Goal: Information Seeking & Learning: Learn about a topic

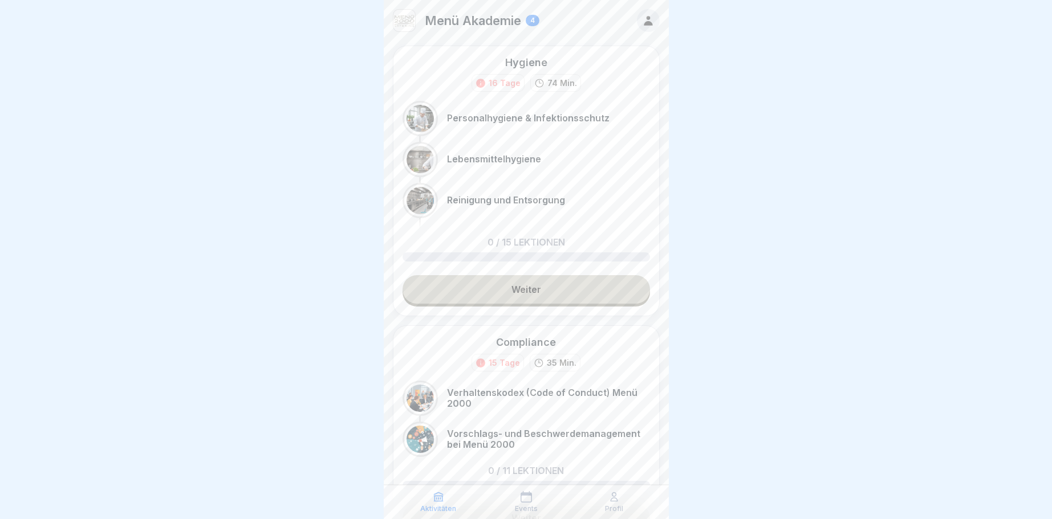
click at [521, 341] on div "Compliance" at bounding box center [526, 342] width 60 height 14
click at [824, 286] on div at bounding box center [526, 259] width 1052 height 519
click at [822, 286] on div at bounding box center [526, 259] width 1052 height 519
click at [693, 67] on div at bounding box center [526, 259] width 1052 height 519
click at [708, 176] on div at bounding box center [526, 259] width 1052 height 519
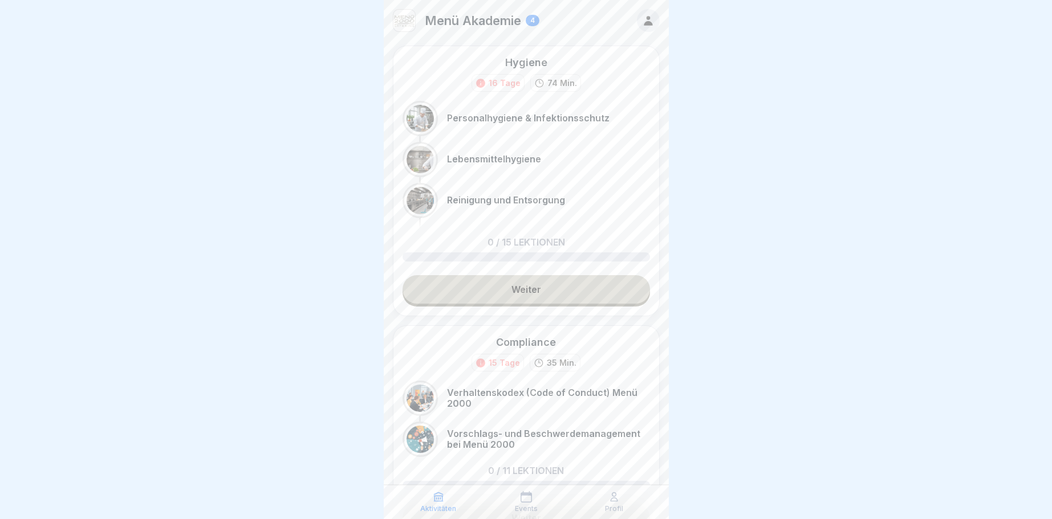
click at [706, 176] on div at bounding box center [526, 259] width 1052 height 519
click at [519, 337] on div "Compliance" at bounding box center [526, 342] width 60 height 14
click at [519, 344] on div "Compliance" at bounding box center [526, 342] width 60 height 14
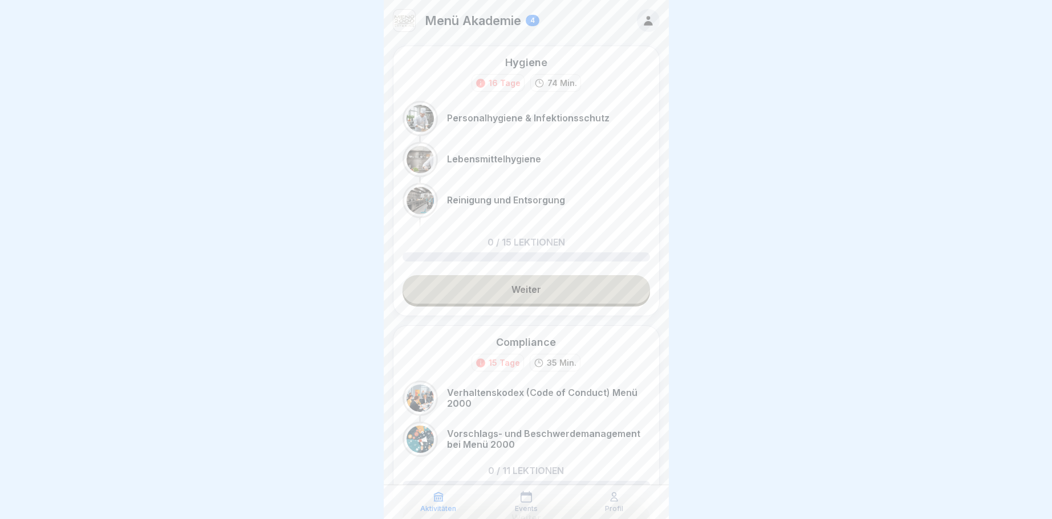
click at [437, 497] on icon at bounding box center [438, 496] width 11 height 11
click at [531, 468] on p "0 / 11 Lektionen" at bounding box center [526, 470] width 76 height 9
click at [478, 19] on p "Menü Akademie" at bounding box center [473, 20] width 96 height 15
click at [476, 20] on p "Menü Akademie" at bounding box center [473, 20] width 96 height 15
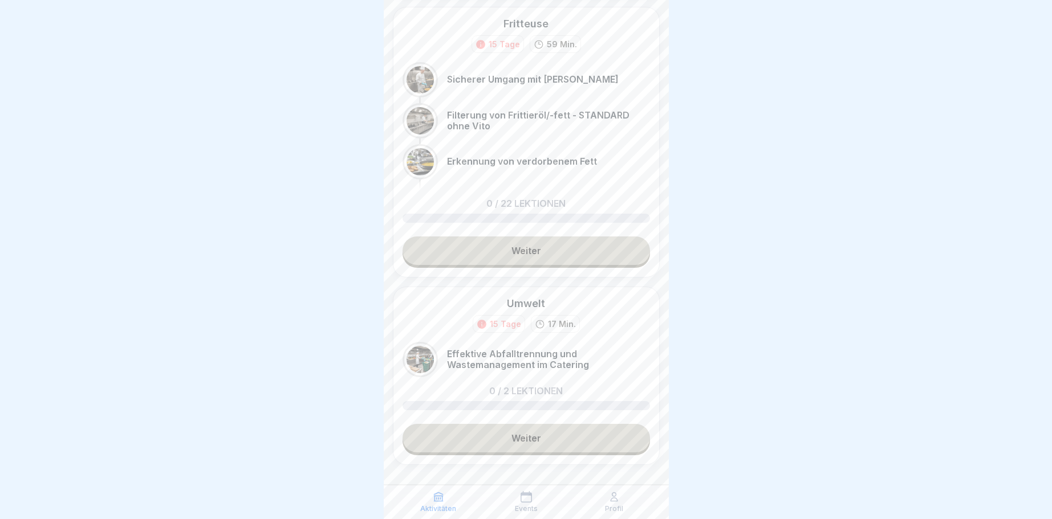
scroll to position [571, 0]
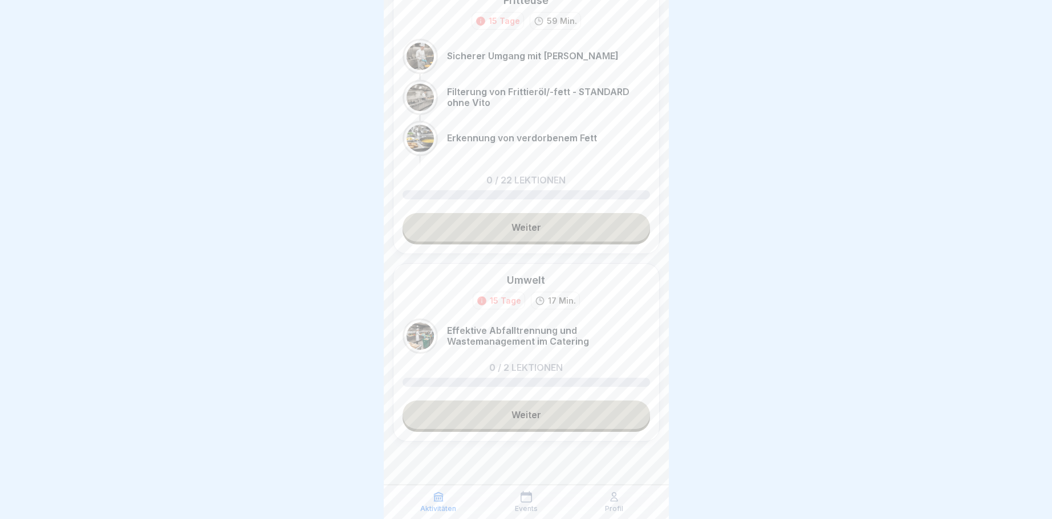
click at [523, 418] on link "Weiter" at bounding box center [525, 415] width 247 height 28
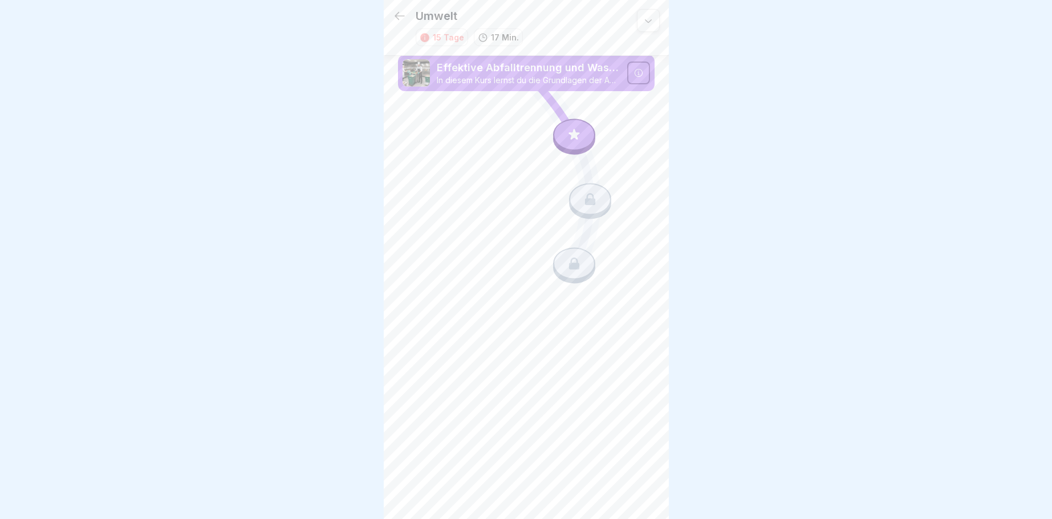
click at [516, 67] on p "Effektive Abfalltrennung und Wastemanagement im Catering" at bounding box center [529, 67] width 184 height 15
click at [569, 131] on div at bounding box center [574, 135] width 42 height 32
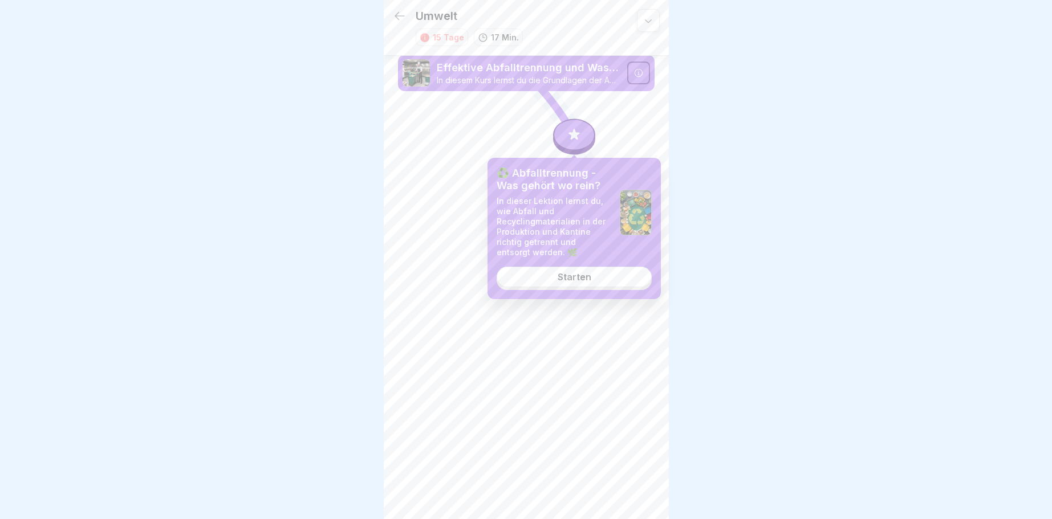
click at [572, 273] on link "Starten" at bounding box center [573, 277] width 155 height 21
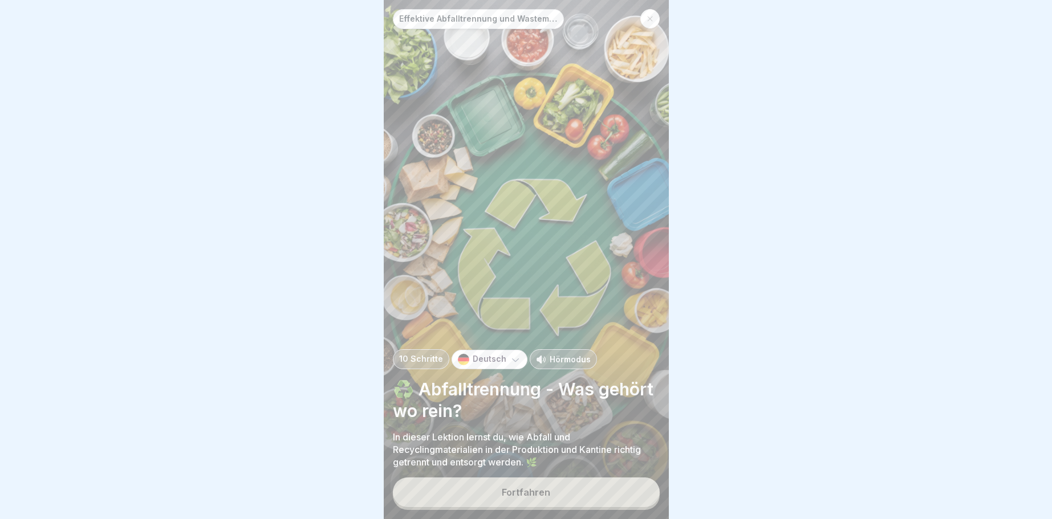
click at [523, 490] on div "Fortfahren" at bounding box center [526, 492] width 48 height 10
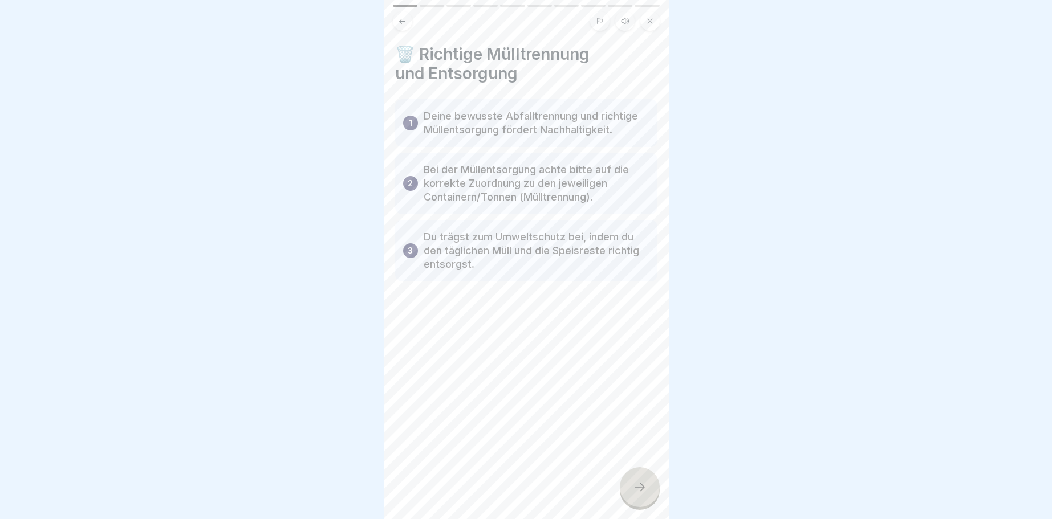
click at [640, 481] on div at bounding box center [640, 487] width 40 height 40
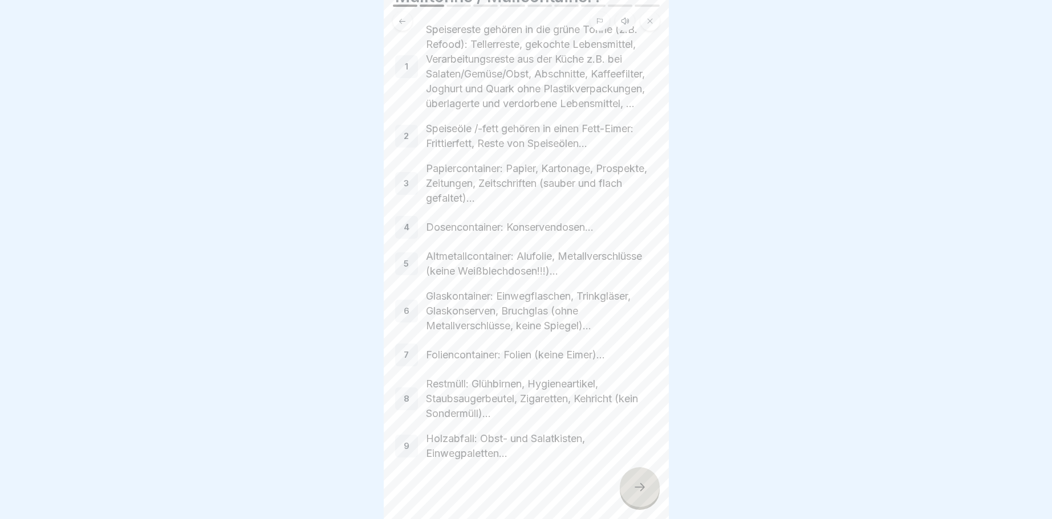
scroll to position [107, 0]
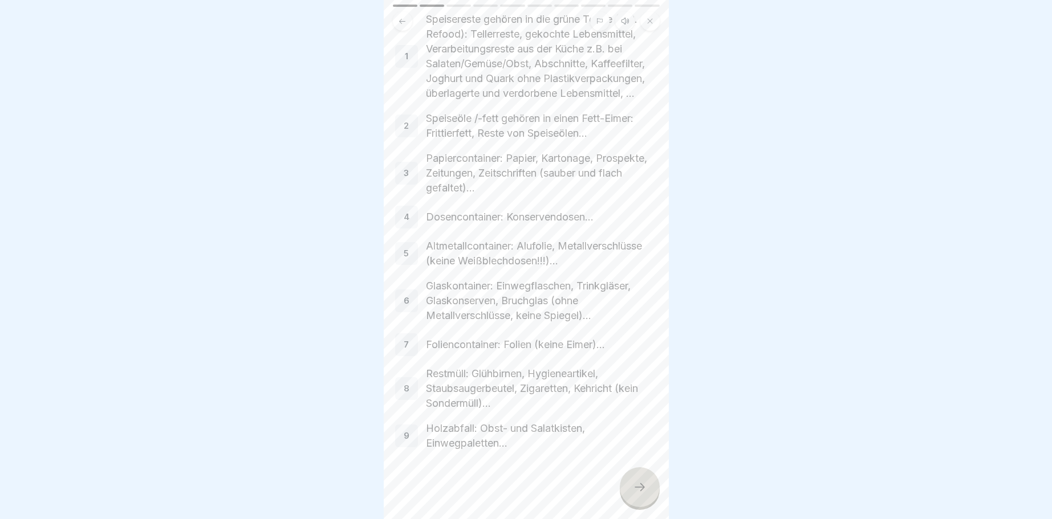
click at [643, 491] on icon at bounding box center [640, 487] width 14 height 14
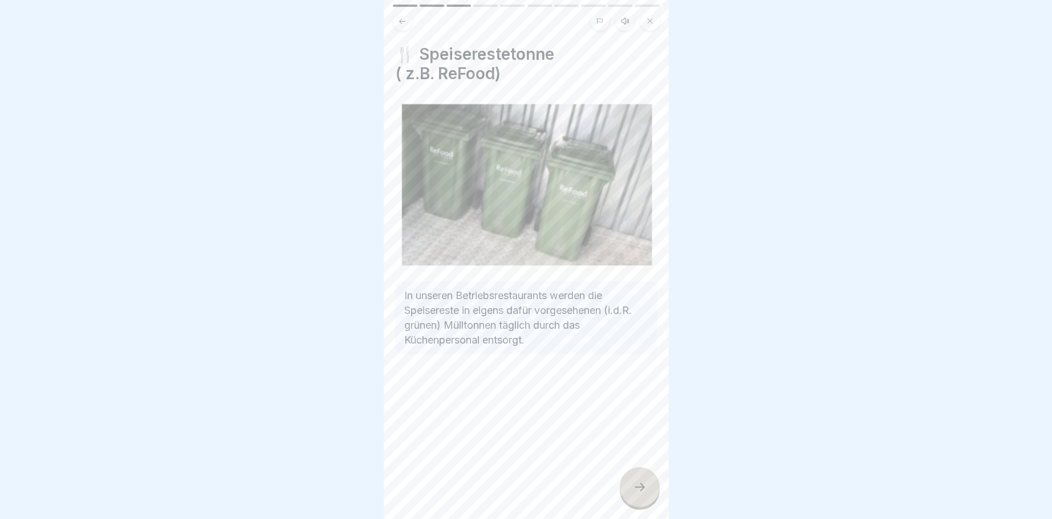
click at [630, 488] on div at bounding box center [640, 487] width 40 height 40
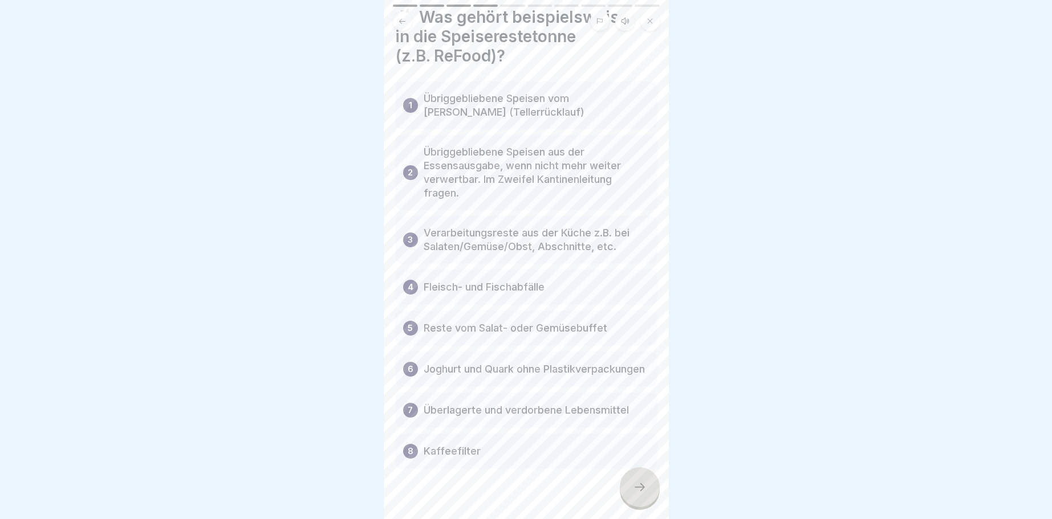
scroll to position [55, 0]
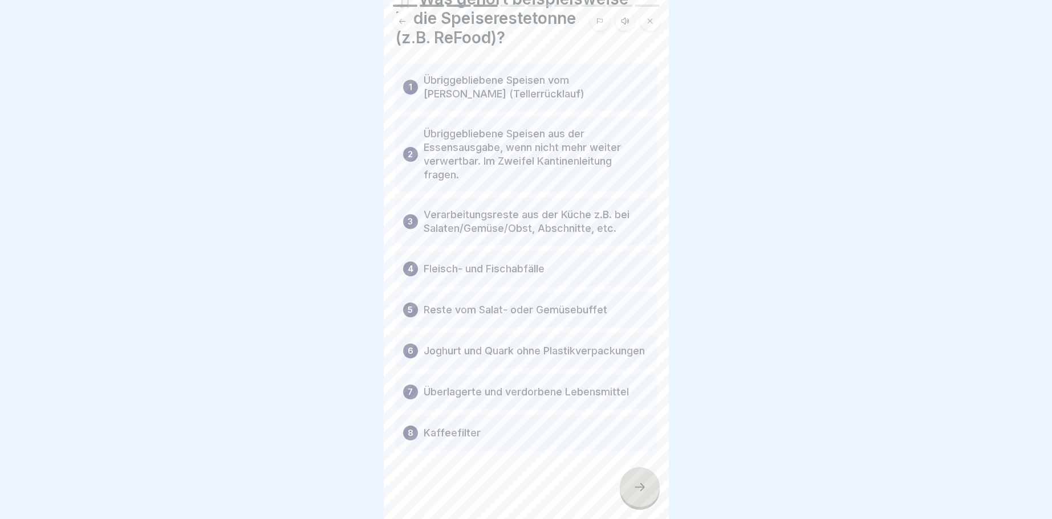
click at [634, 486] on icon at bounding box center [640, 487] width 14 height 14
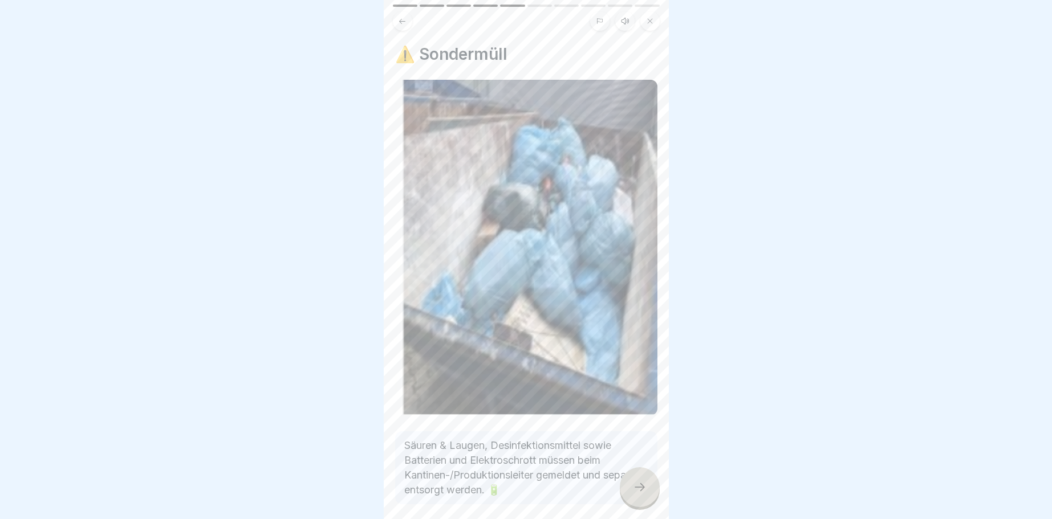
scroll to position [54, 0]
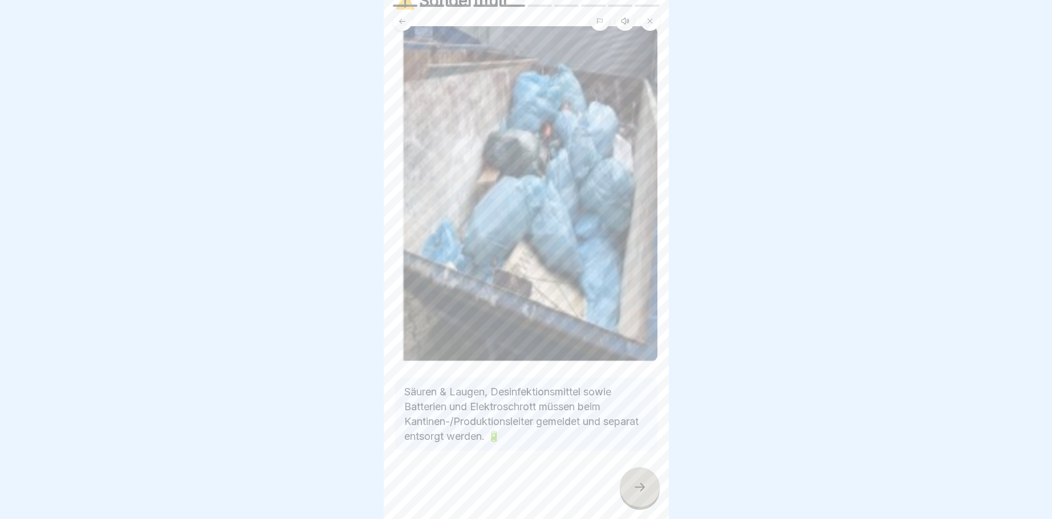
click at [640, 485] on icon at bounding box center [640, 487] width 14 height 14
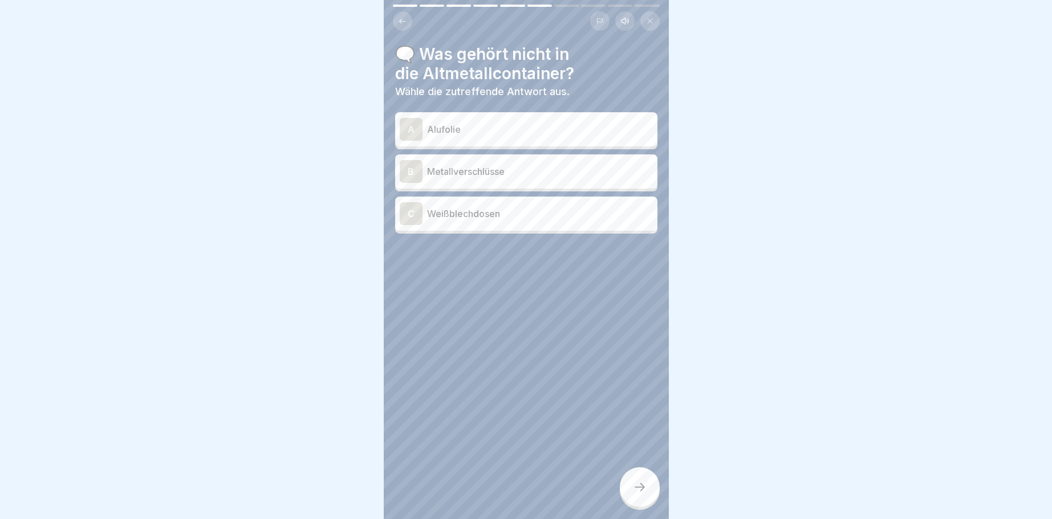
click at [452, 168] on p "Metallverschlüsse" at bounding box center [540, 172] width 226 height 14
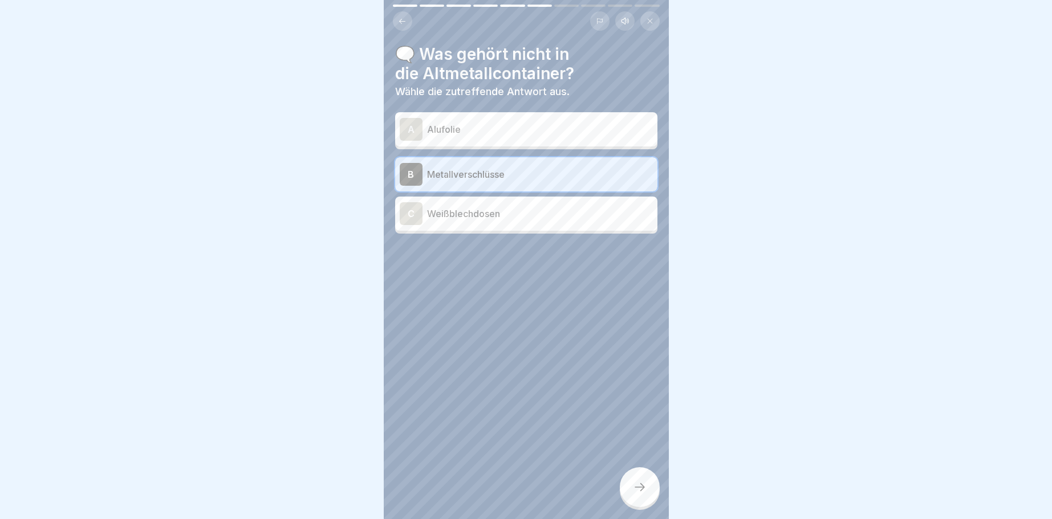
click at [645, 491] on icon at bounding box center [640, 487] width 14 height 14
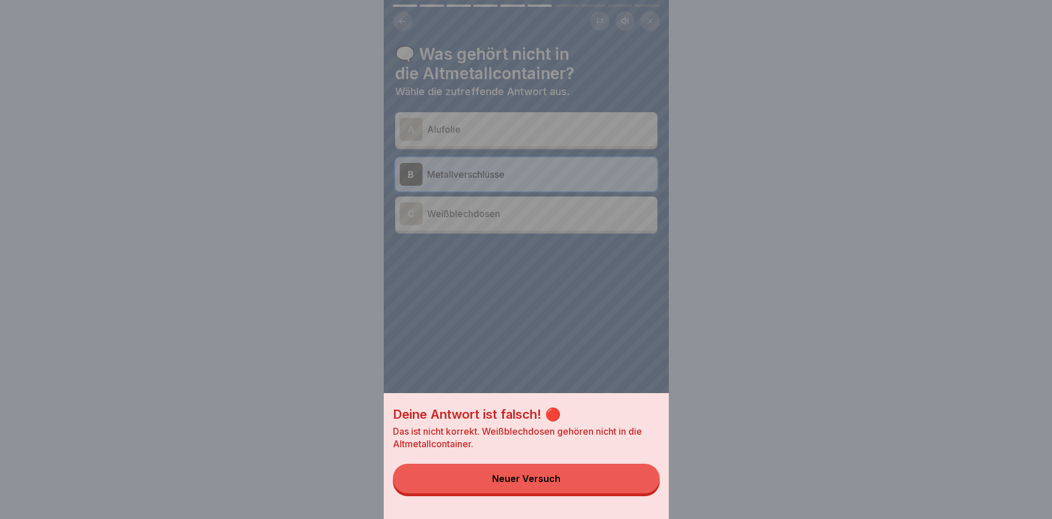
click at [503, 472] on button "Neuer Versuch" at bounding box center [526, 479] width 267 height 30
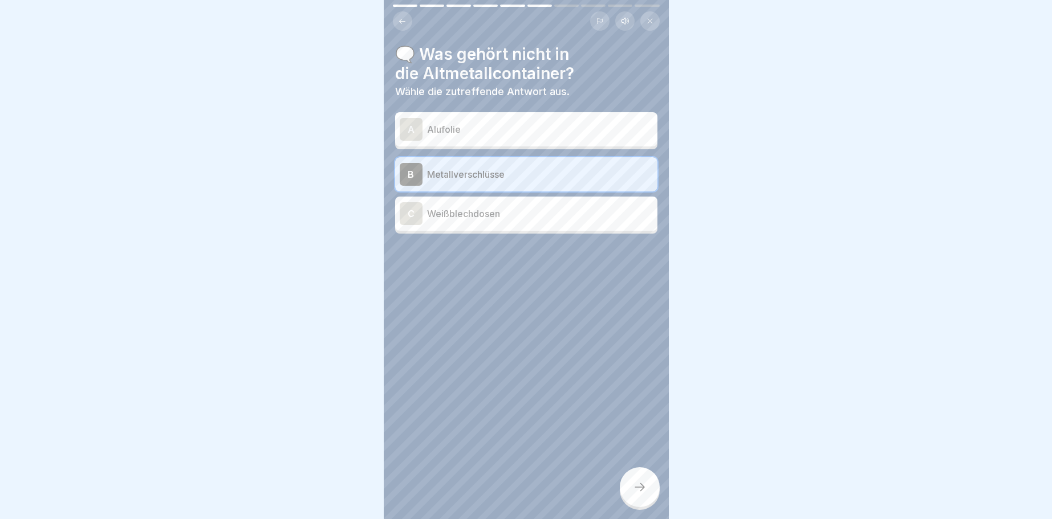
click at [406, 211] on div "C" at bounding box center [411, 213] width 23 height 23
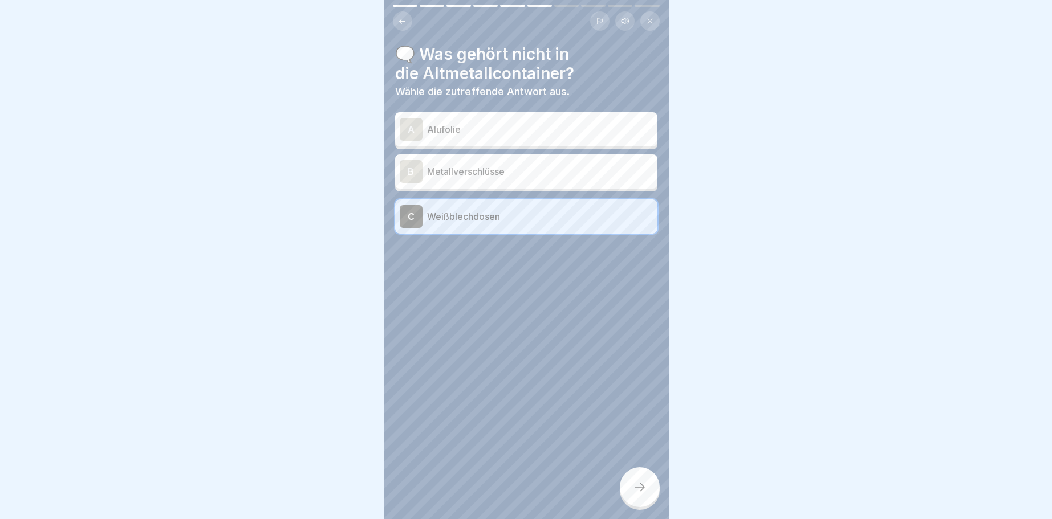
click at [643, 486] on icon at bounding box center [640, 487] width 14 height 14
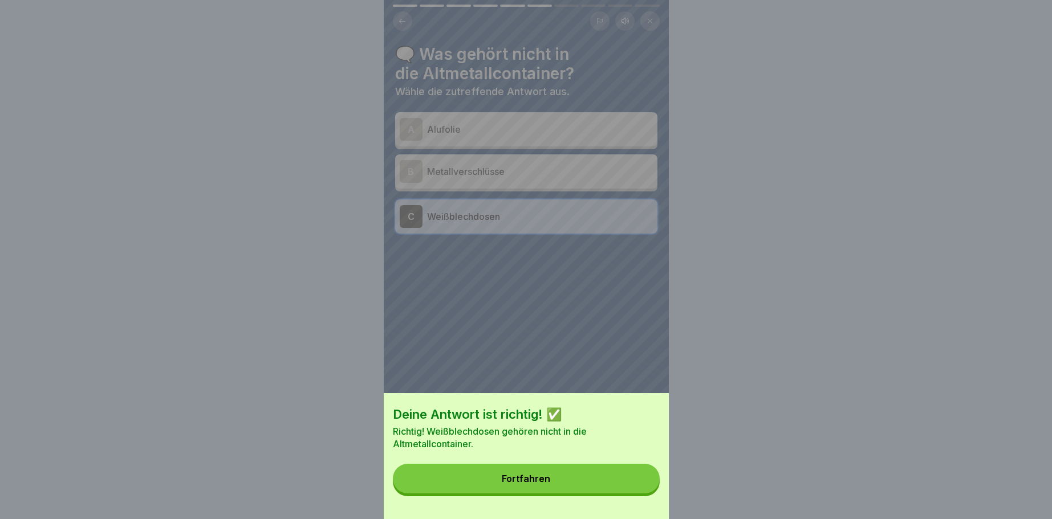
click at [527, 475] on div "Fortfahren" at bounding box center [526, 479] width 48 height 10
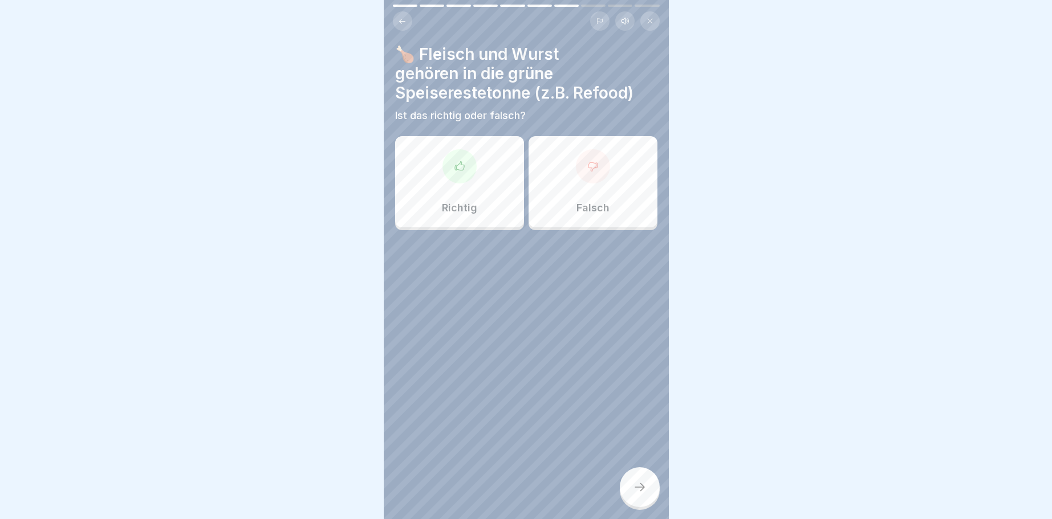
click at [454, 165] on icon at bounding box center [459, 166] width 11 height 11
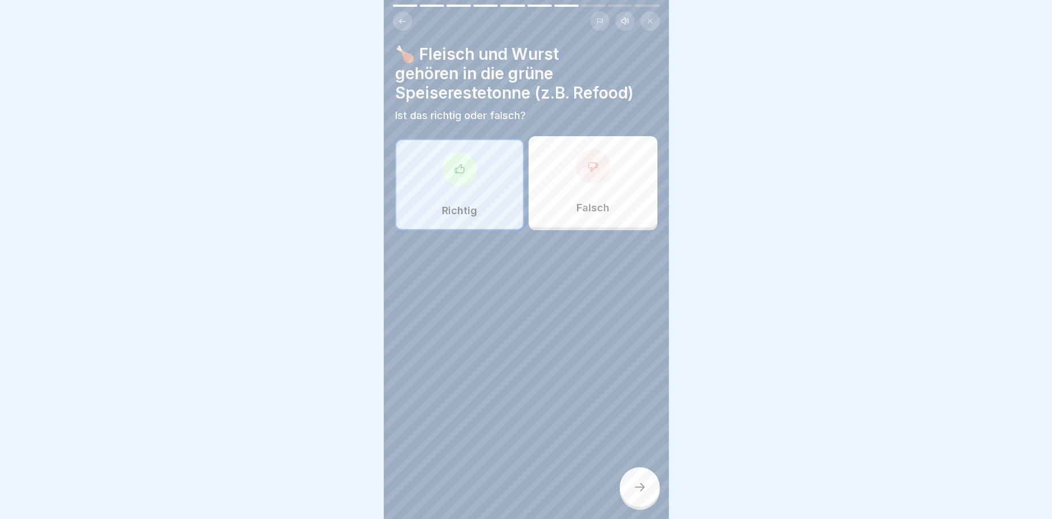
click at [638, 485] on icon at bounding box center [640, 487] width 14 height 14
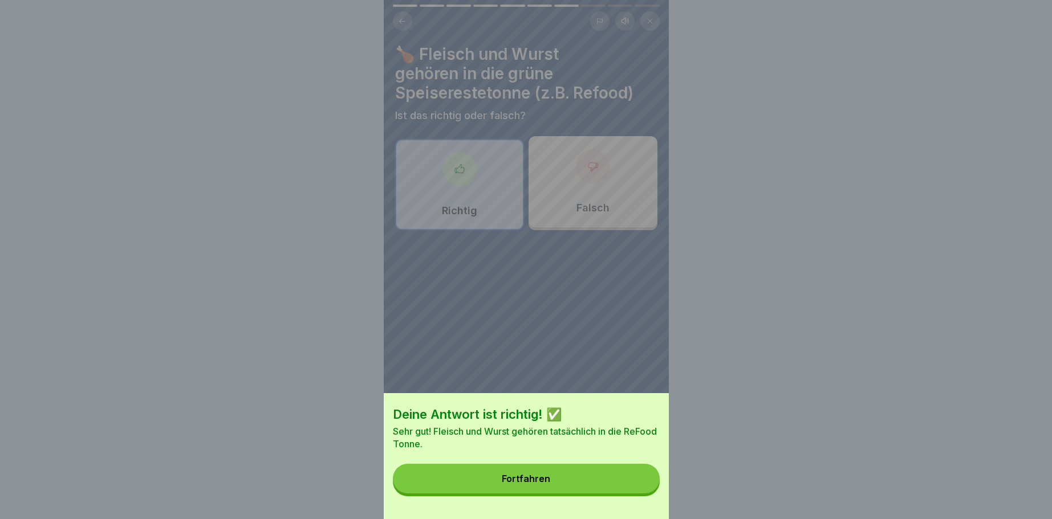
click at [560, 476] on button "Fortfahren" at bounding box center [526, 479] width 267 height 30
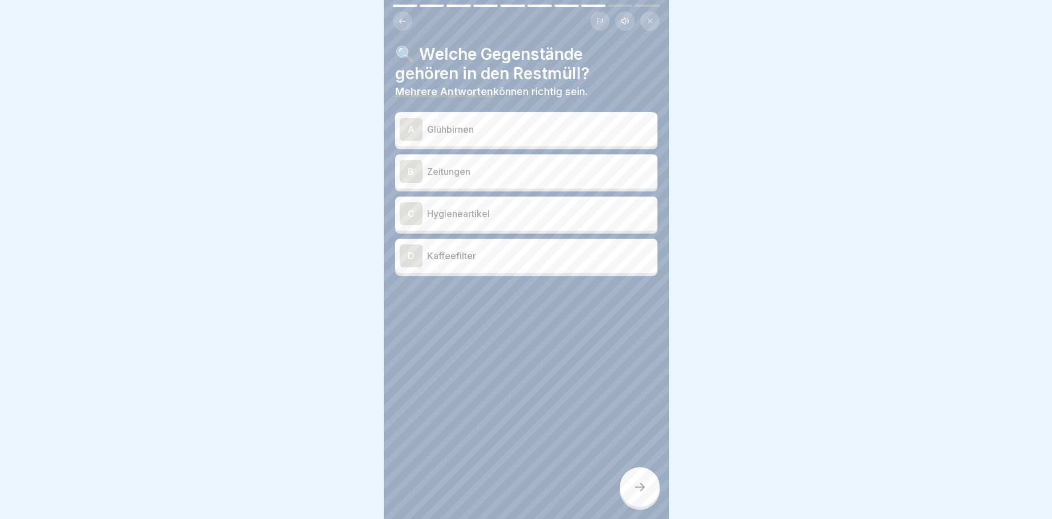
click at [458, 128] on p "Glühbirnen" at bounding box center [540, 130] width 226 height 14
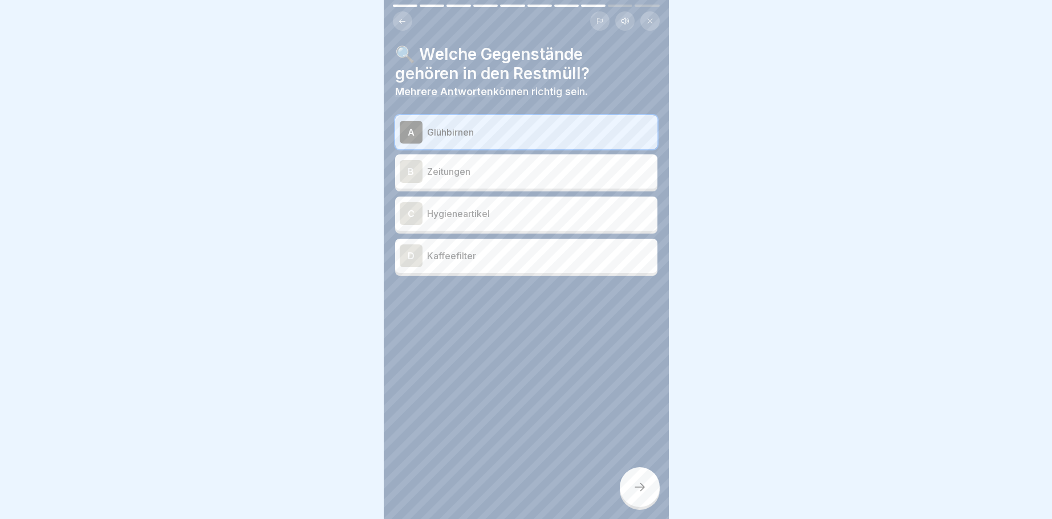
click at [440, 214] on p "Hygieneartikel" at bounding box center [540, 214] width 226 height 14
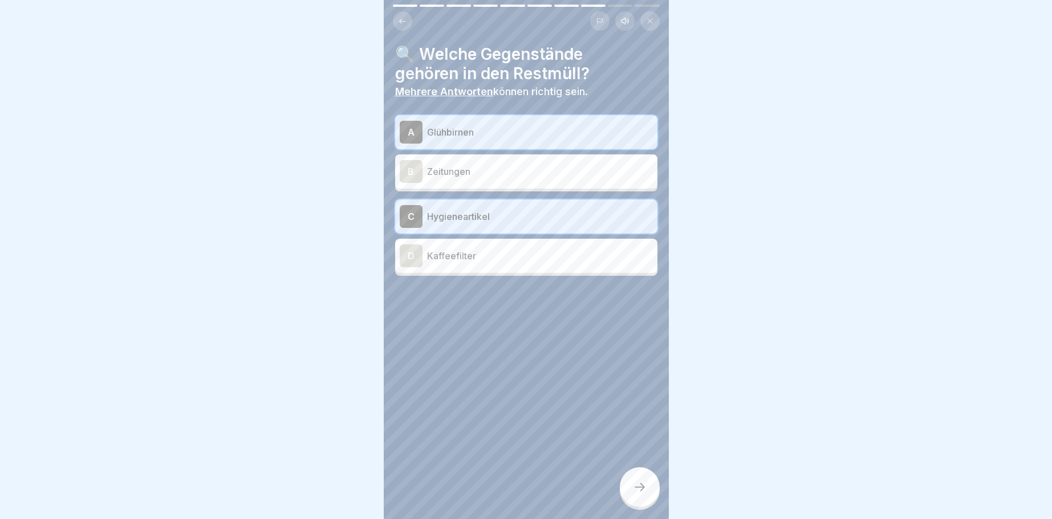
click at [644, 479] on div at bounding box center [640, 487] width 40 height 40
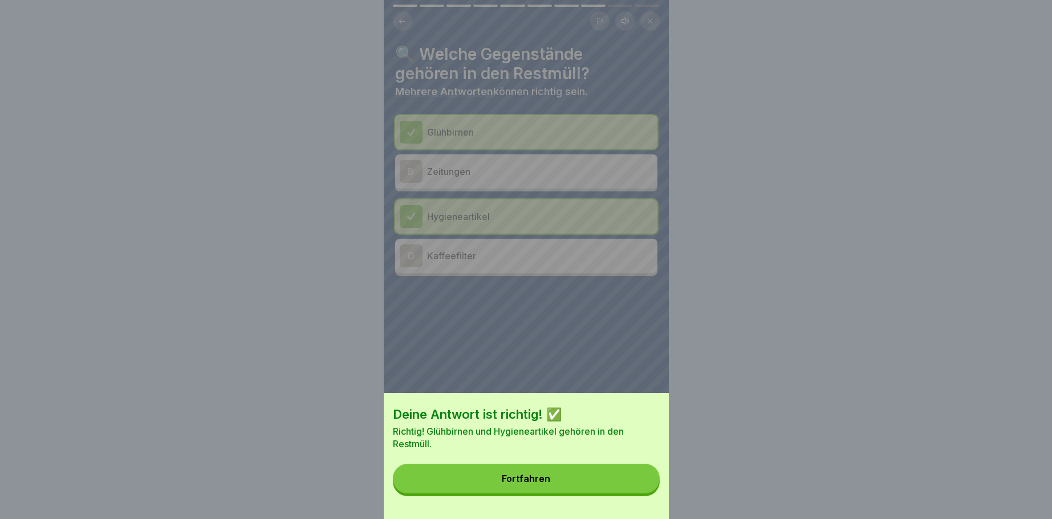
click at [559, 471] on button "Fortfahren" at bounding box center [526, 479] width 267 height 30
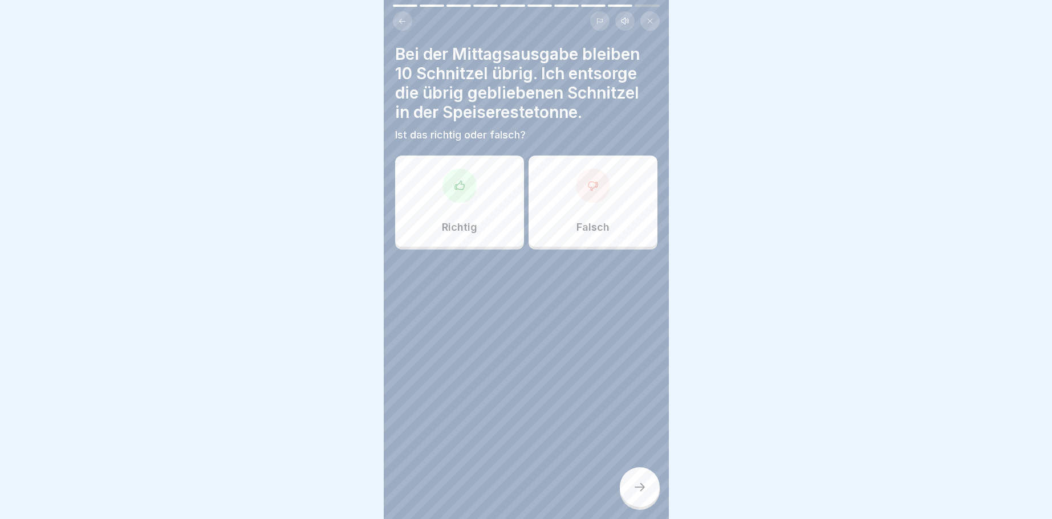
click at [460, 182] on icon at bounding box center [458, 185] width 9 height 9
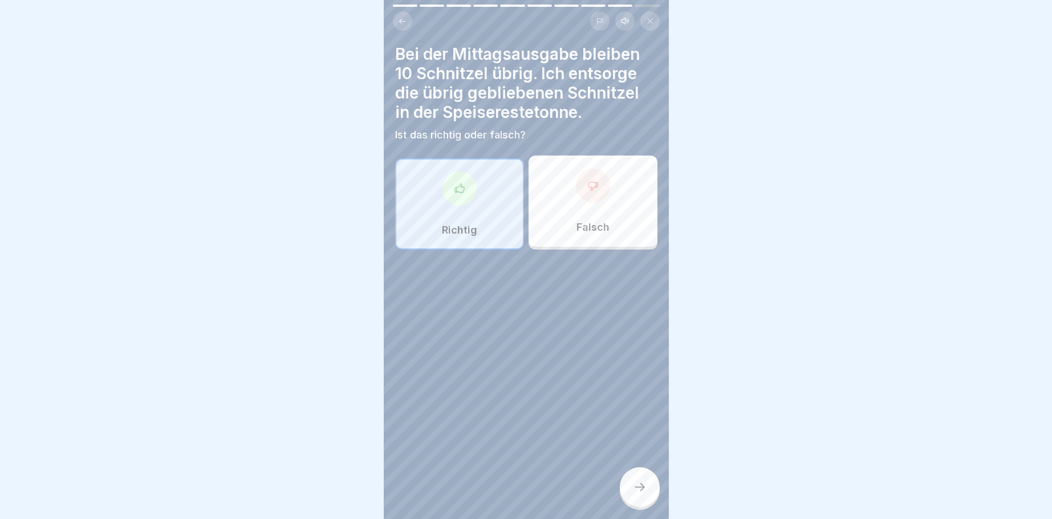
click at [650, 487] on div at bounding box center [640, 487] width 40 height 40
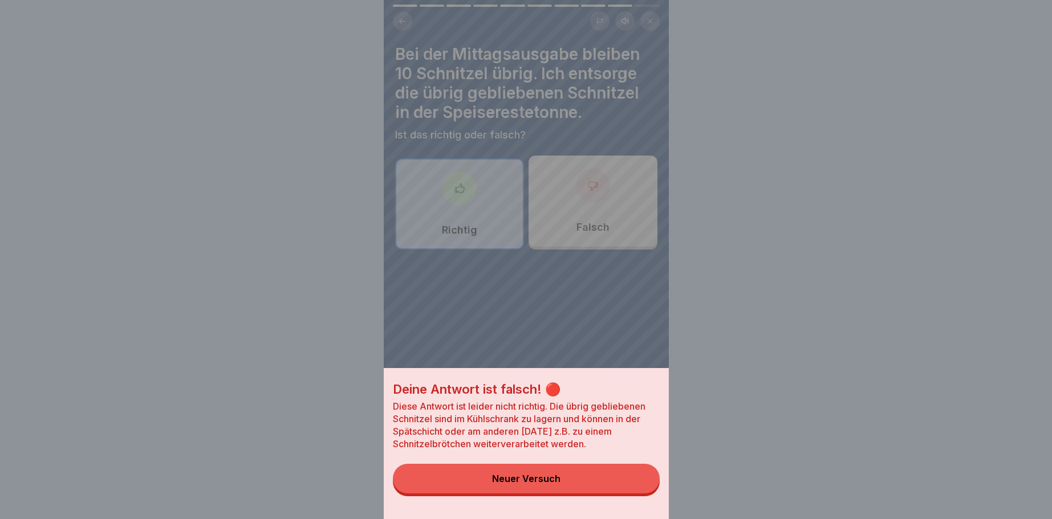
click at [505, 483] on div "Neuer Versuch" at bounding box center [526, 479] width 68 height 10
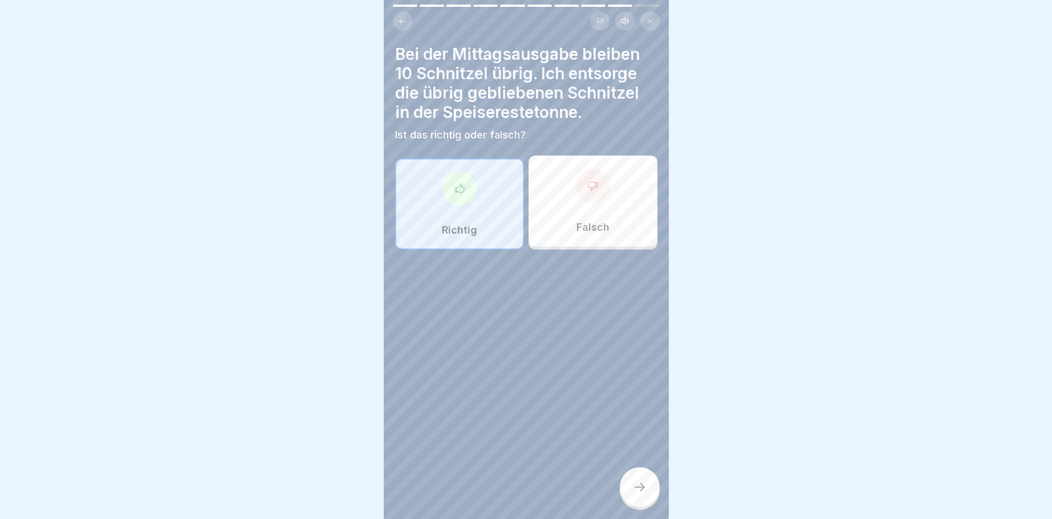
click at [587, 185] on div at bounding box center [593, 186] width 34 height 34
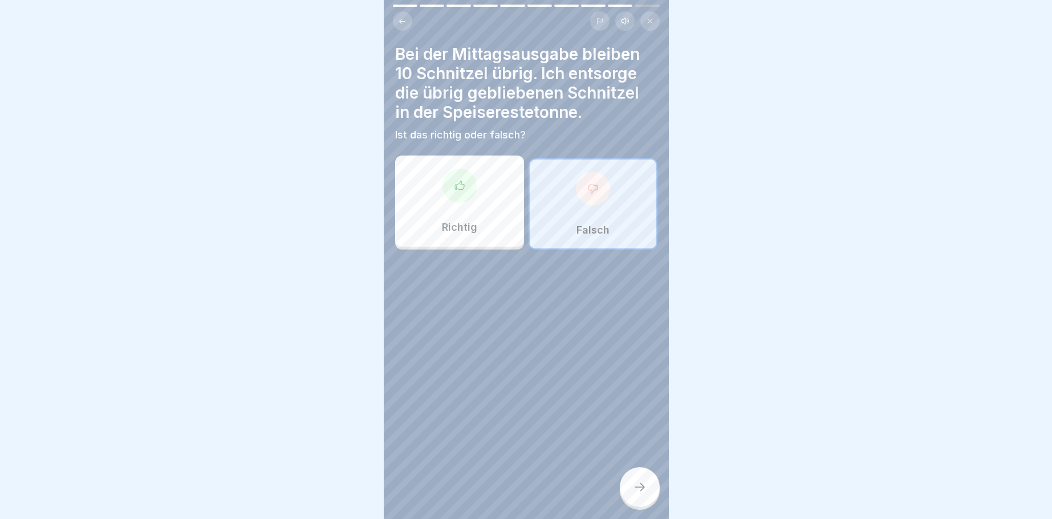
click at [637, 490] on icon at bounding box center [640, 487] width 14 height 14
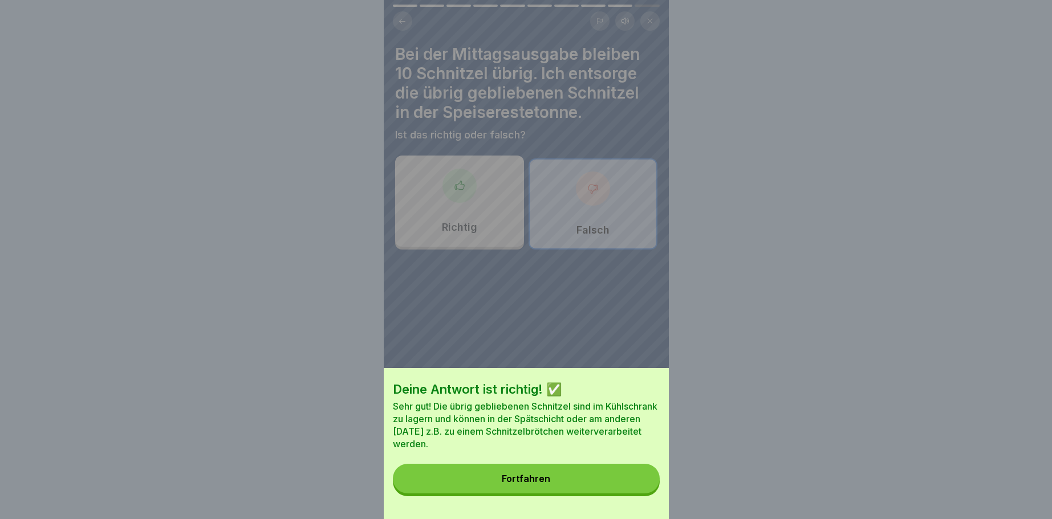
click at [526, 478] on div "Fortfahren" at bounding box center [526, 479] width 48 height 10
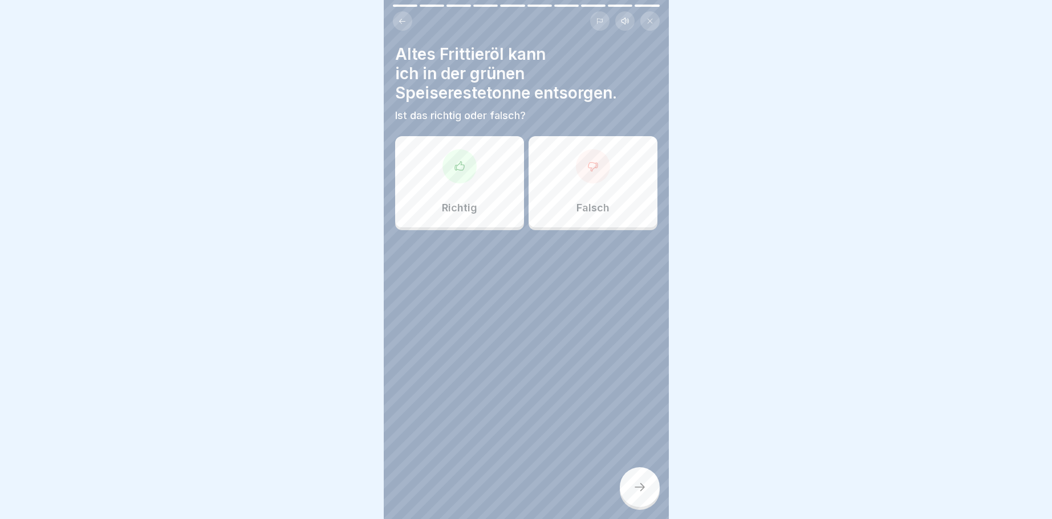
click at [583, 173] on div at bounding box center [593, 166] width 34 height 34
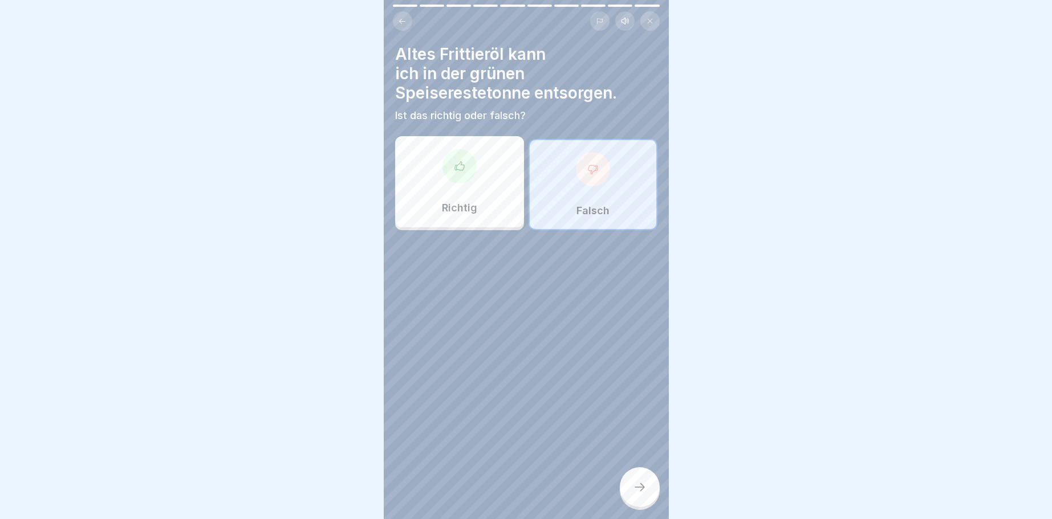
click at [634, 490] on icon at bounding box center [640, 487] width 14 height 14
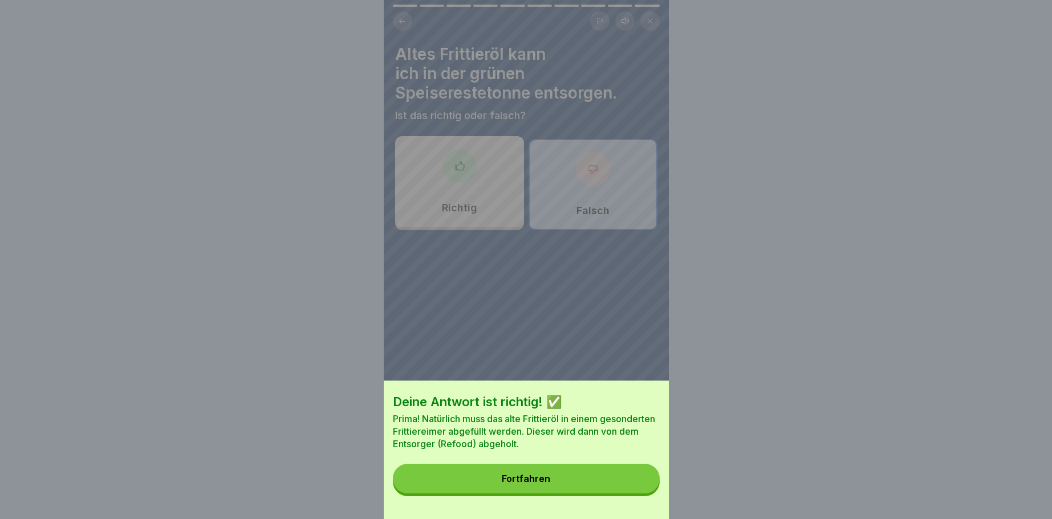
click at [518, 475] on div "Fortfahren" at bounding box center [526, 479] width 48 height 10
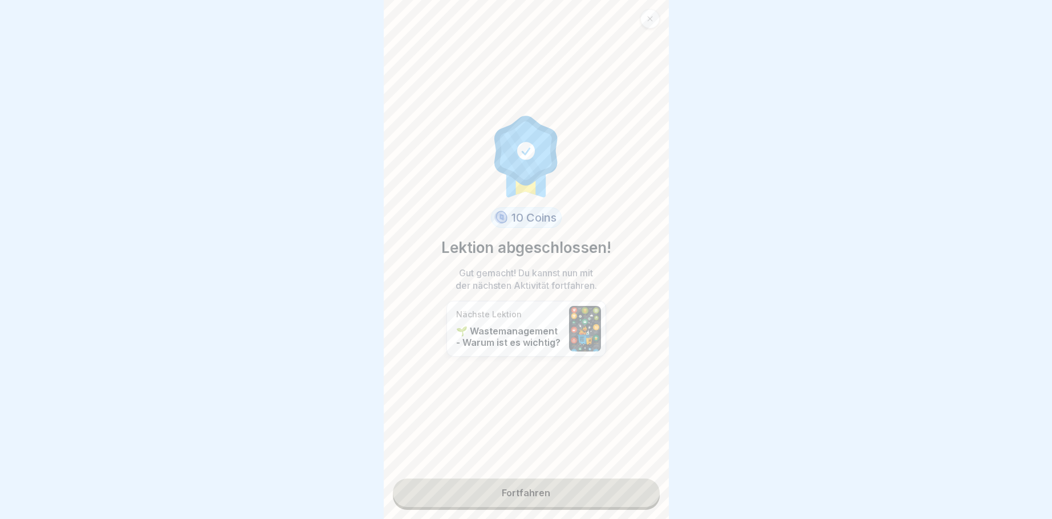
click at [522, 491] on link "Fortfahren" at bounding box center [526, 493] width 267 height 28
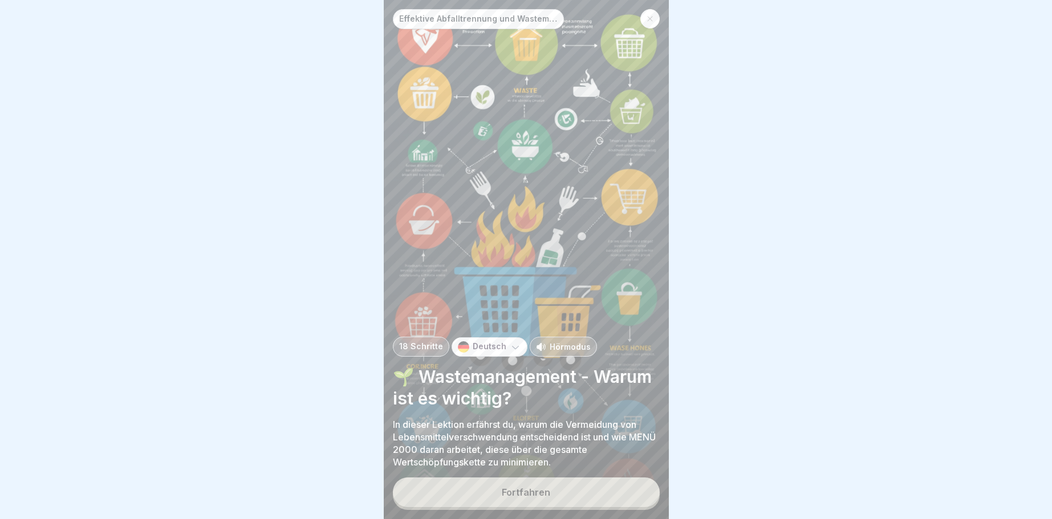
click at [543, 496] on div "Fortfahren" at bounding box center [526, 492] width 48 height 10
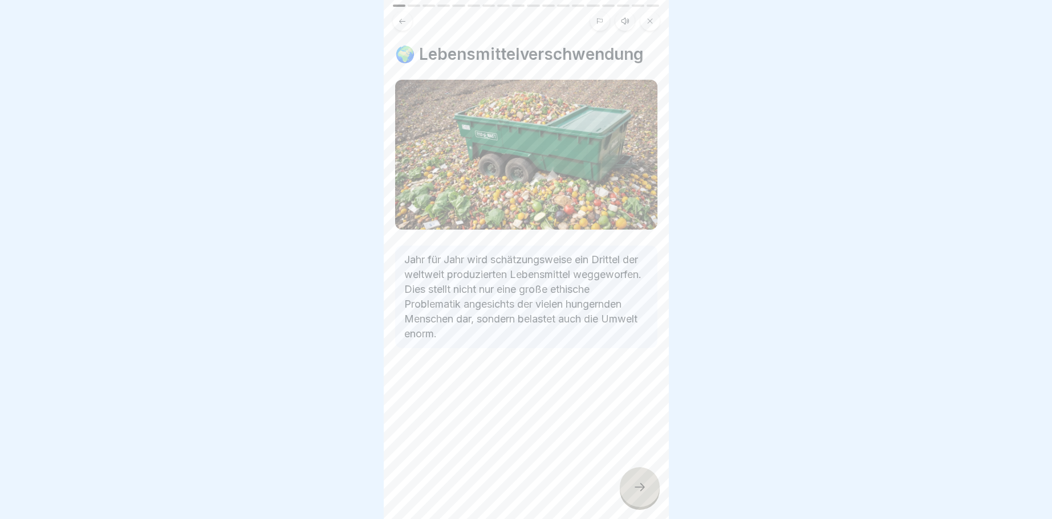
click at [637, 487] on icon at bounding box center [640, 487] width 14 height 14
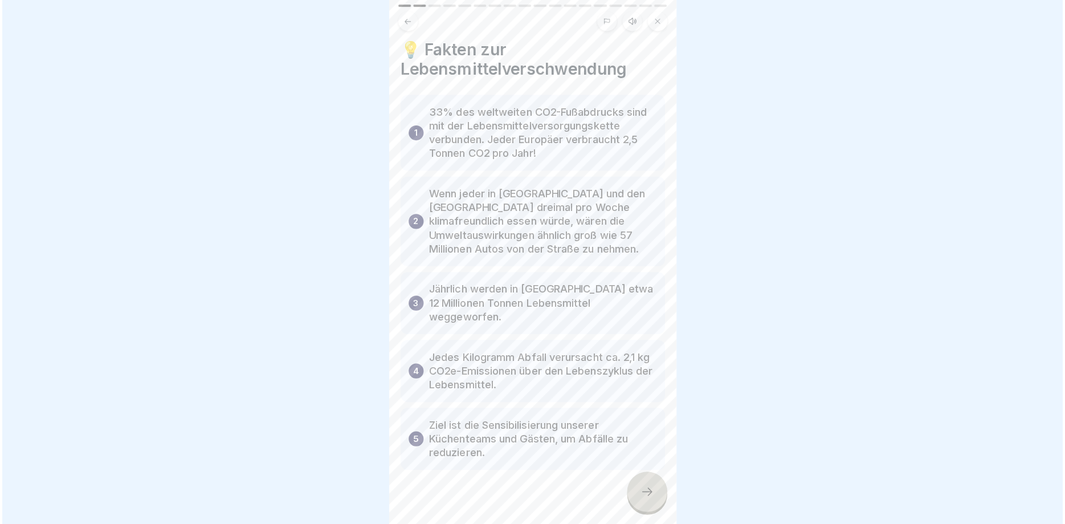
scroll to position [6, 0]
click at [638, 485] on icon at bounding box center [640, 487] width 14 height 14
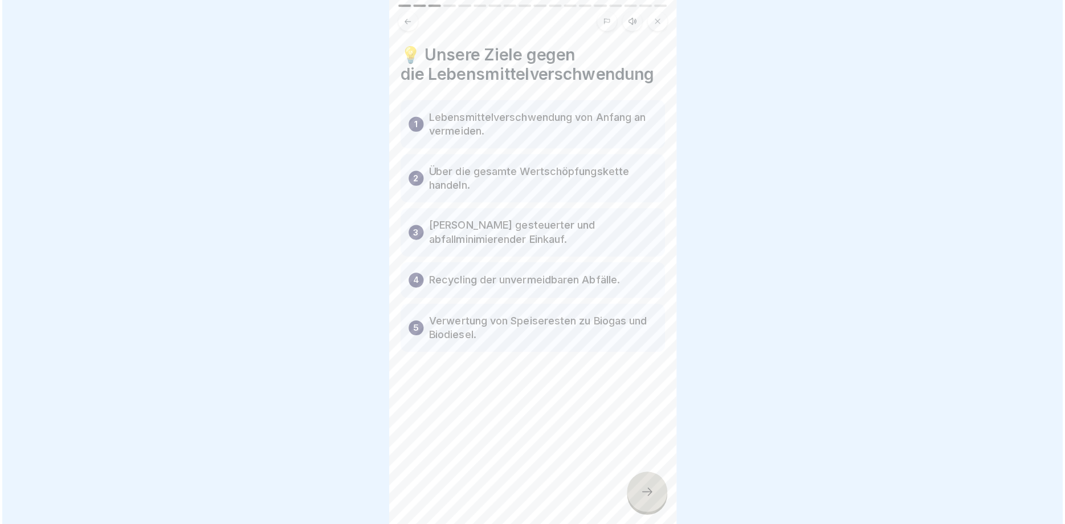
scroll to position [2, 0]
click at [652, 504] on div at bounding box center [646, 492] width 40 height 40
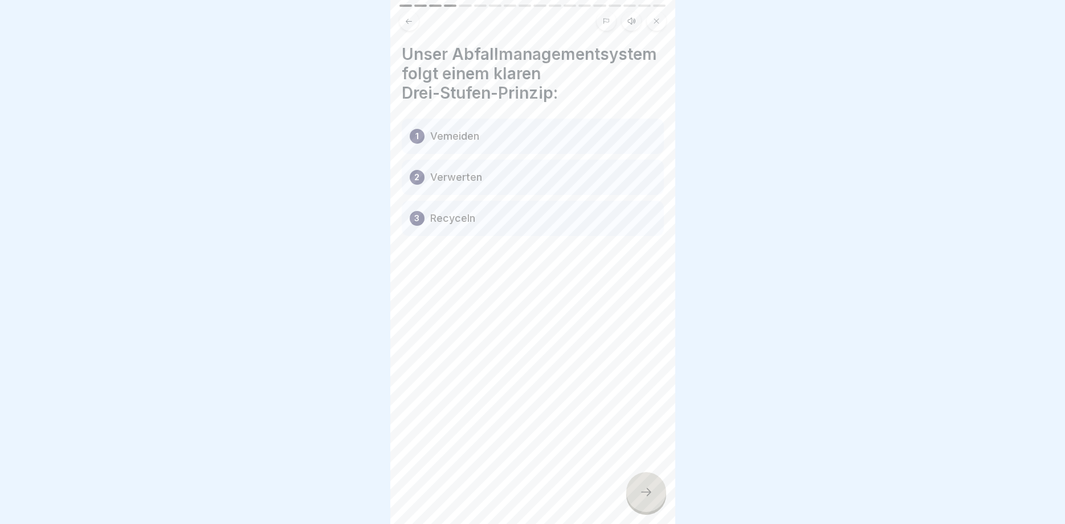
click at [646, 492] on icon at bounding box center [647, 492] width 14 height 14
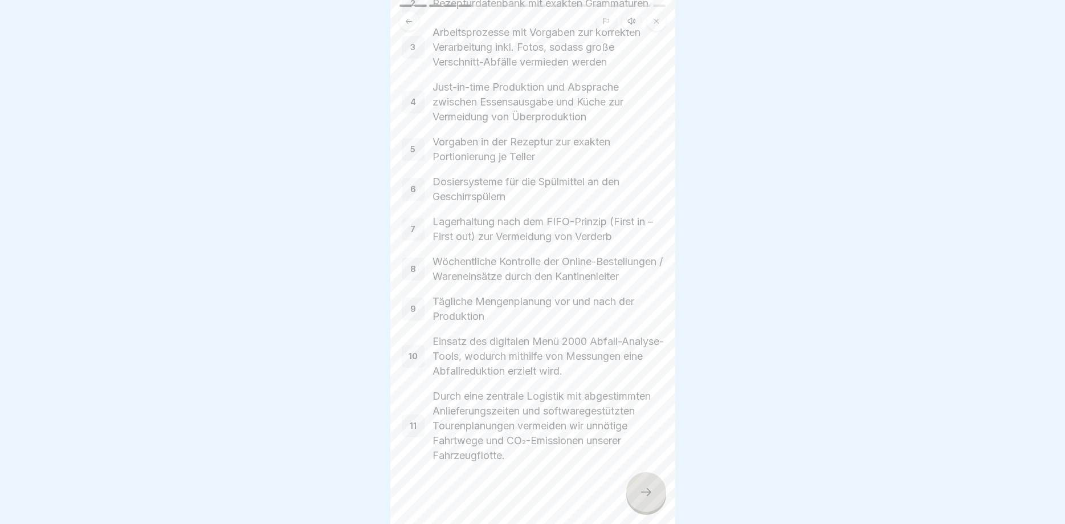
scroll to position [227, 0]
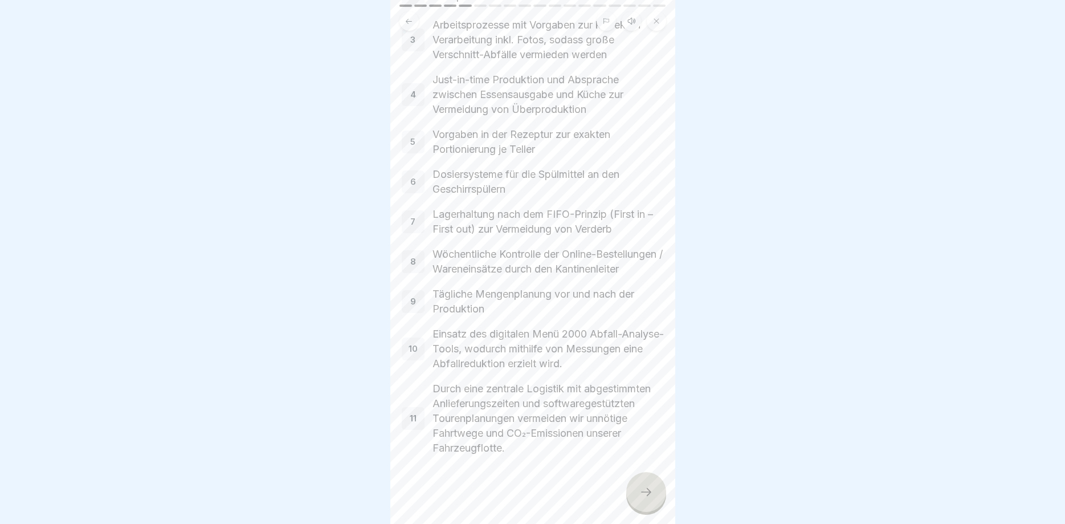
click at [654, 482] on div at bounding box center [646, 492] width 40 height 40
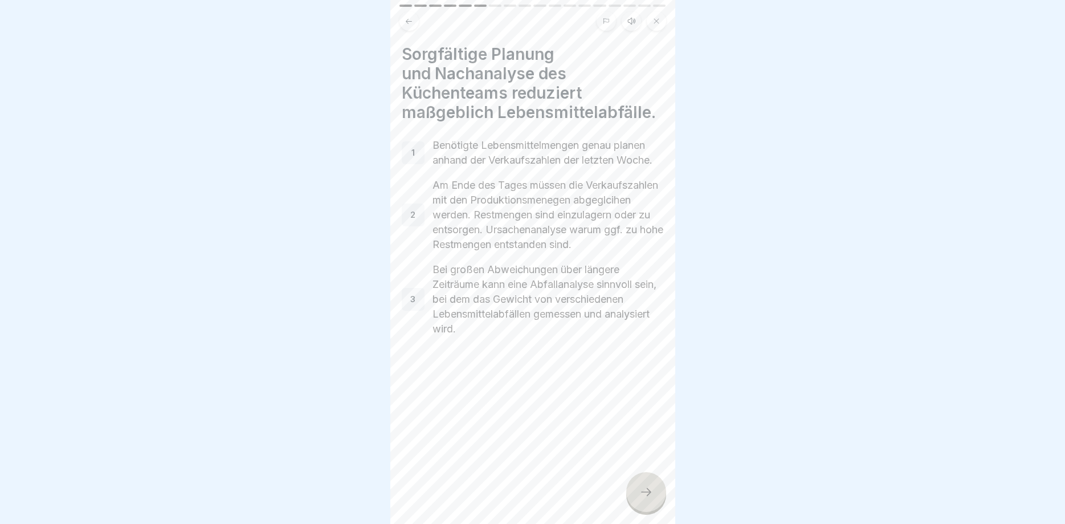
click at [647, 487] on icon at bounding box center [647, 492] width 14 height 14
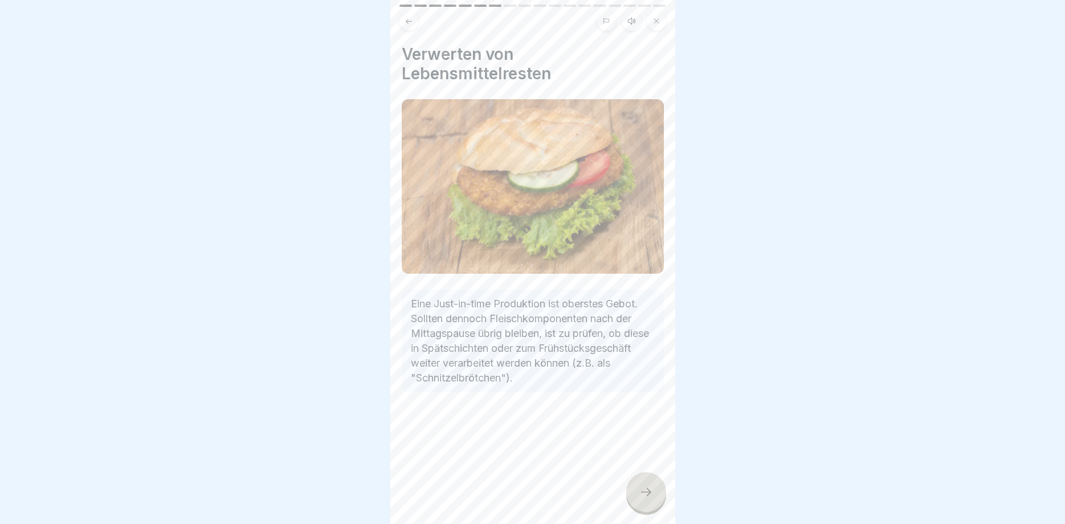
click at [650, 498] on icon at bounding box center [647, 492] width 14 height 14
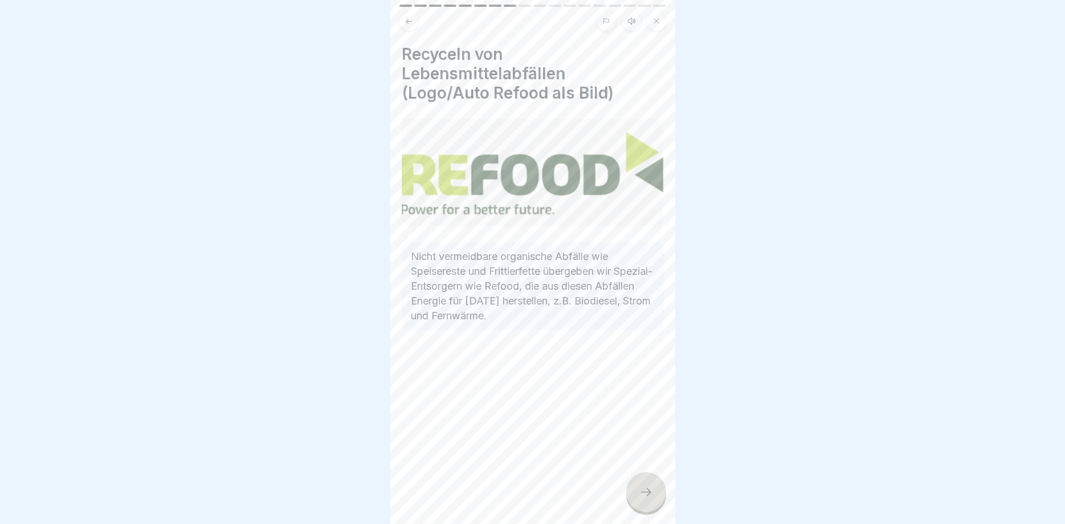
click at [642, 485] on div at bounding box center [646, 492] width 40 height 40
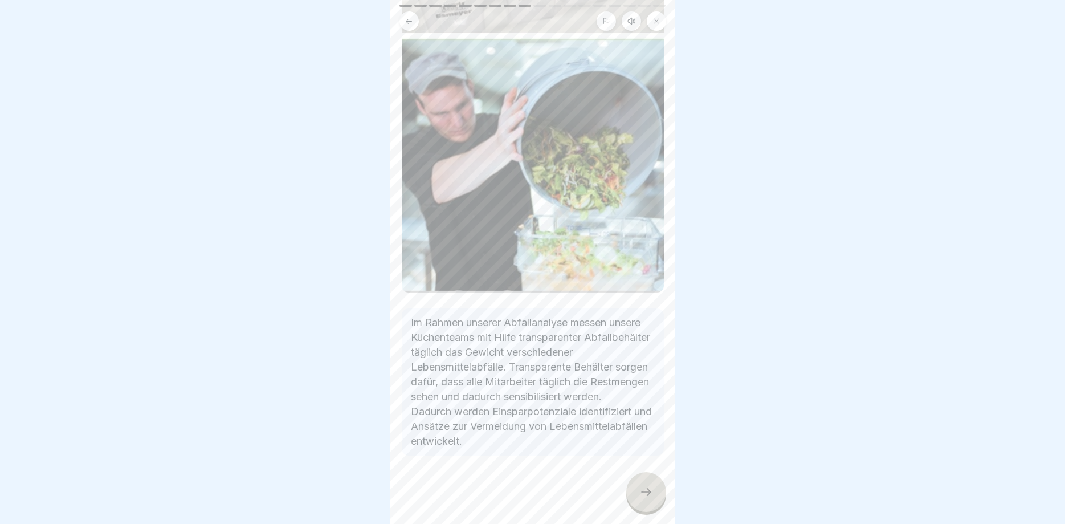
scroll to position [225, 0]
click at [646, 490] on icon at bounding box center [647, 492] width 14 height 14
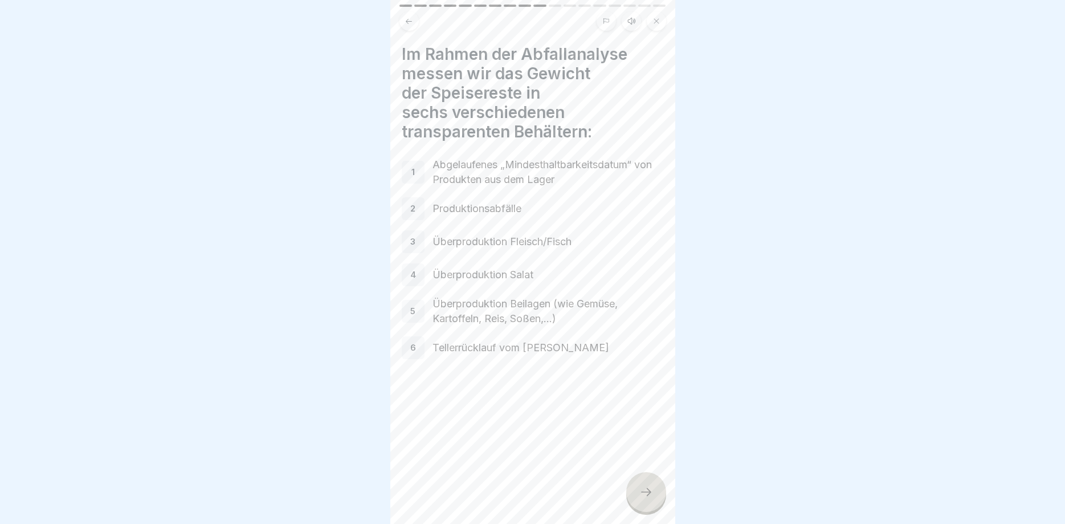
click at [642, 488] on icon at bounding box center [647, 492] width 14 height 14
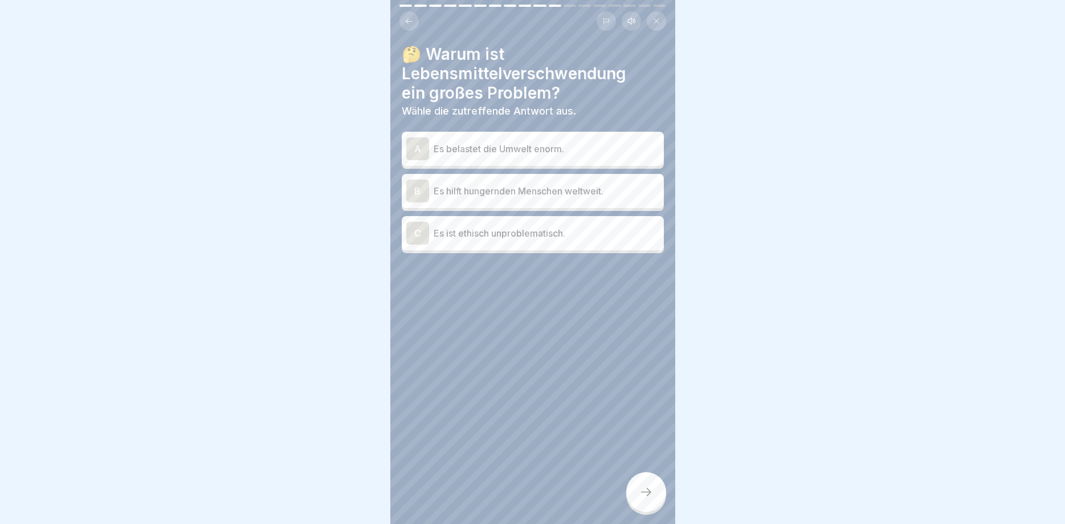
click at [417, 148] on div "A" at bounding box center [417, 148] width 23 height 23
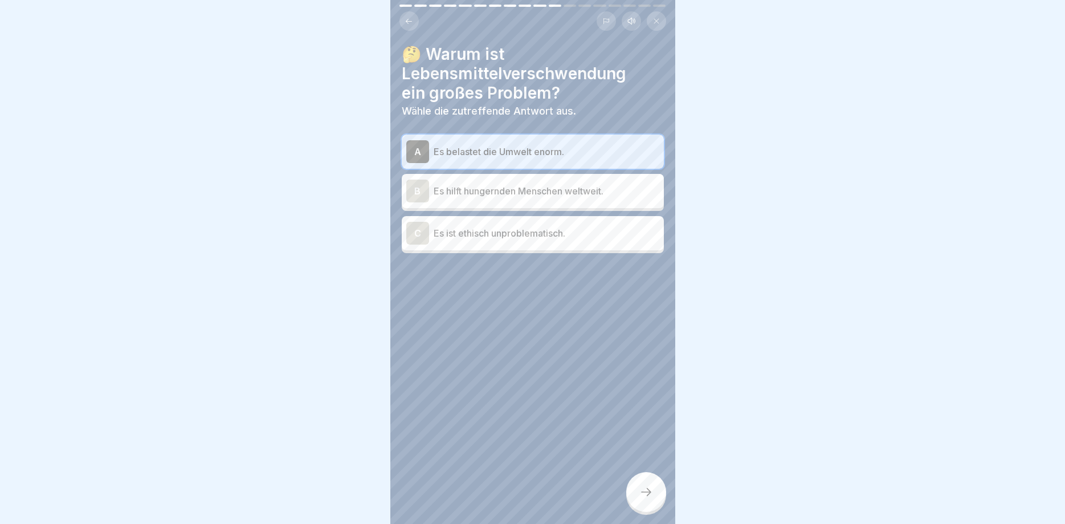
click at [653, 487] on icon at bounding box center [647, 492] width 14 height 14
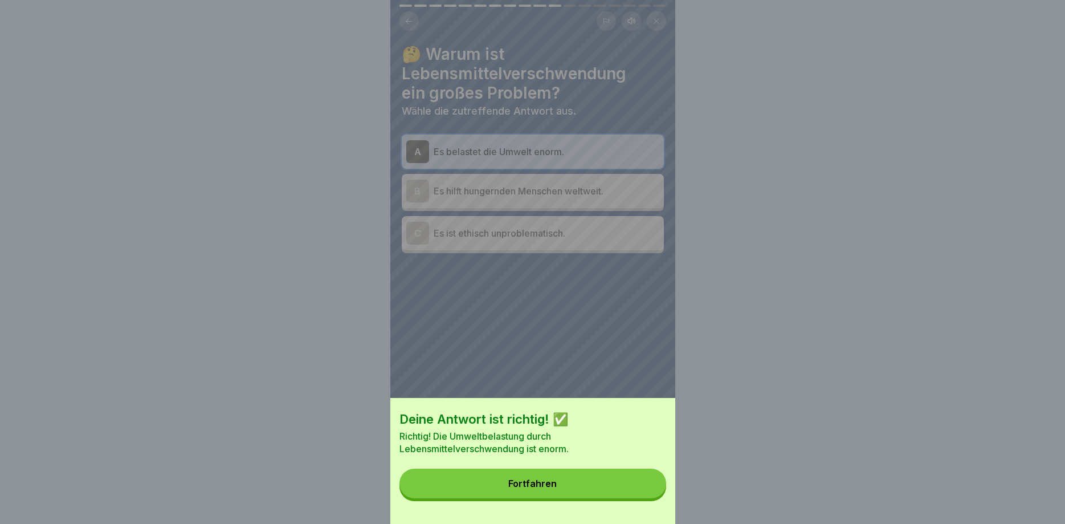
click at [551, 482] on div "Fortfahren" at bounding box center [532, 483] width 48 height 10
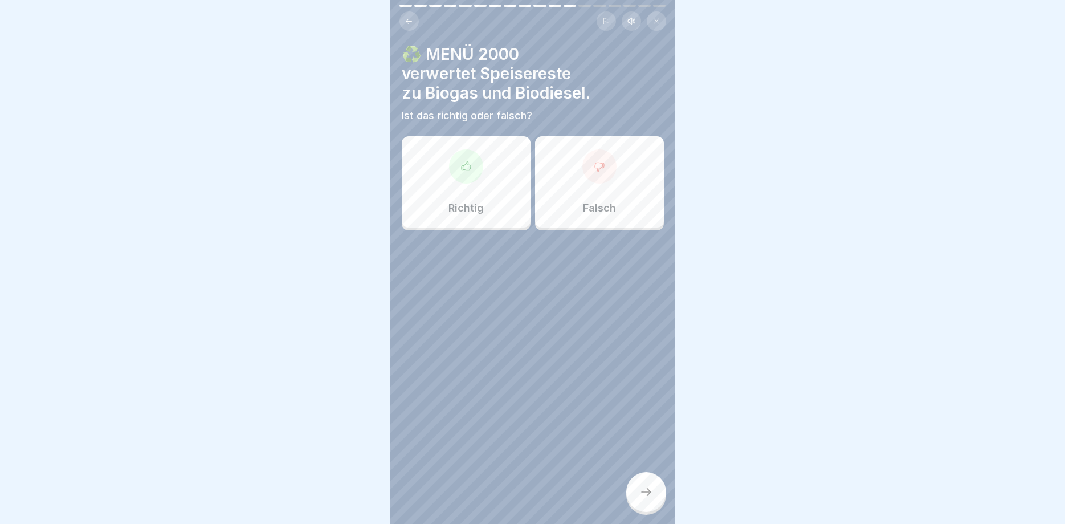
click at [474, 165] on div at bounding box center [466, 166] width 34 height 34
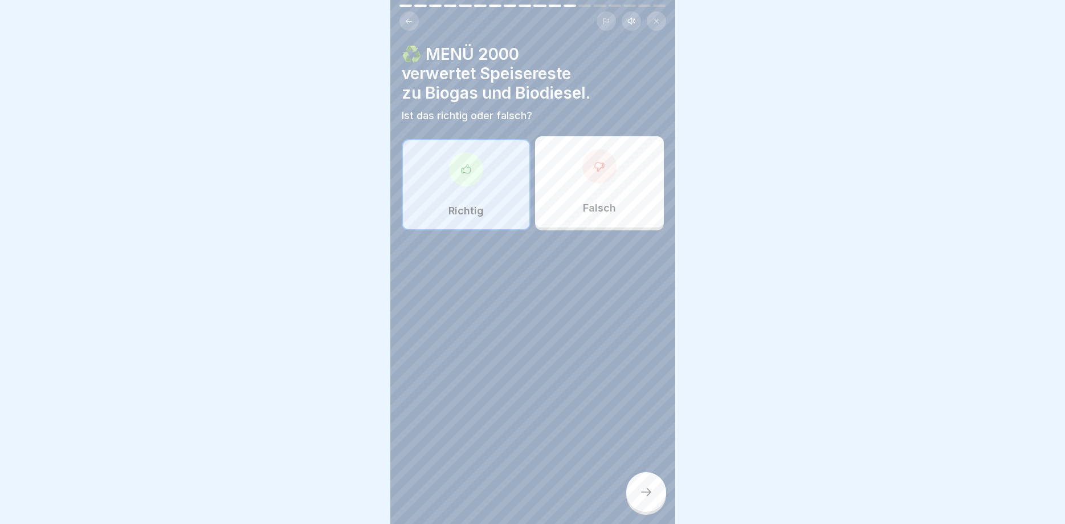
click at [647, 490] on icon at bounding box center [647, 492] width 14 height 14
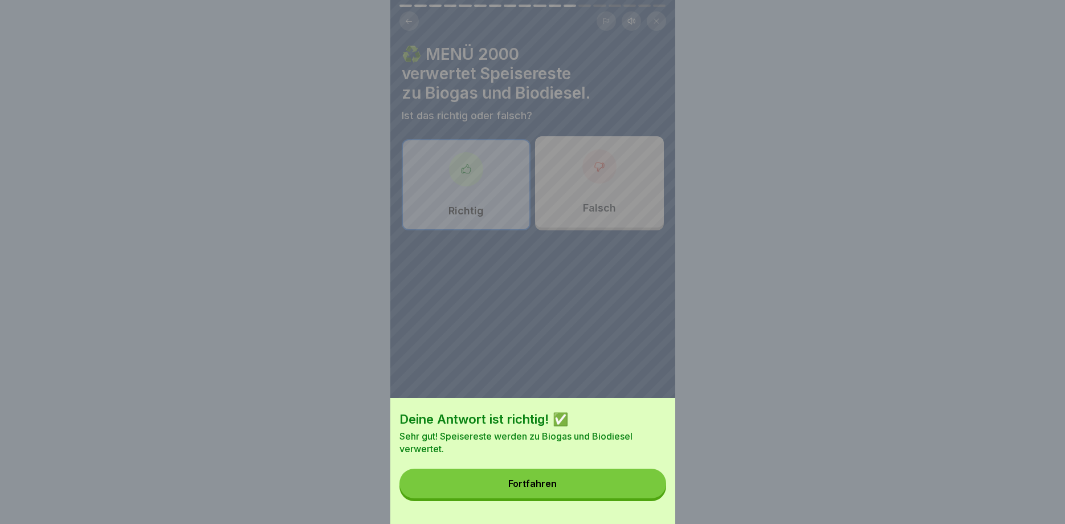
click at [536, 480] on div "Fortfahren" at bounding box center [532, 483] width 48 height 10
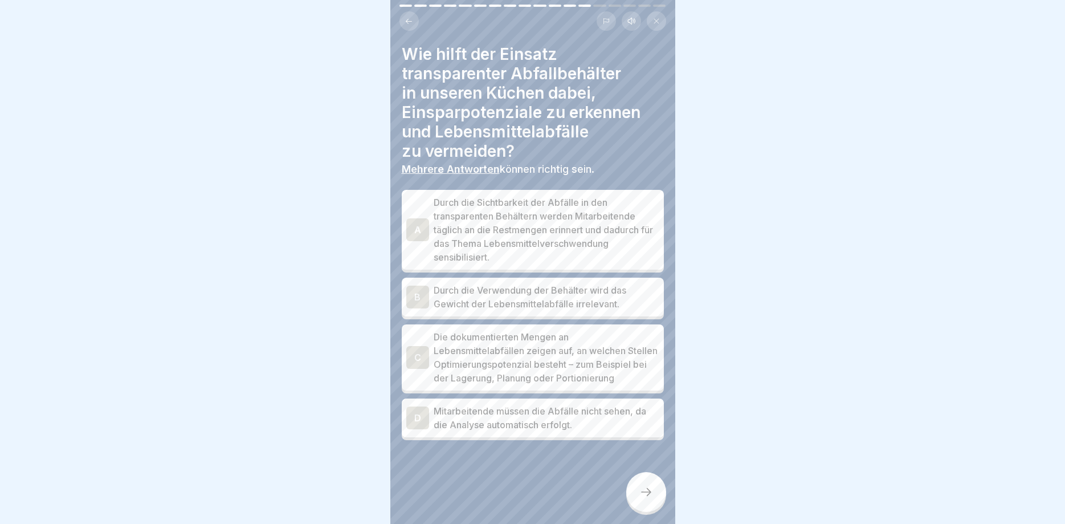
click at [421, 223] on div "A" at bounding box center [417, 229] width 23 height 23
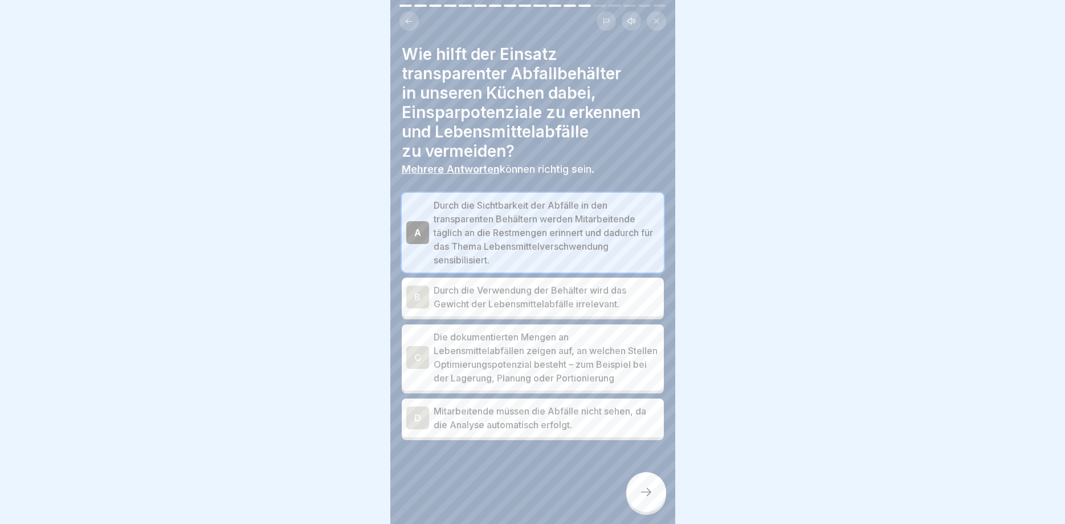
click at [423, 357] on div "C" at bounding box center [417, 357] width 23 height 23
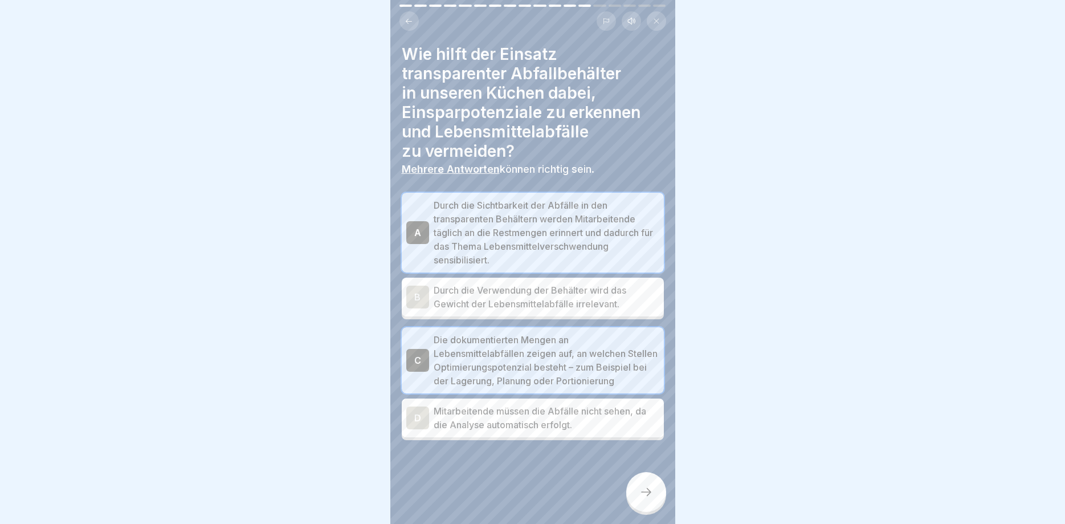
click at [652, 496] on div at bounding box center [646, 492] width 40 height 40
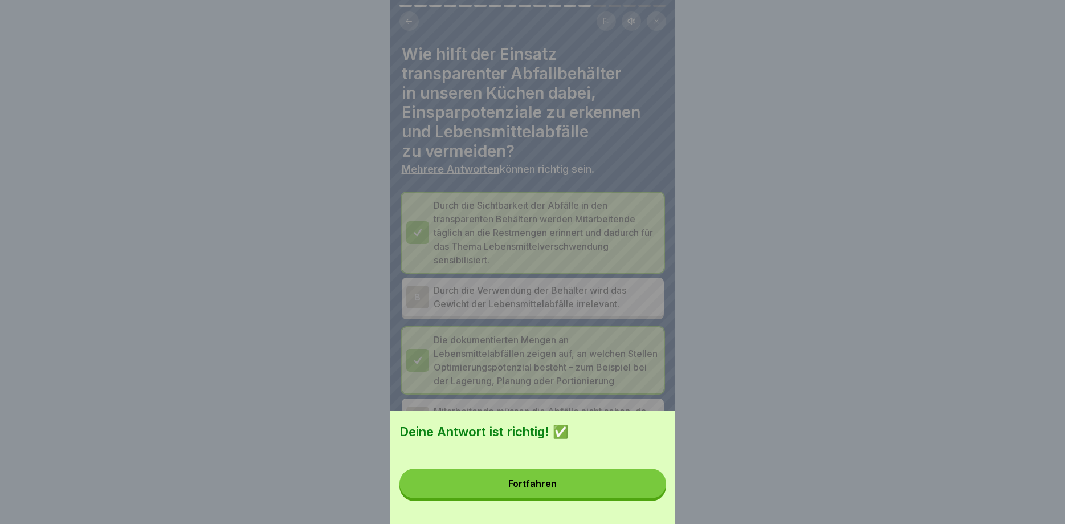
click at [535, 481] on div "Fortfahren" at bounding box center [532, 483] width 48 height 10
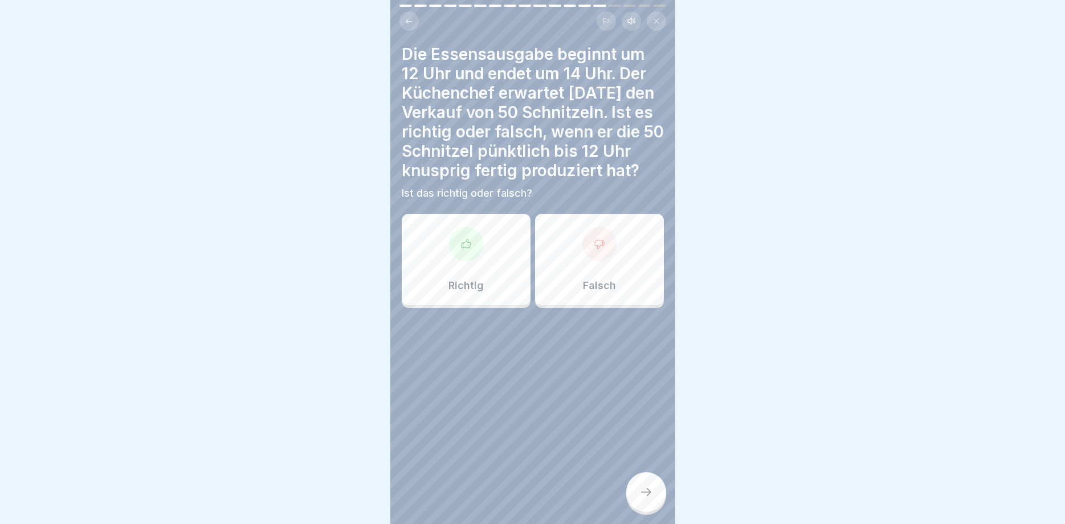
click at [467, 244] on icon at bounding box center [466, 243] width 11 height 11
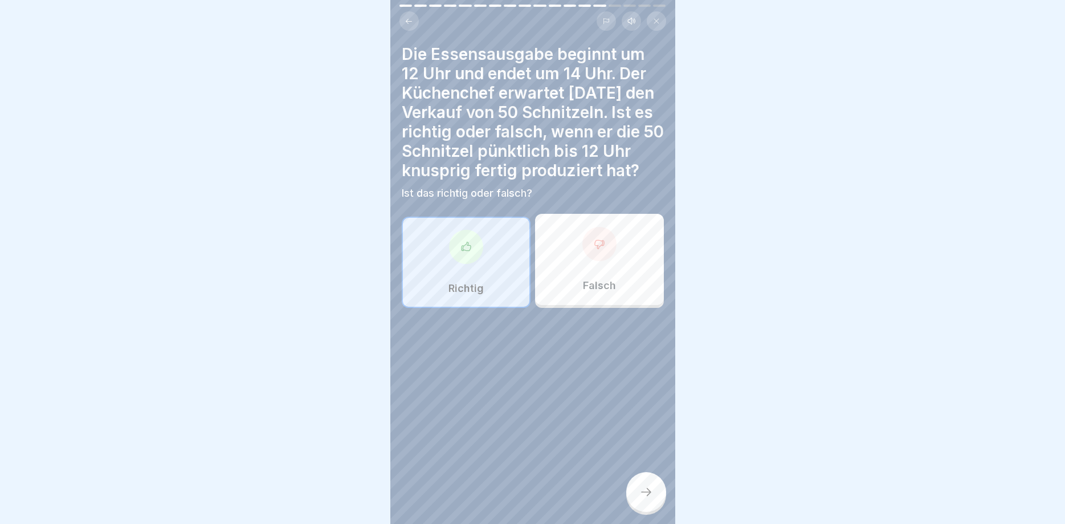
click at [650, 491] on icon at bounding box center [647, 492] width 14 height 14
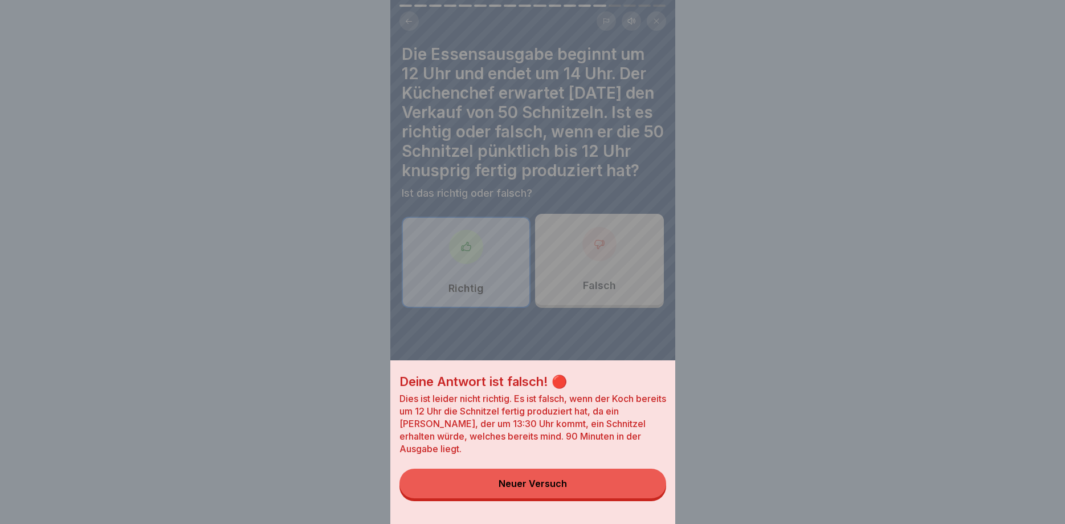
click at [538, 486] on div "Neuer Versuch" at bounding box center [533, 483] width 68 height 10
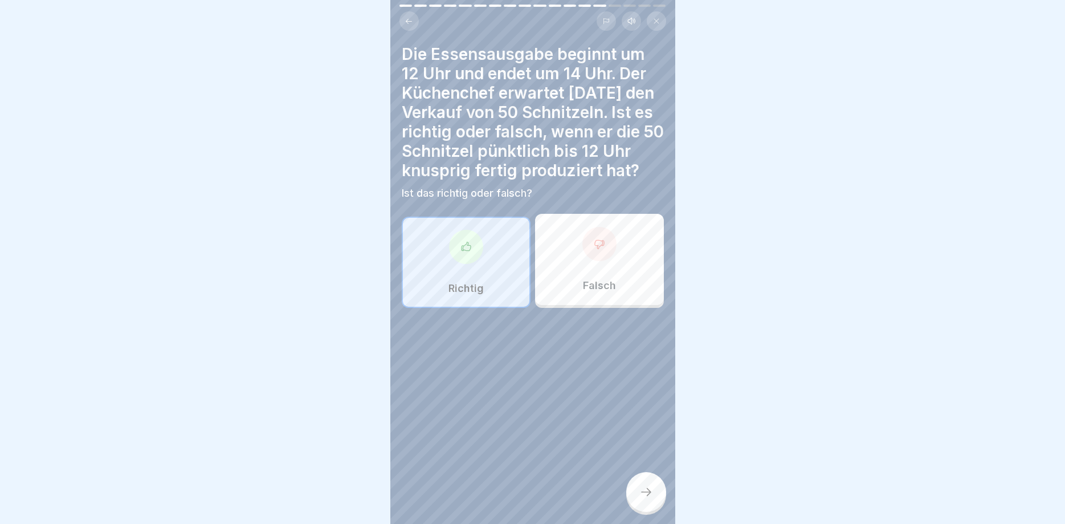
click at [598, 243] on icon at bounding box center [599, 243] width 11 height 11
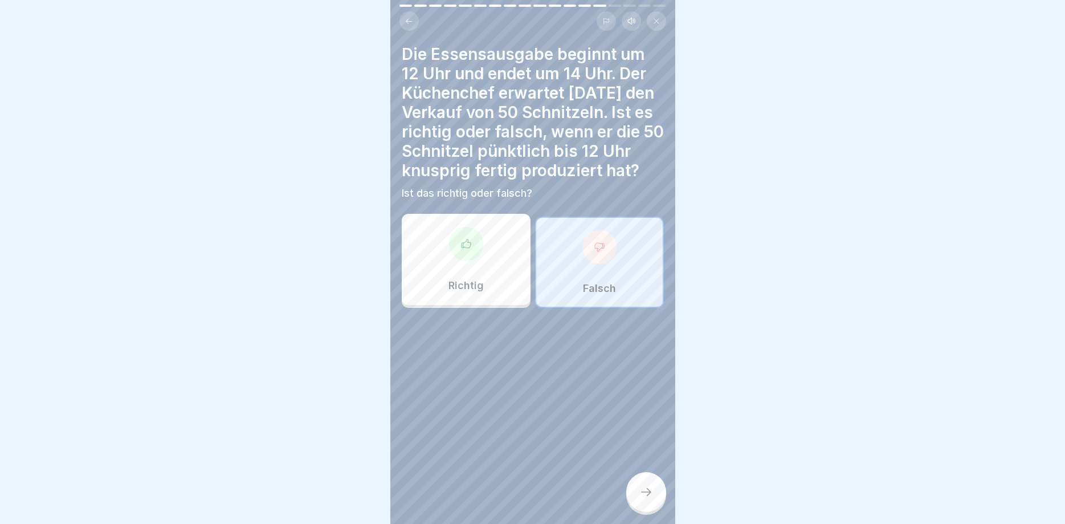
click at [640, 488] on icon at bounding box center [647, 492] width 14 height 14
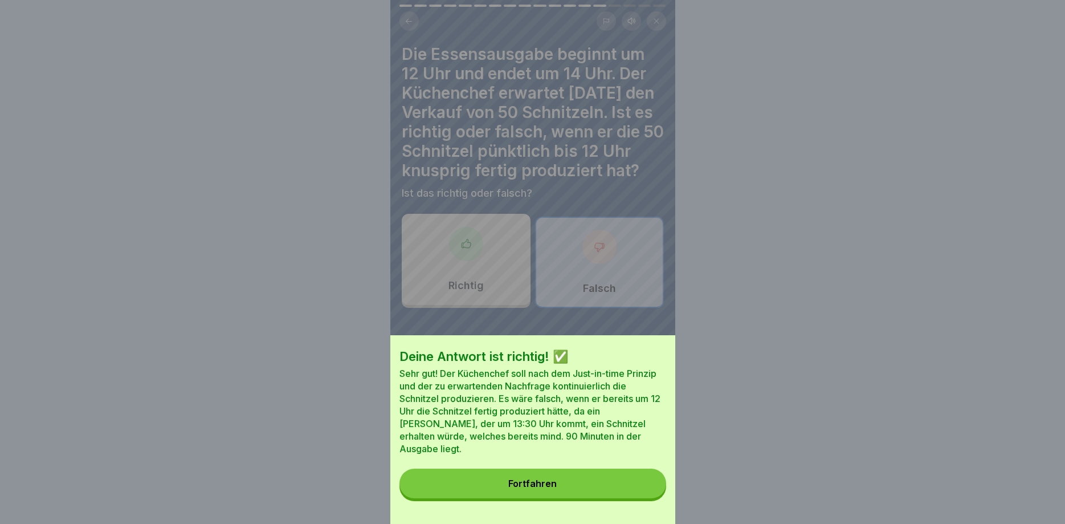
click at [527, 483] on div "Fortfahren" at bounding box center [532, 483] width 48 height 10
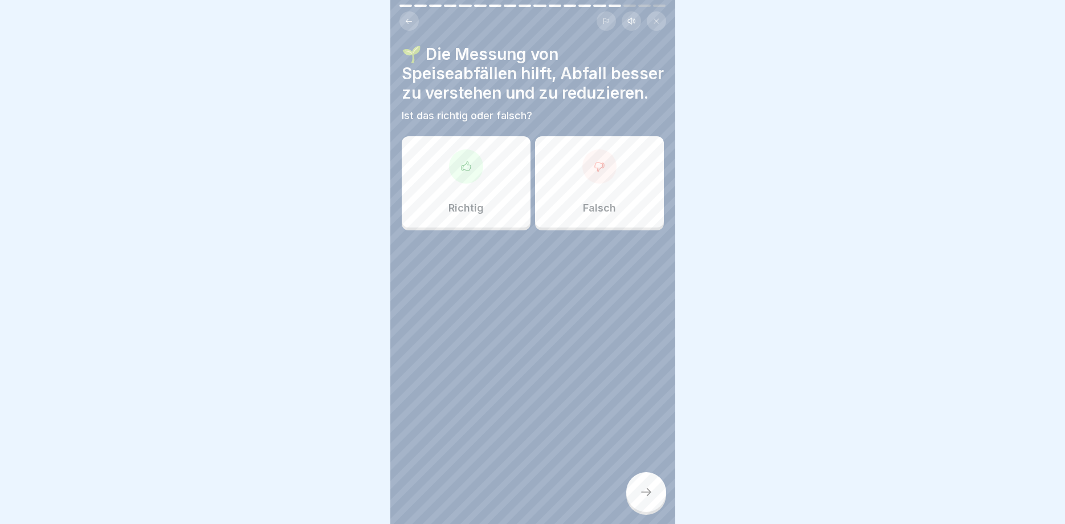
click at [604, 171] on icon at bounding box center [599, 166] width 11 height 11
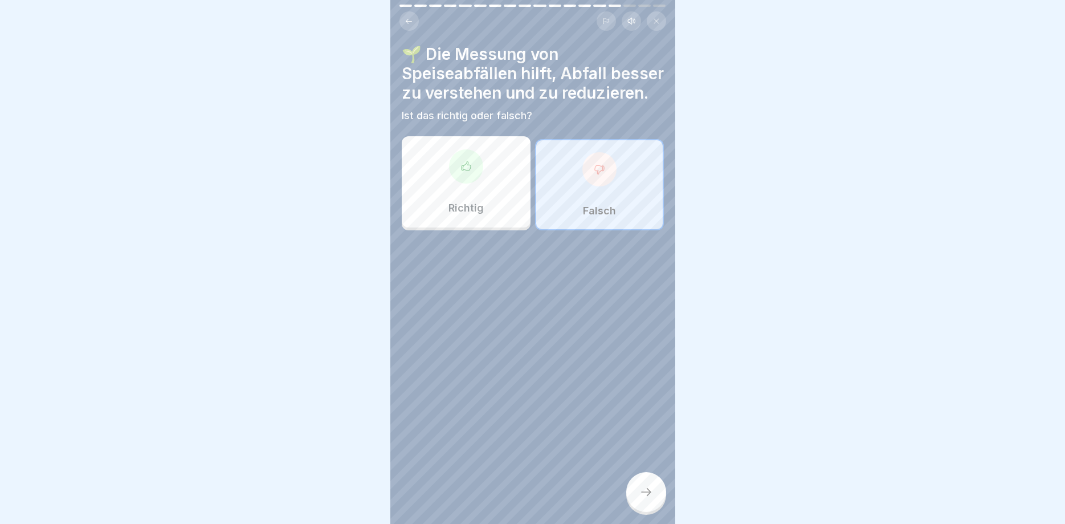
click at [647, 490] on icon at bounding box center [647, 492] width 14 height 14
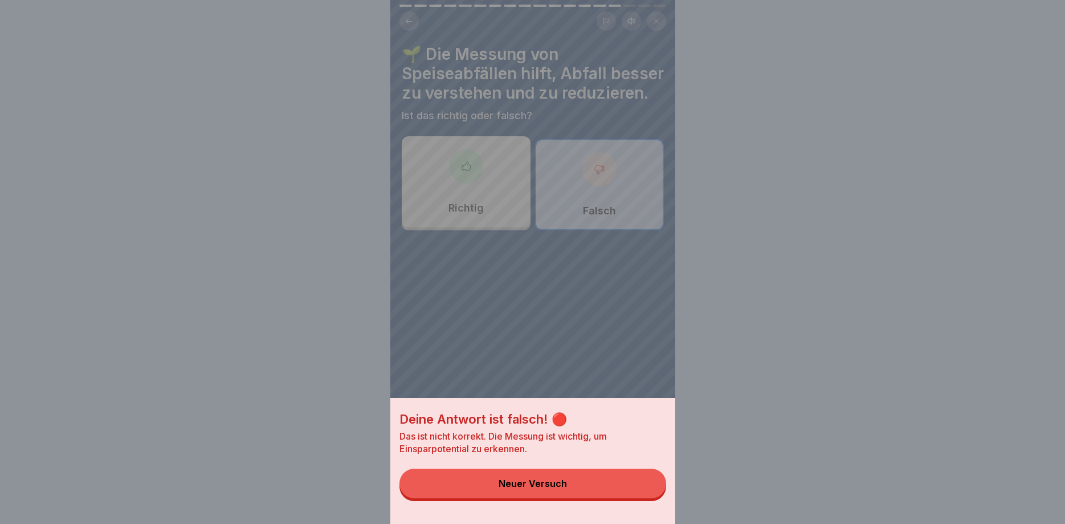
click at [530, 482] on div "Neuer Versuch" at bounding box center [533, 483] width 68 height 10
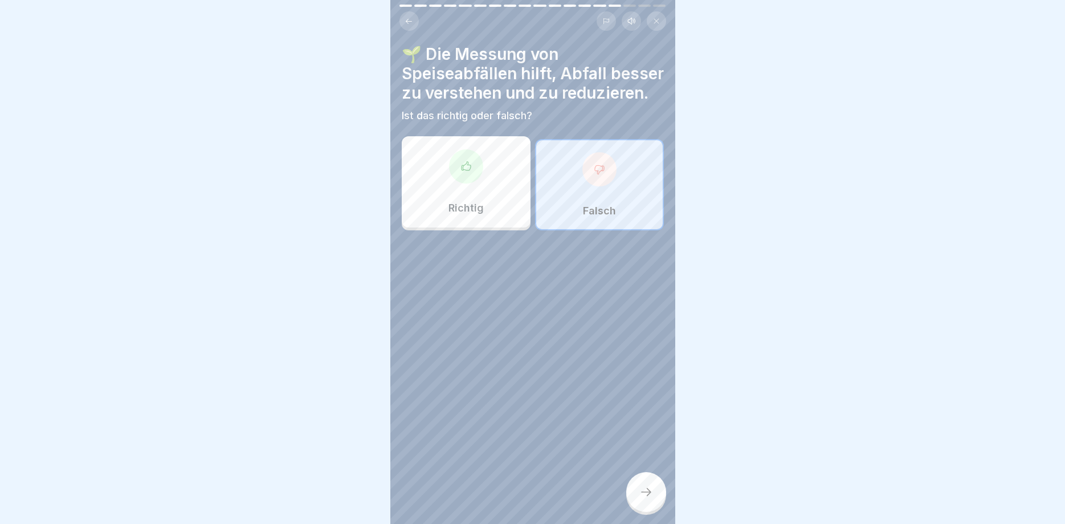
click at [465, 168] on icon at bounding box center [466, 166] width 11 height 11
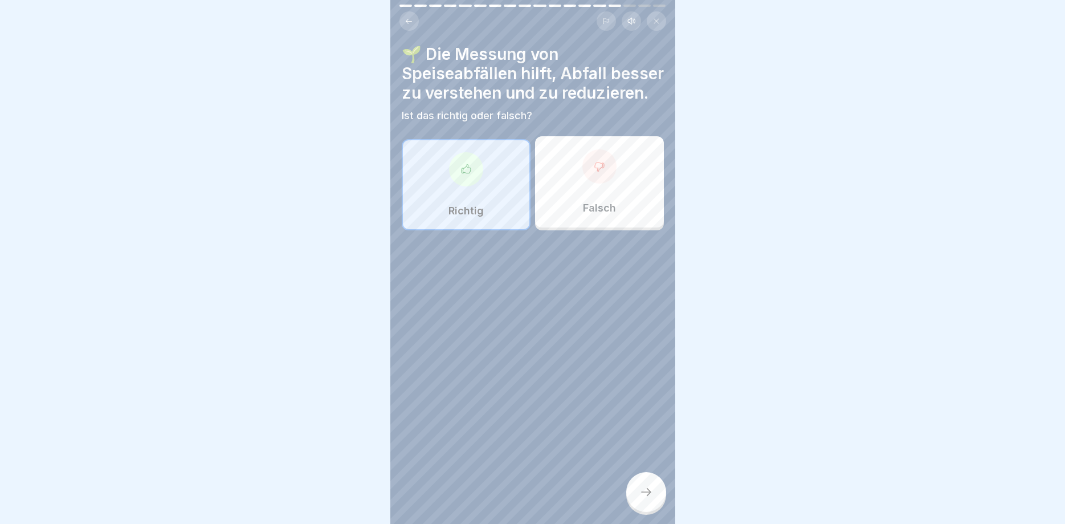
click at [647, 490] on icon at bounding box center [647, 492] width 14 height 14
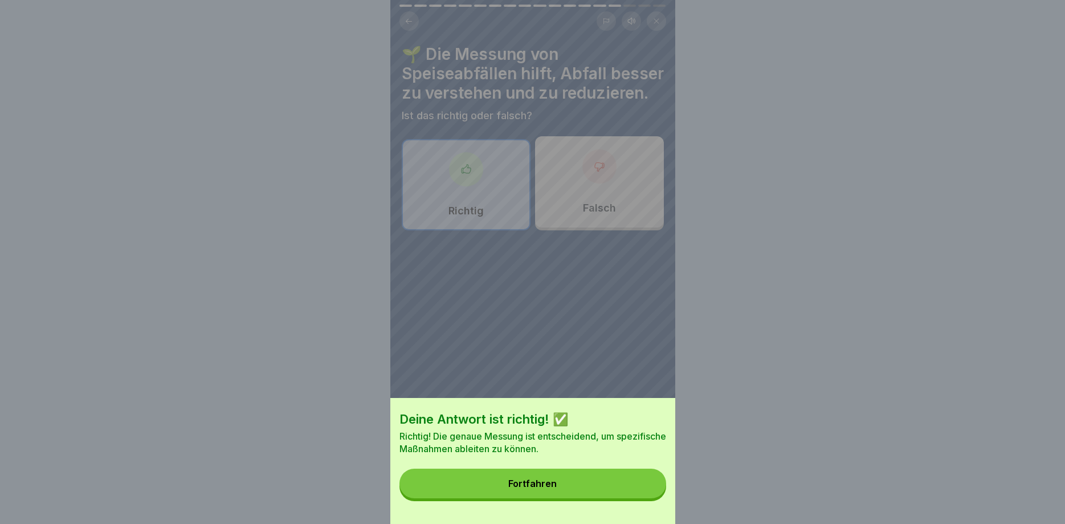
click at [511, 478] on button "Fortfahren" at bounding box center [533, 484] width 267 height 30
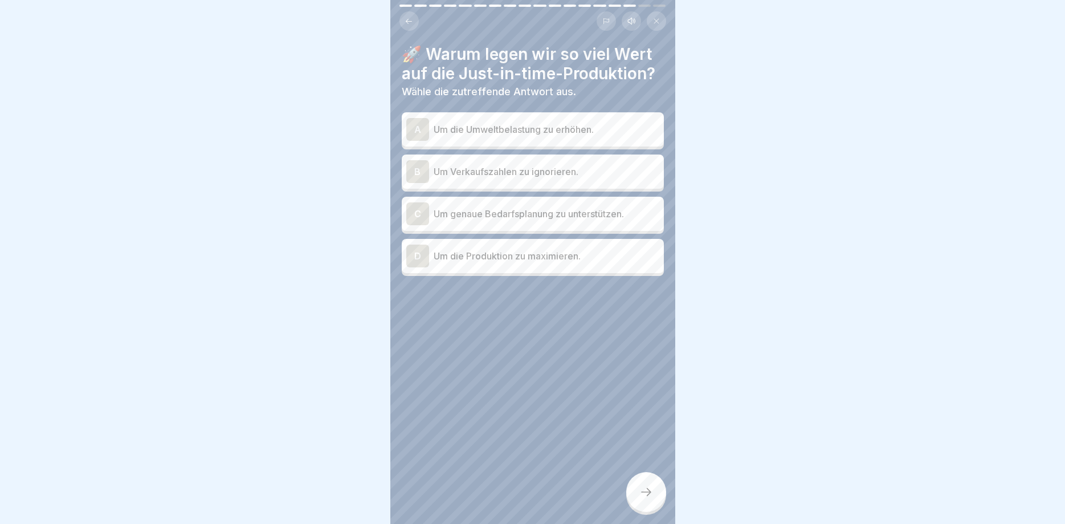
click at [413, 247] on div "D" at bounding box center [417, 256] width 23 height 23
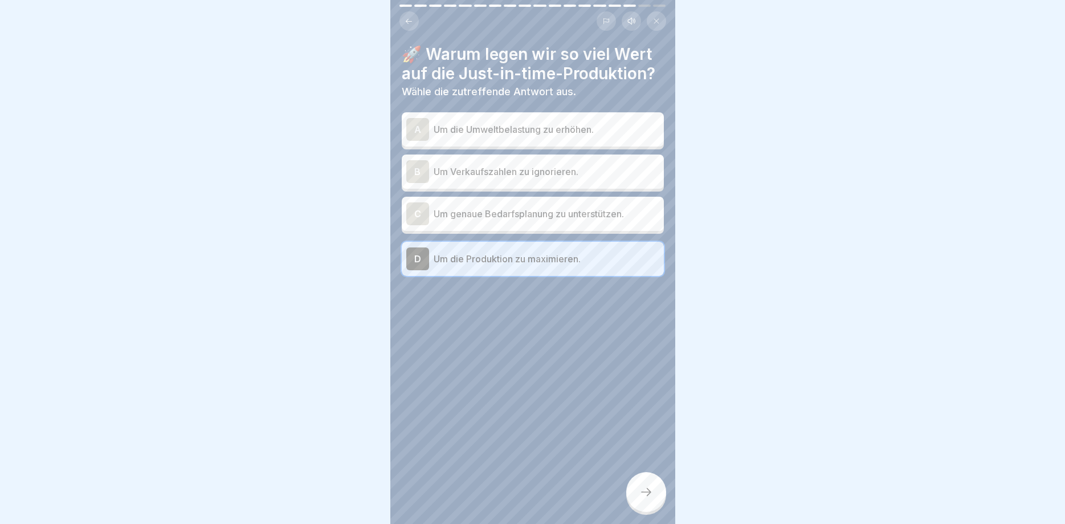
click at [418, 211] on div "C" at bounding box center [417, 213] width 23 height 23
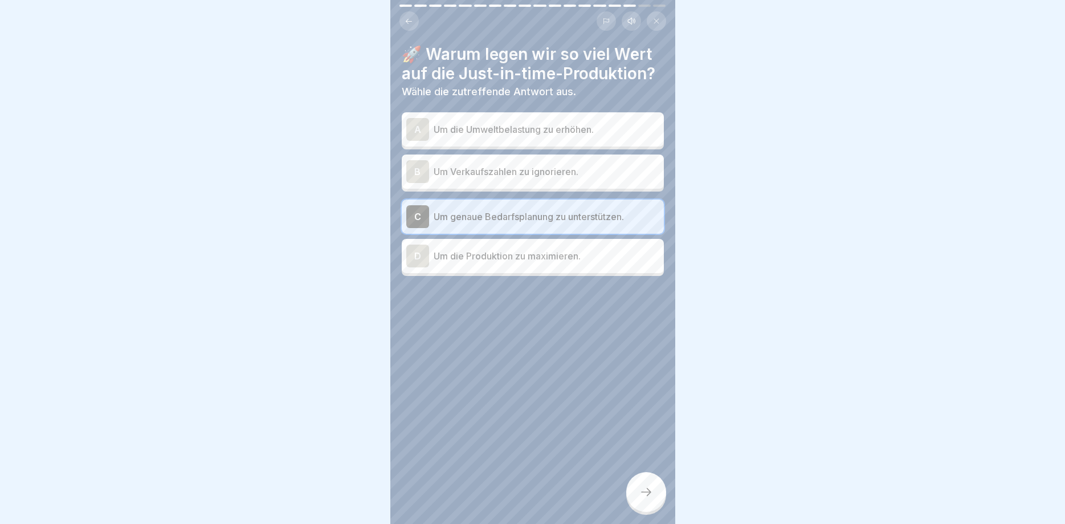
click at [646, 490] on icon at bounding box center [647, 492] width 14 height 14
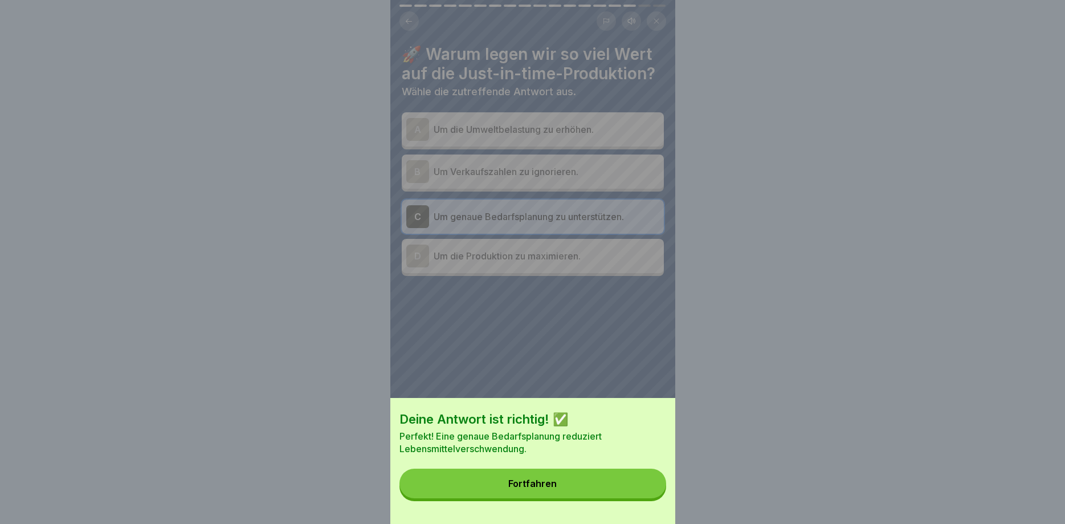
click at [521, 483] on div "Fortfahren" at bounding box center [532, 483] width 48 height 10
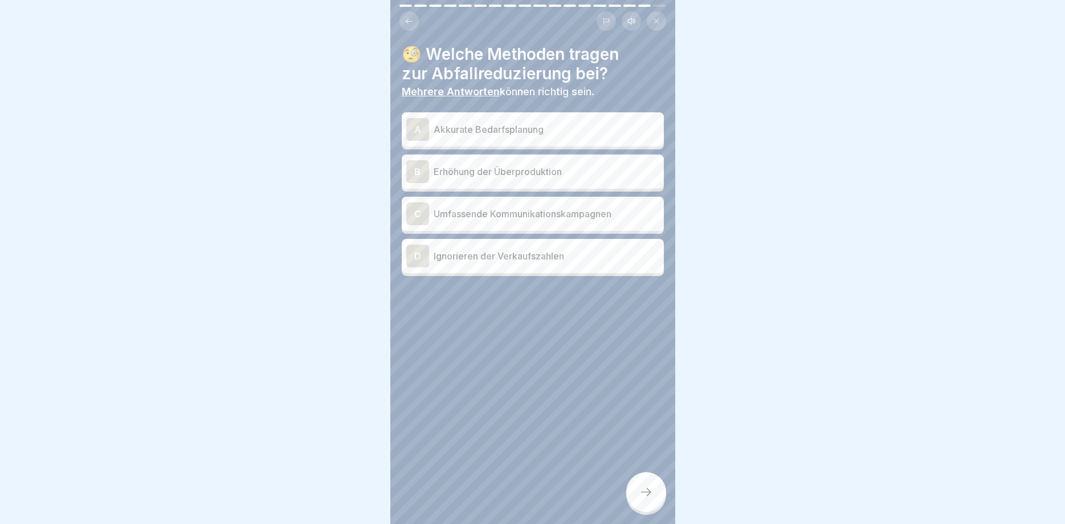
click at [420, 131] on div "A" at bounding box center [417, 129] width 23 height 23
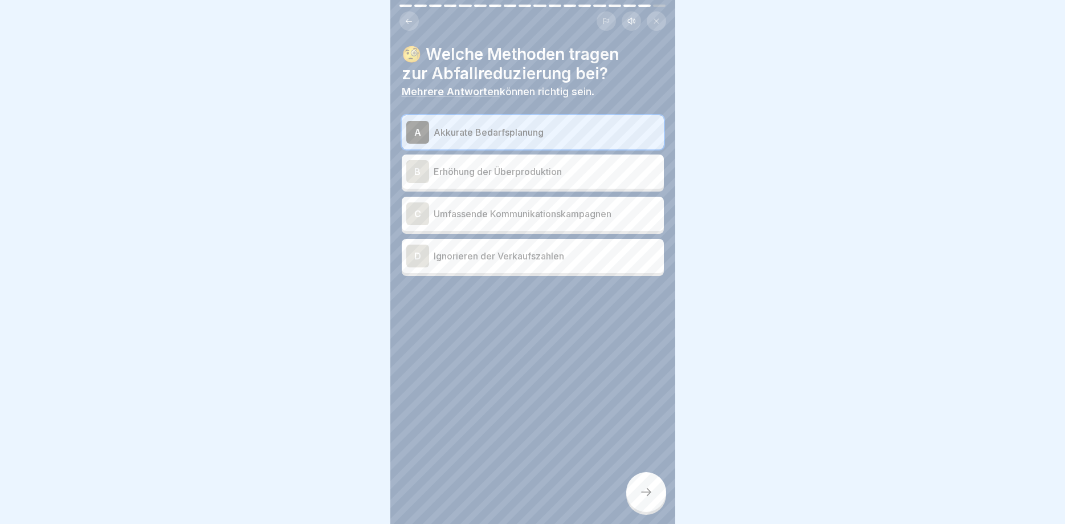
click at [417, 211] on div "C" at bounding box center [417, 213] width 23 height 23
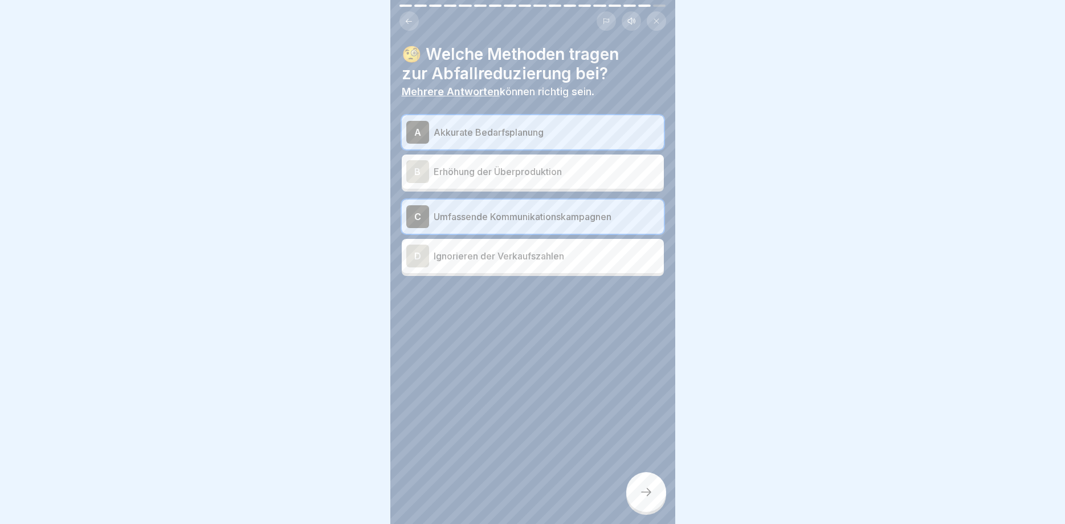
click at [646, 486] on div at bounding box center [646, 492] width 40 height 40
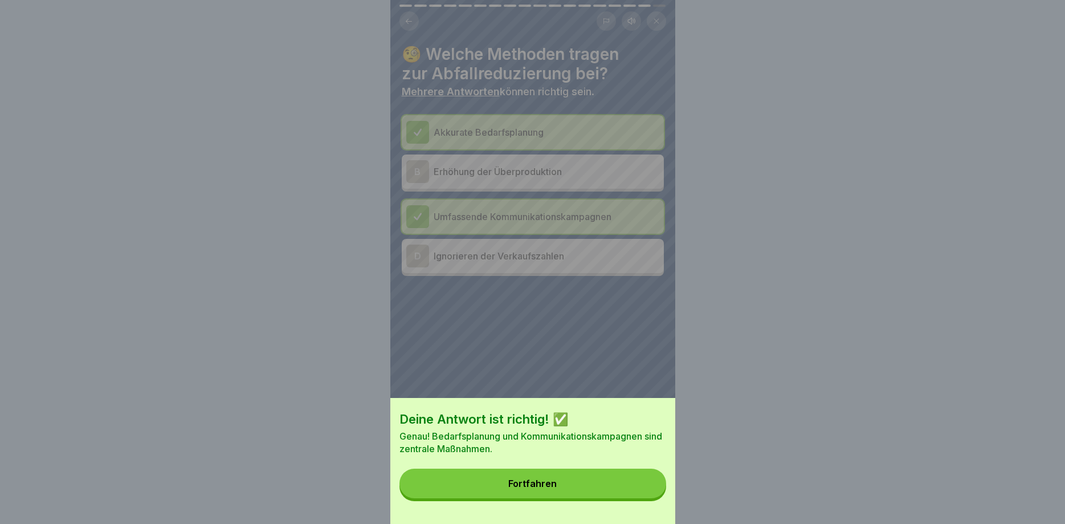
click at [568, 480] on button "Fortfahren" at bounding box center [533, 484] width 267 height 30
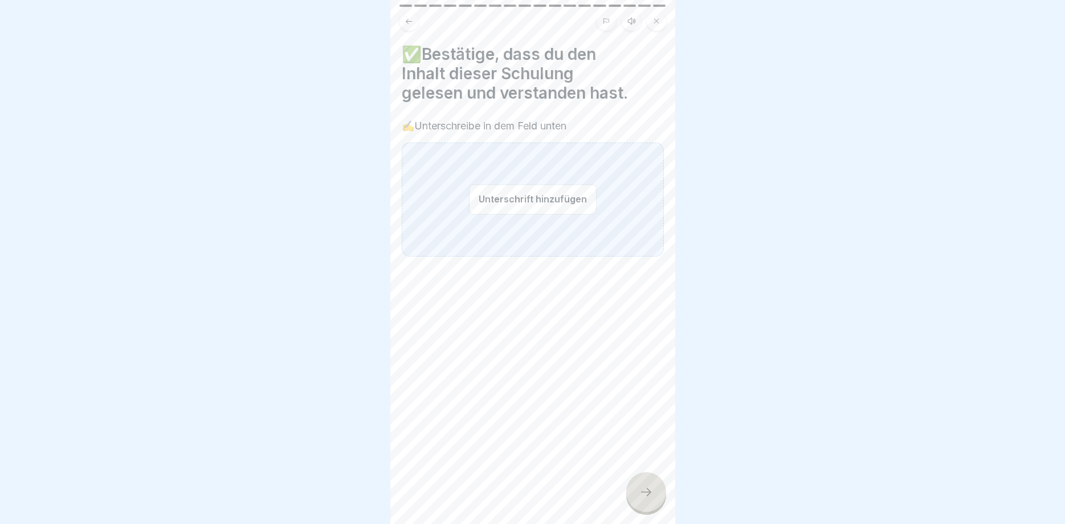
click at [520, 199] on button "Unterschrift hinzufügen" at bounding box center [533, 199] width 128 height 30
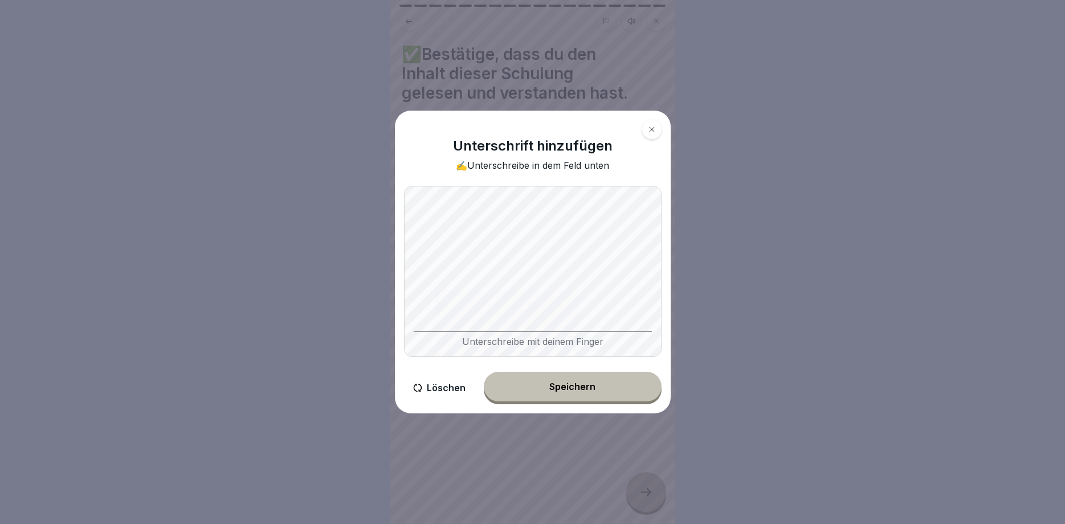
click at [576, 385] on div "Speichern" at bounding box center [572, 386] width 46 height 10
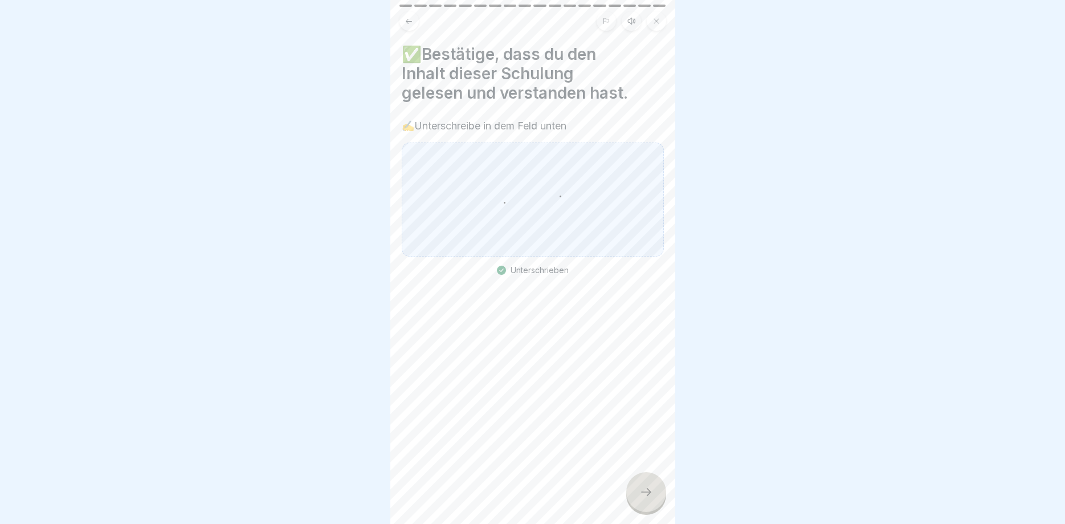
click at [533, 272] on div "Unterschrieben" at bounding box center [533, 271] width 72 height 10
click at [532, 185] on div at bounding box center [533, 199] width 58 height 95
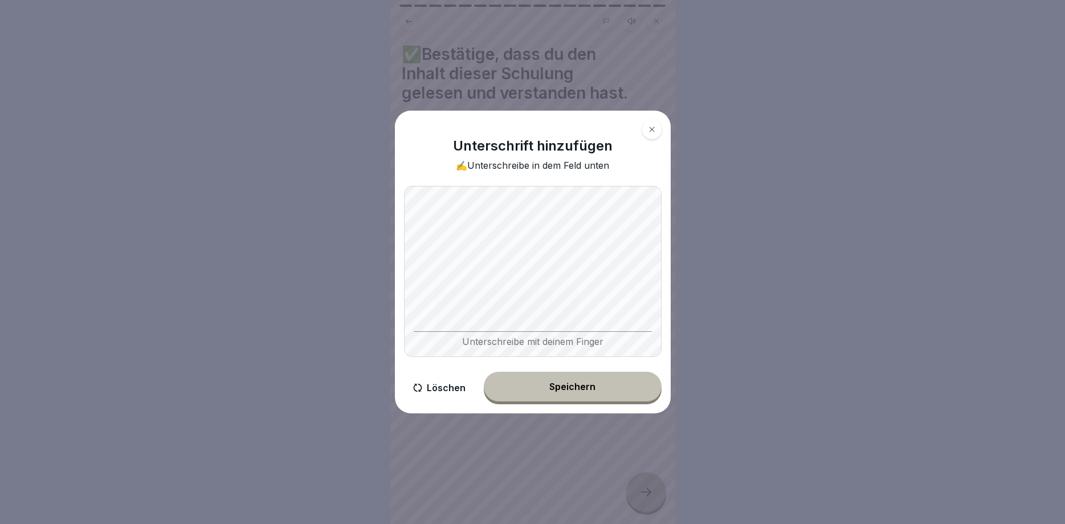
click at [590, 387] on div "Speichern" at bounding box center [572, 386] width 46 height 10
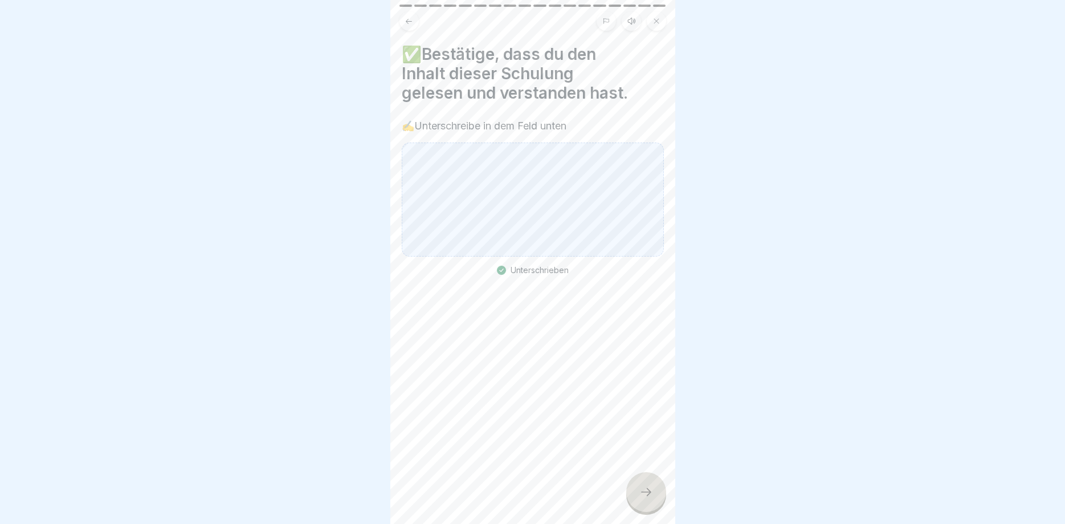
click at [541, 271] on div "Unterschrieben" at bounding box center [533, 271] width 72 height 10
click at [641, 488] on icon at bounding box center [647, 492] width 14 height 14
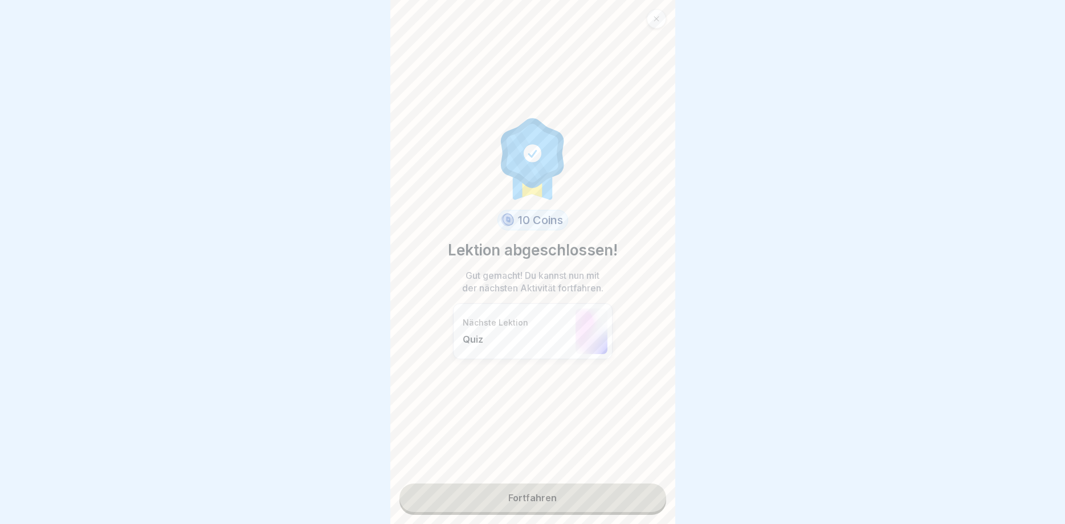
click at [527, 493] on link "Fortfahren" at bounding box center [533, 497] width 267 height 28
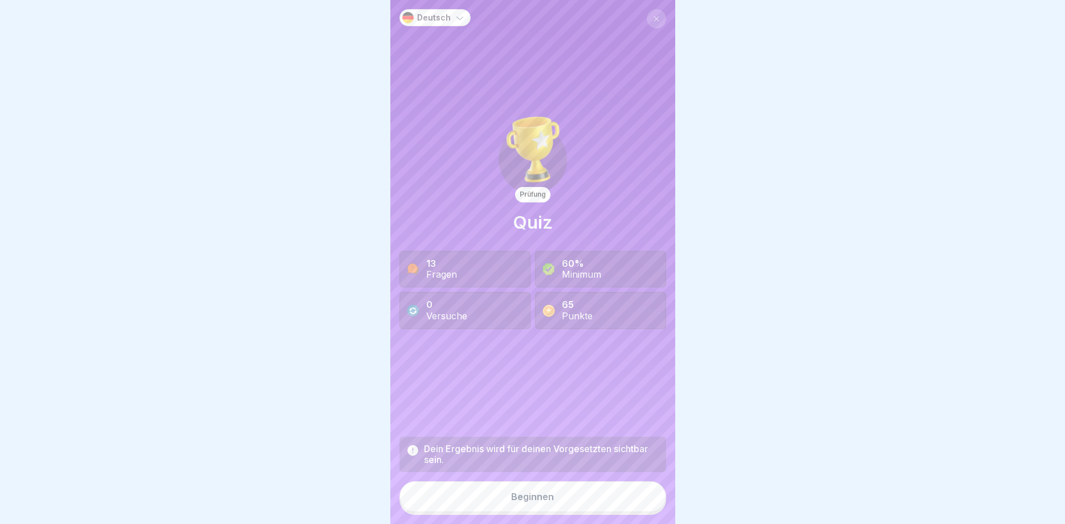
click at [536, 495] on div "Beginnen" at bounding box center [532, 496] width 43 height 10
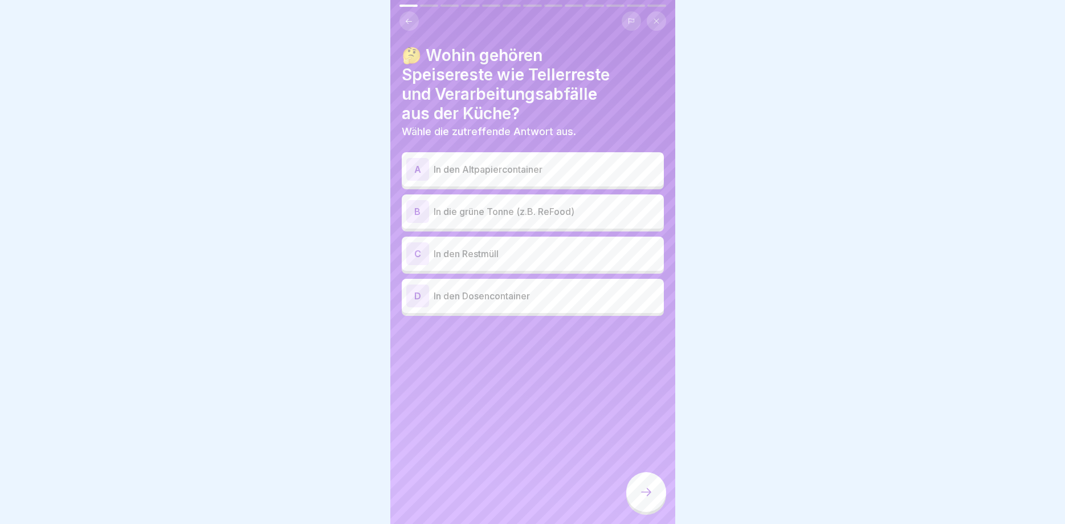
click at [414, 211] on div "B" at bounding box center [417, 211] width 23 height 23
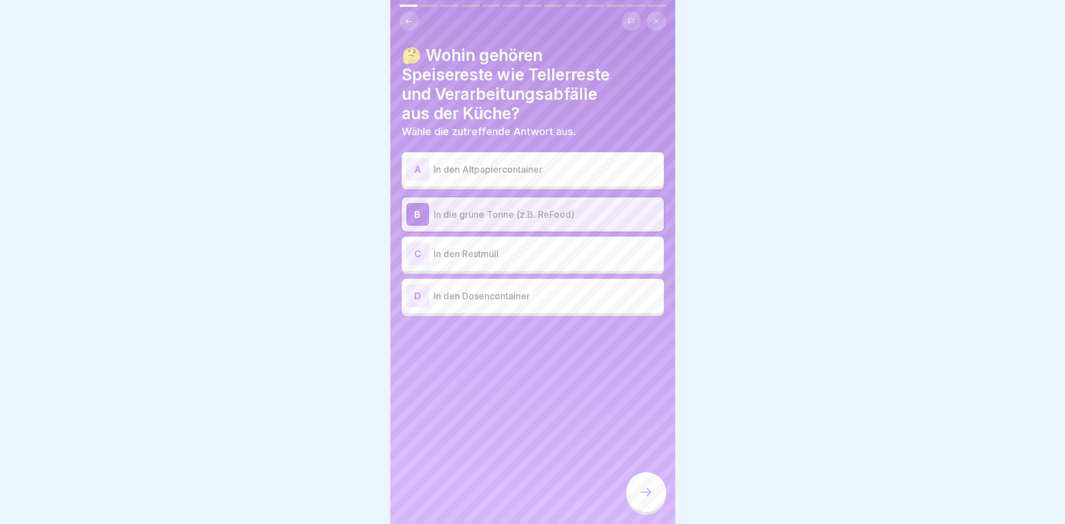
click at [647, 489] on icon at bounding box center [647, 492] width 14 height 14
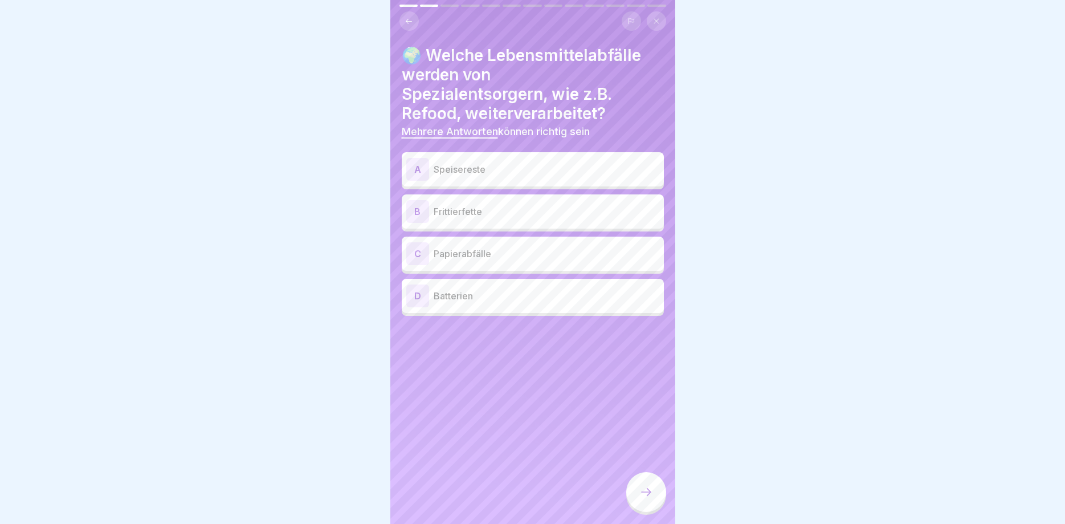
click at [414, 208] on div "B" at bounding box center [417, 211] width 23 height 23
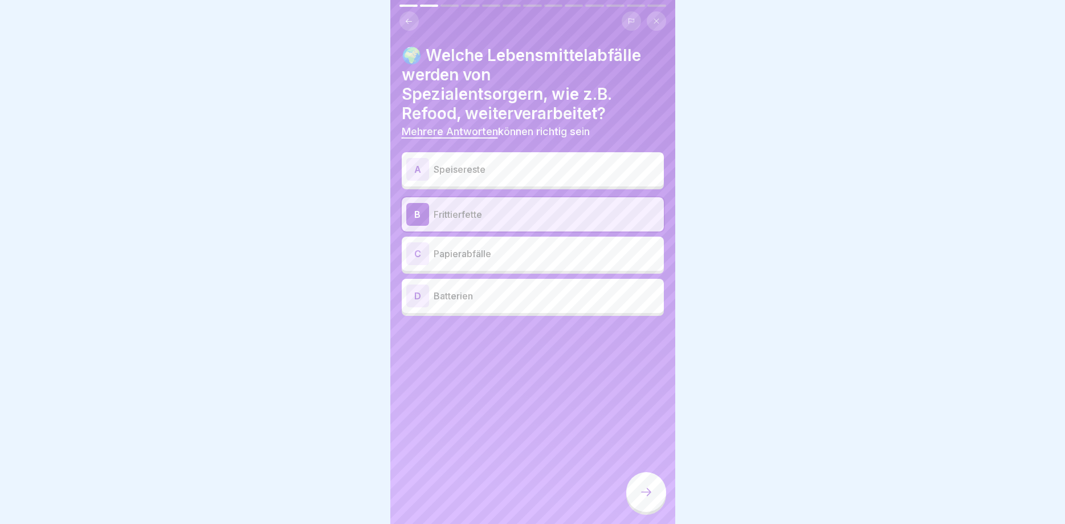
click at [417, 296] on div "D" at bounding box center [417, 295] width 23 height 23
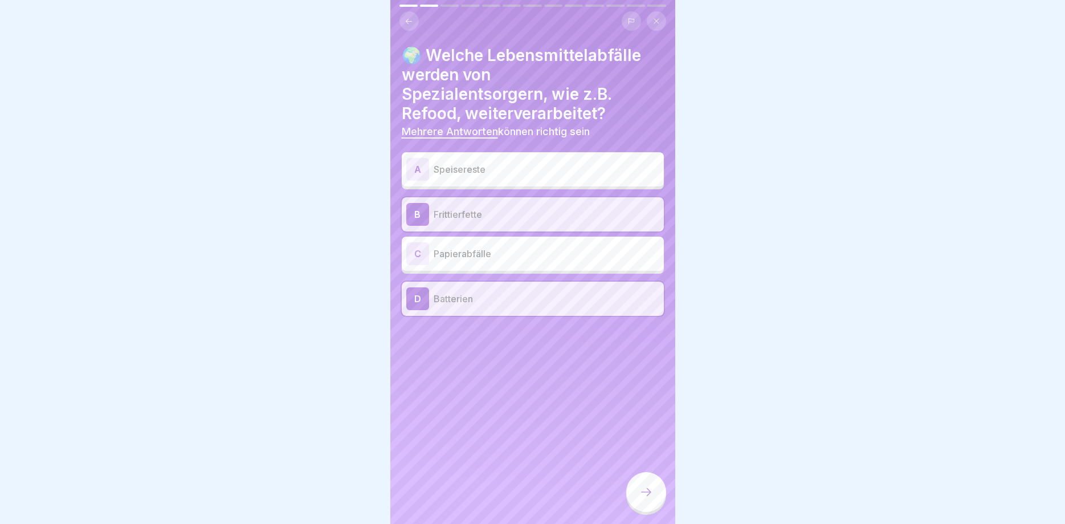
click at [650, 488] on icon at bounding box center [647, 492] width 14 height 14
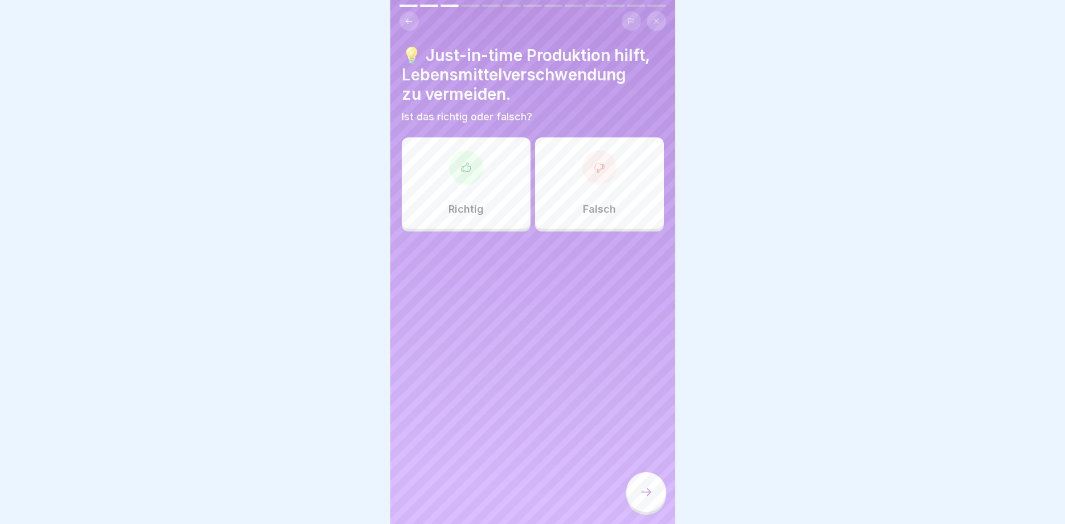
click at [466, 166] on icon at bounding box center [466, 167] width 11 height 11
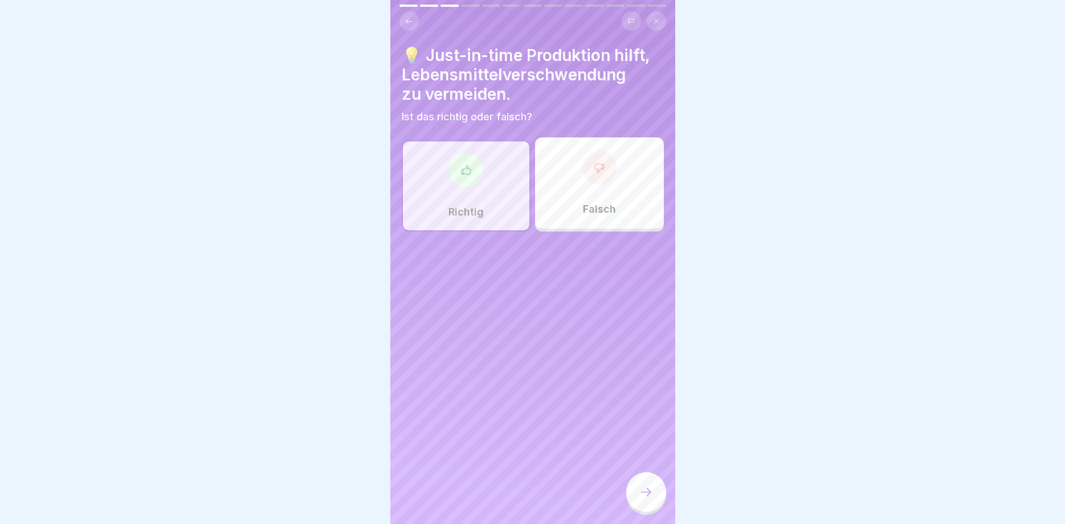
click at [647, 488] on icon at bounding box center [647, 492] width 14 height 14
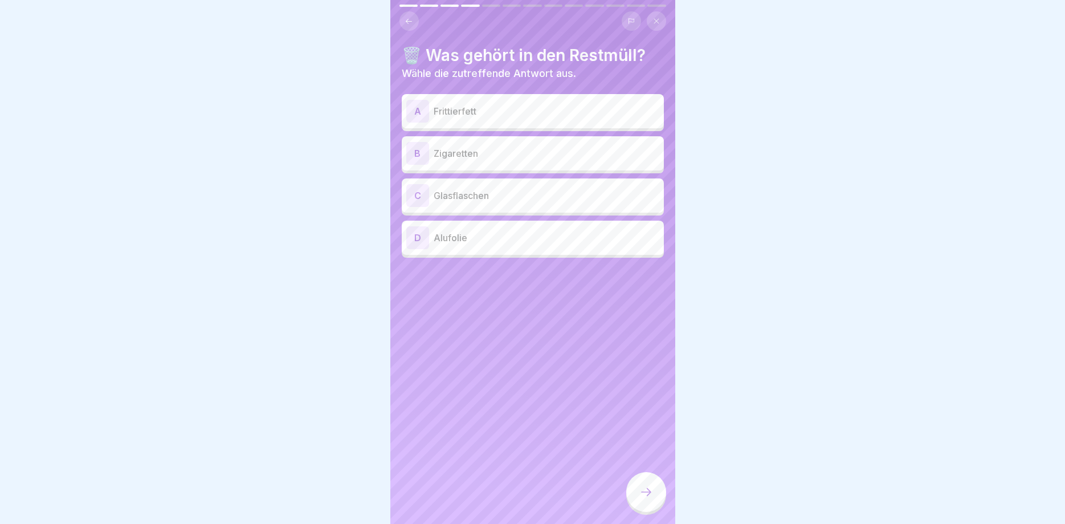
click at [462, 153] on p "Zigaretten" at bounding box center [547, 153] width 226 height 14
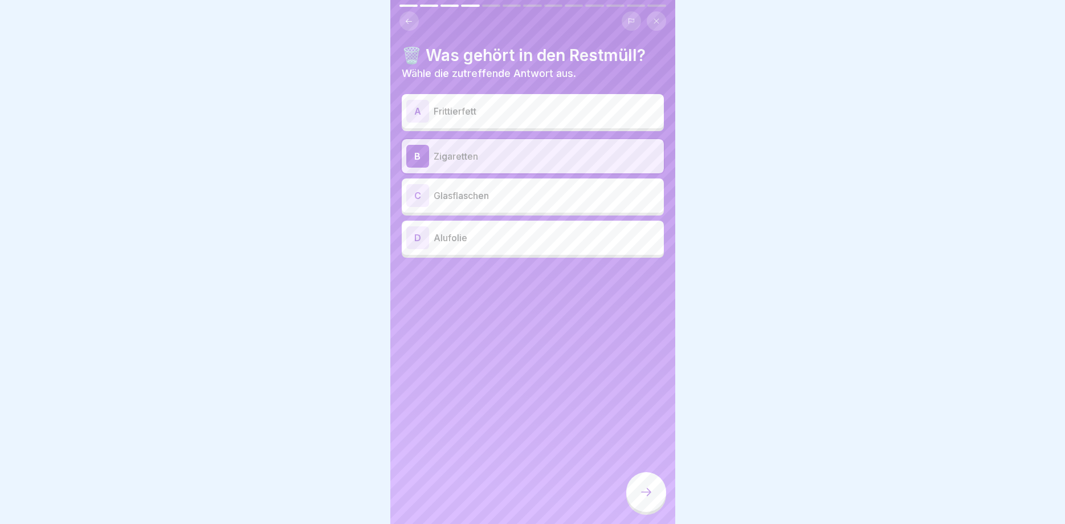
click at [646, 484] on div at bounding box center [646, 492] width 40 height 40
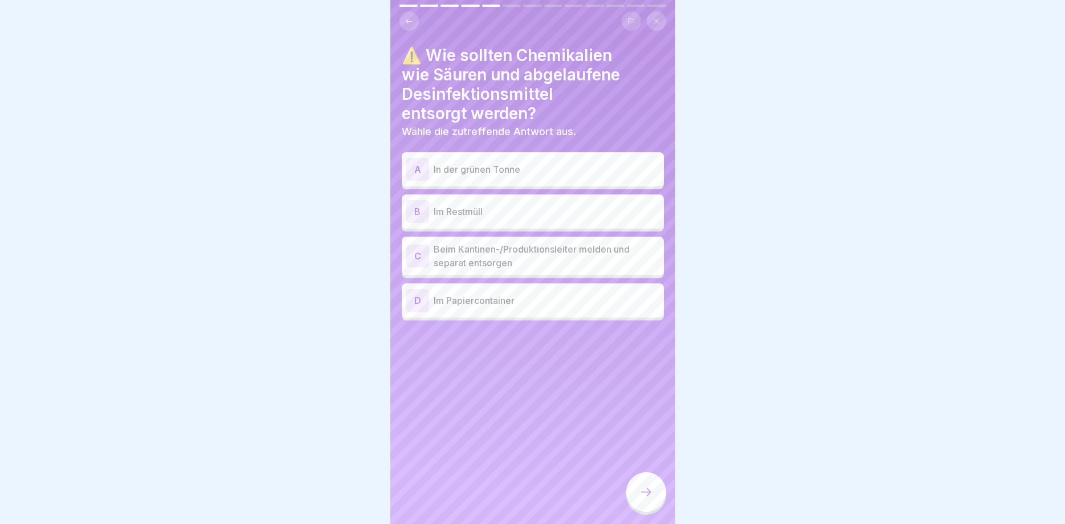
click at [417, 255] on div "C" at bounding box center [417, 256] width 23 height 23
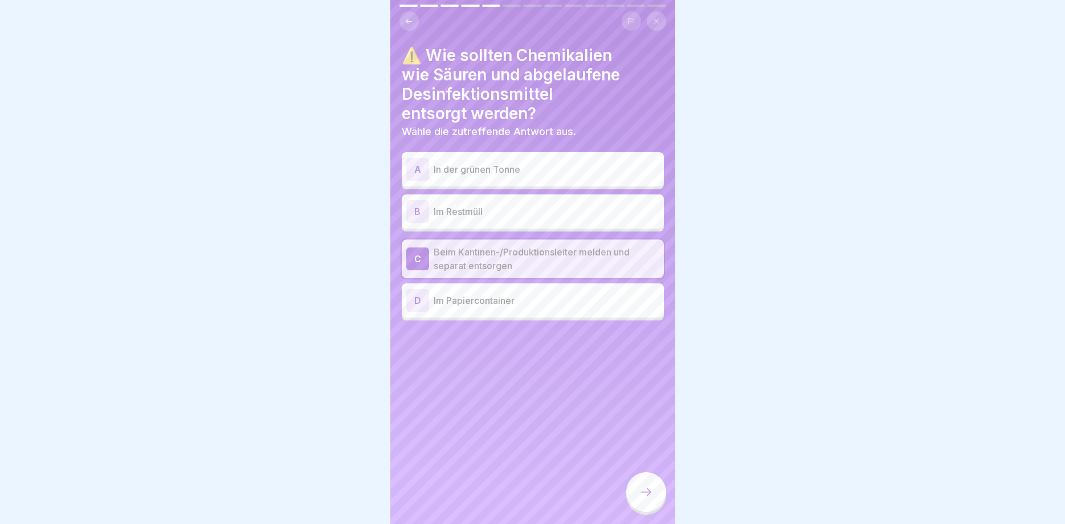
click at [653, 493] on icon at bounding box center [647, 492] width 14 height 14
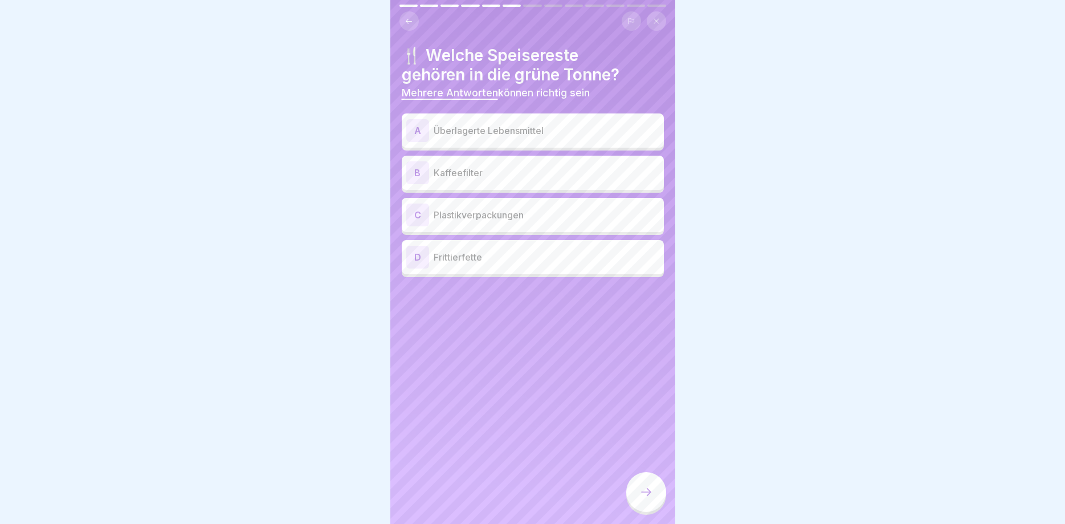
click at [413, 257] on div "D" at bounding box center [417, 257] width 23 height 23
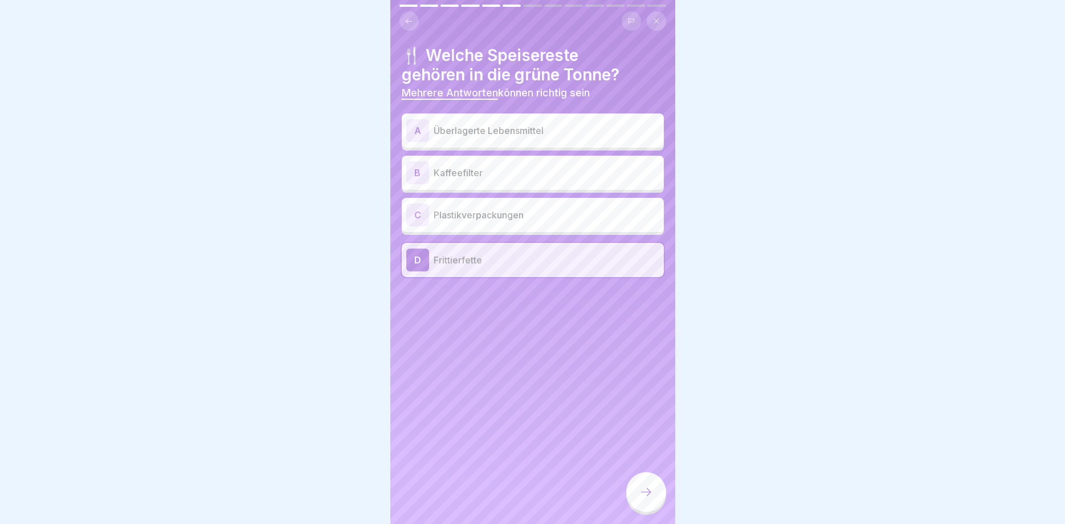
click at [421, 172] on div "B" at bounding box center [417, 172] width 23 height 23
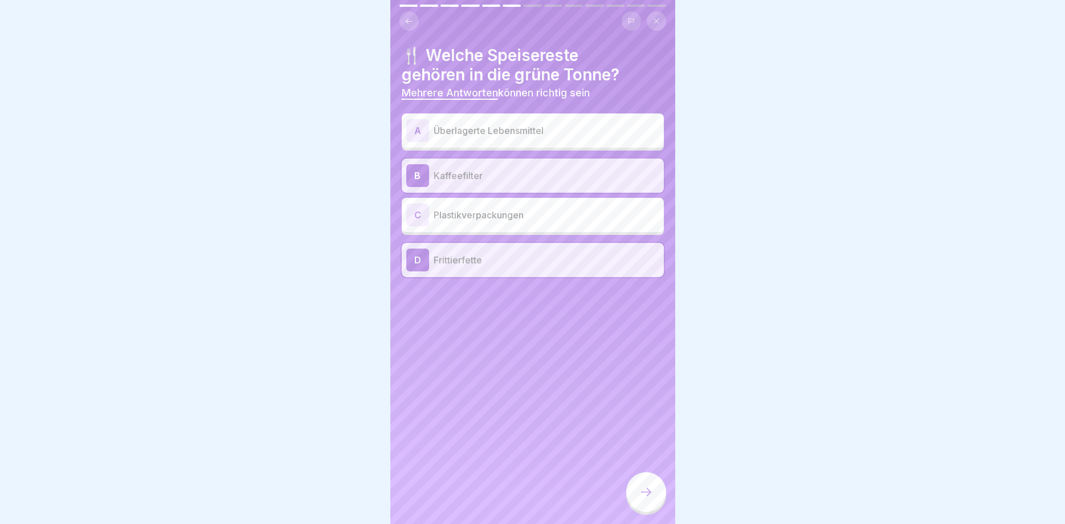
click at [650, 487] on icon at bounding box center [647, 492] width 14 height 14
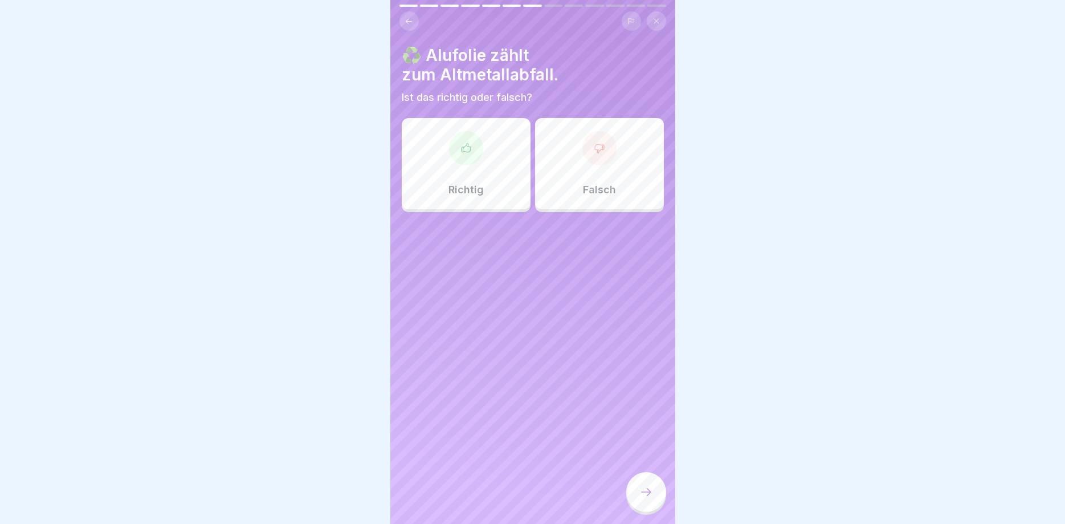
click at [608, 145] on div at bounding box center [600, 148] width 34 height 34
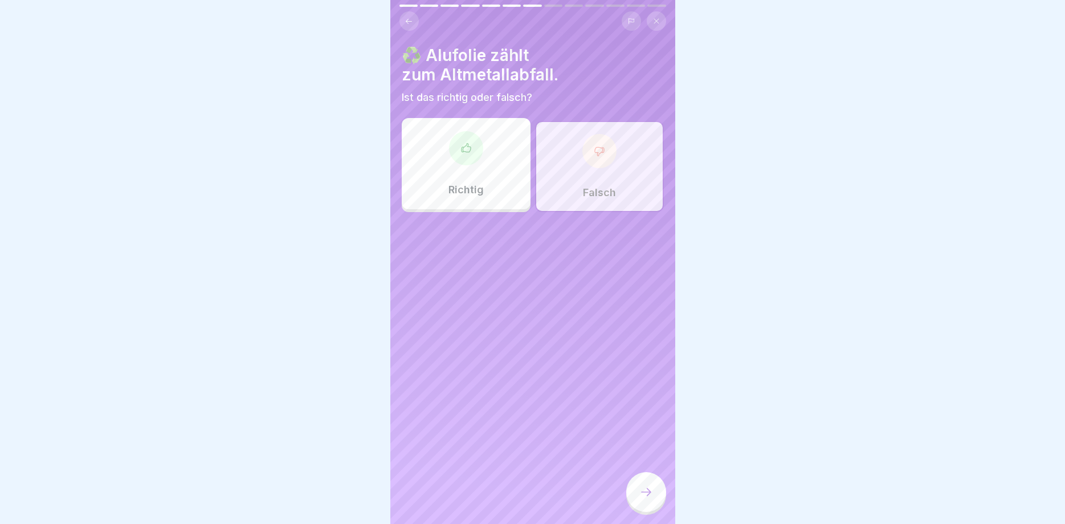
click at [657, 488] on div at bounding box center [646, 492] width 40 height 40
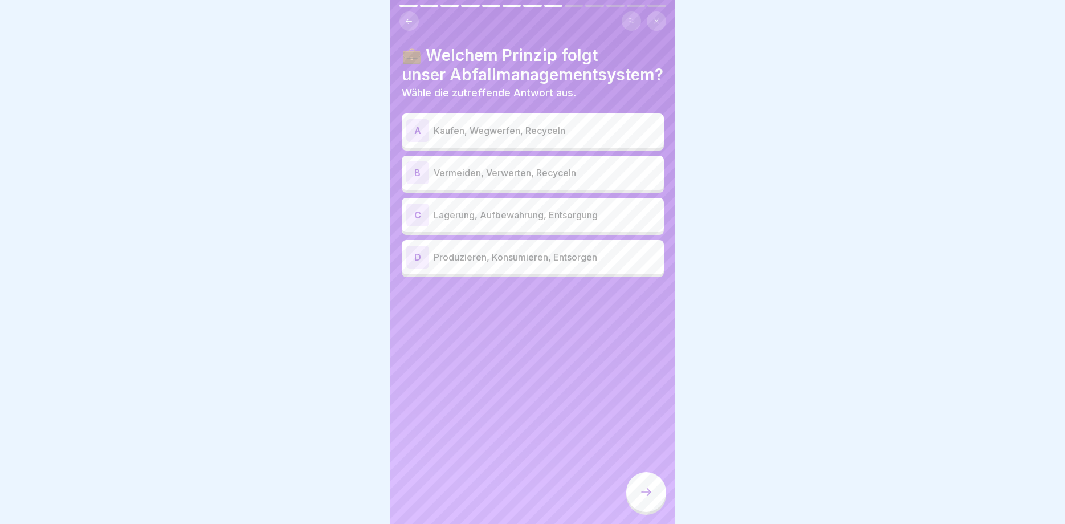
click at [413, 170] on div "B" at bounding box center [417, 172] width 23 height 23
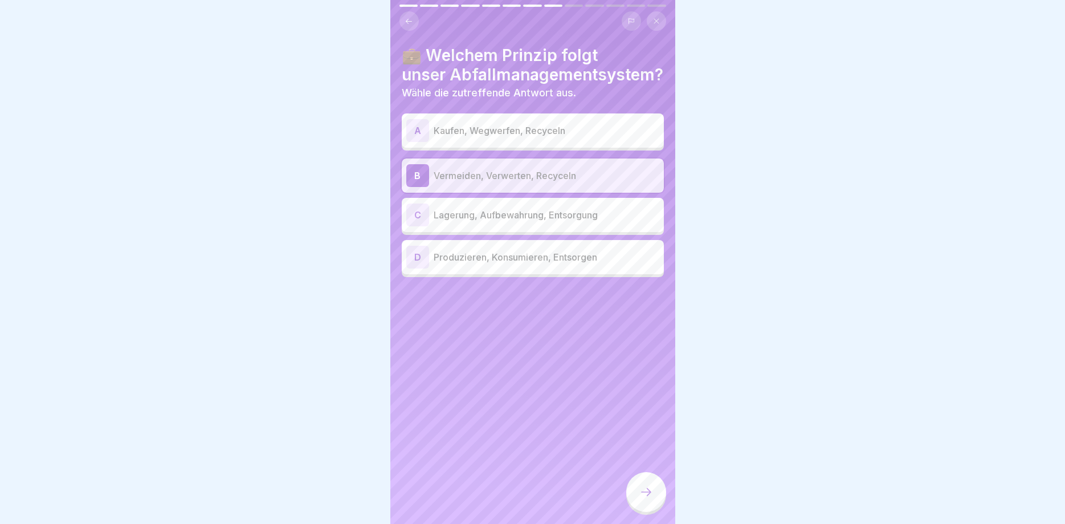
click at [651, 488] on icon at bounding box center [647, 492] width 14 height 14
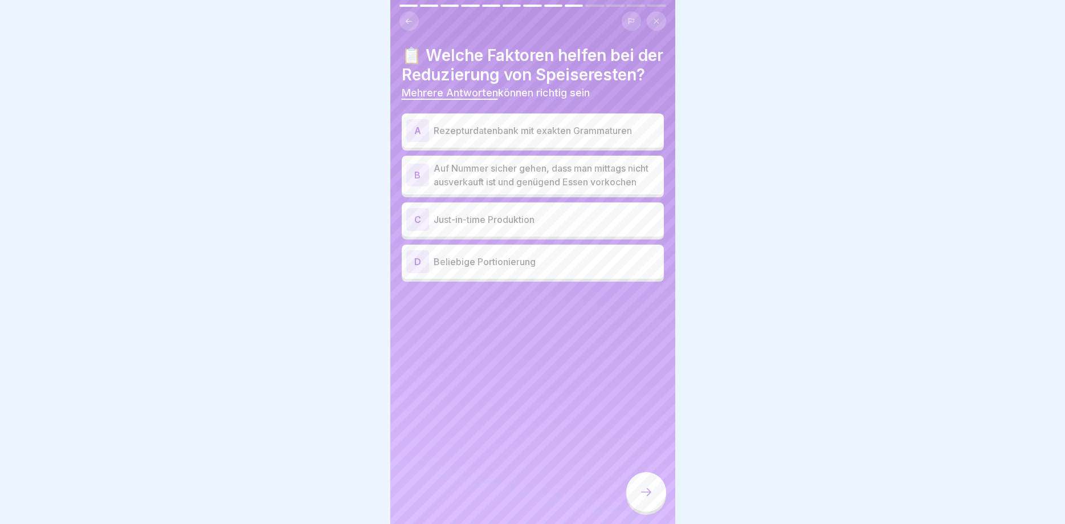
click at [410, 231] on div "C" at bounding box center [417, 219] width 23 height 23
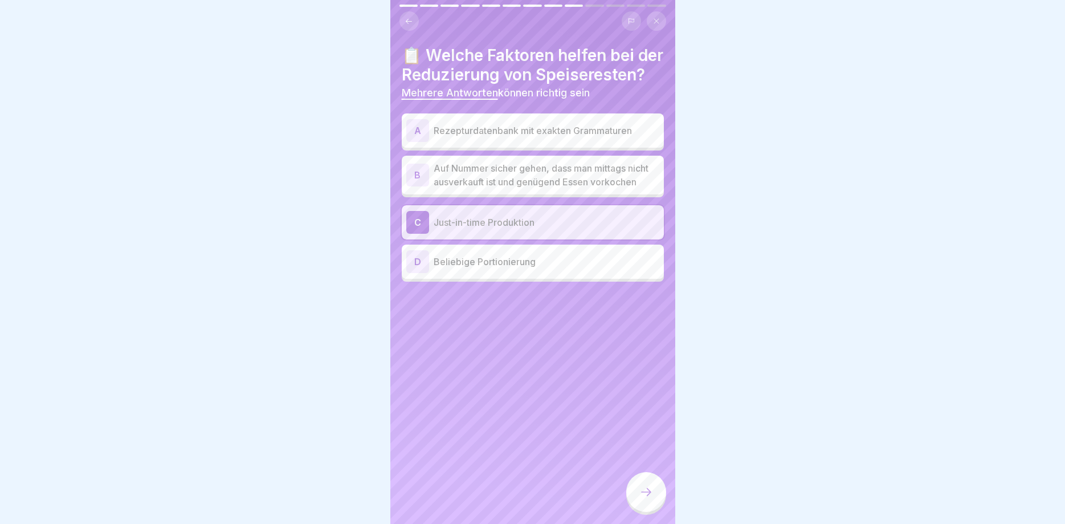
click at [657, 495] on div at bounding box center [646, 492] width 40 height 40
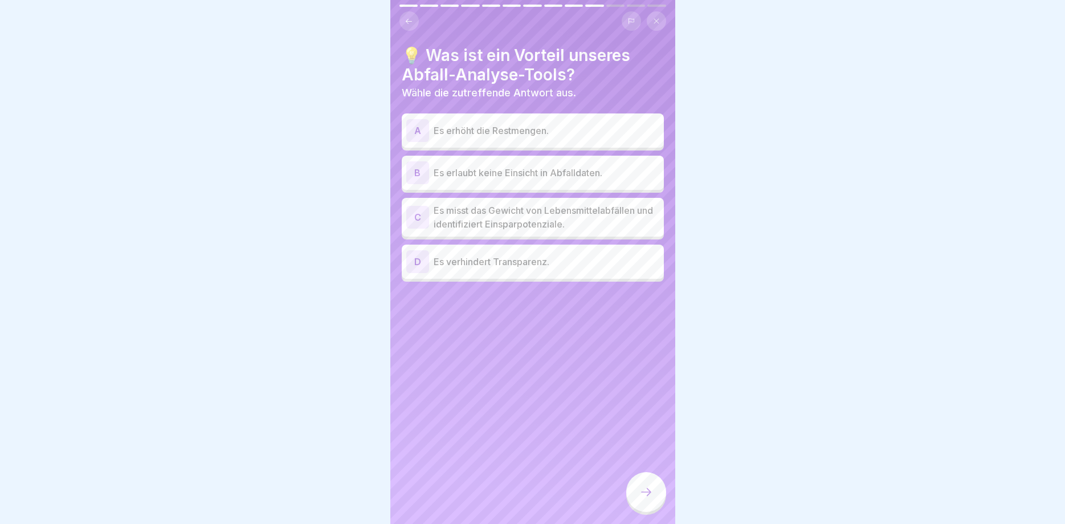
click at [417, 131] on div "A" at bounding box center [417, 130] width 23 height 23
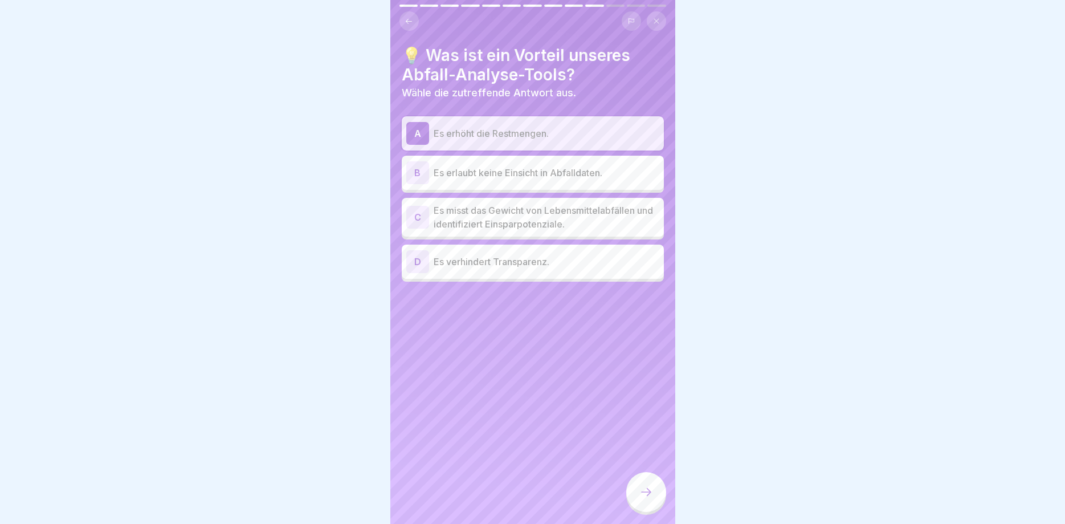
click at [650, 490] on icon at bounding box center [647, 492] width 14 height 14
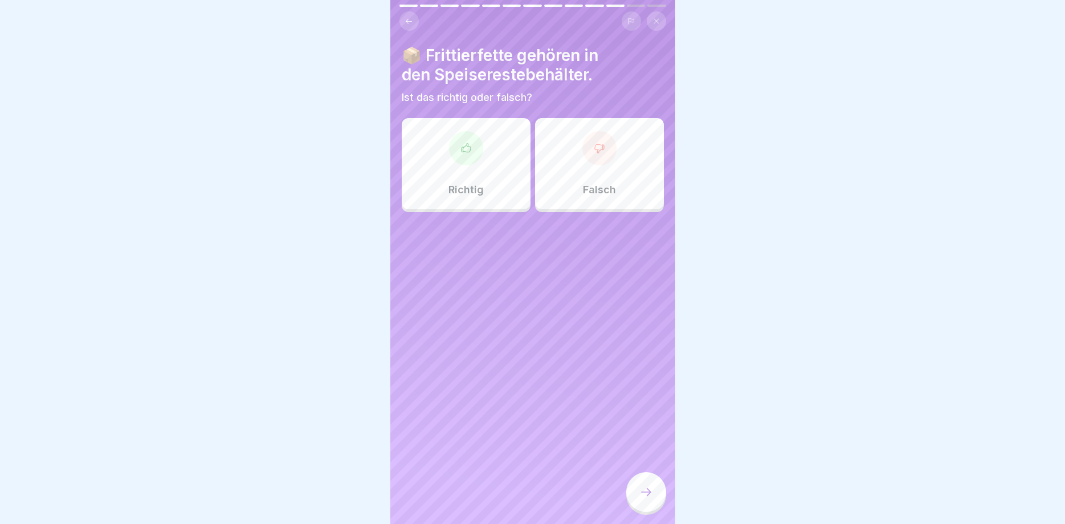
click at [608, 148] on div at bounding box center [600, 148] width 34 height 34
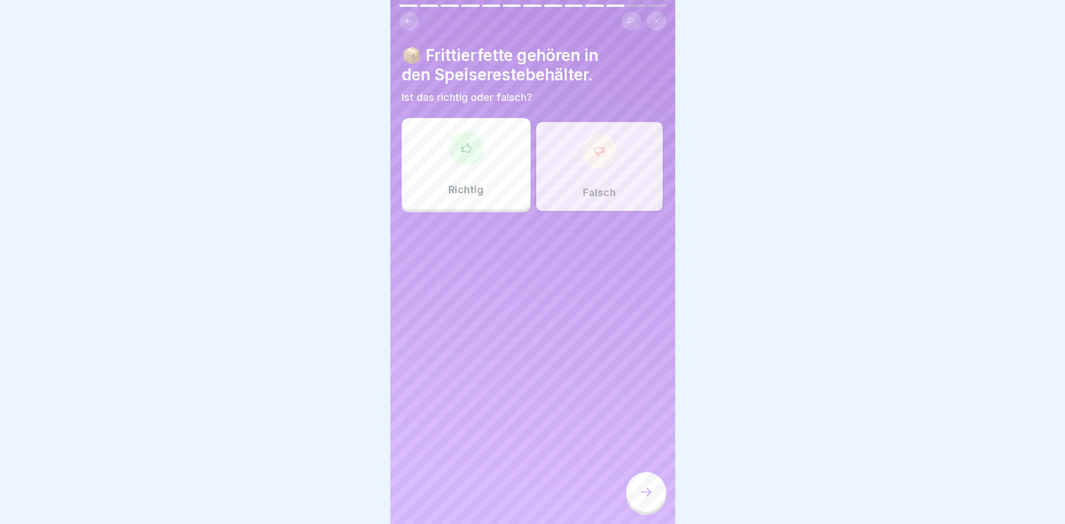
click at [645, 487] on icon at bounding box center [647, 492] width 14 height 14
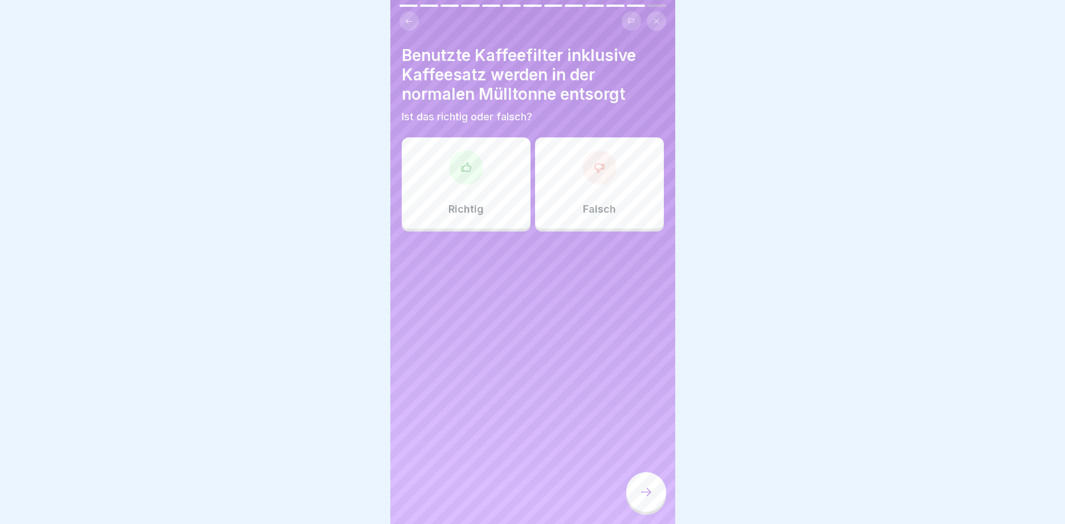
click at [459, 165] on div at bounding box center [466, 167] width 34 height 34
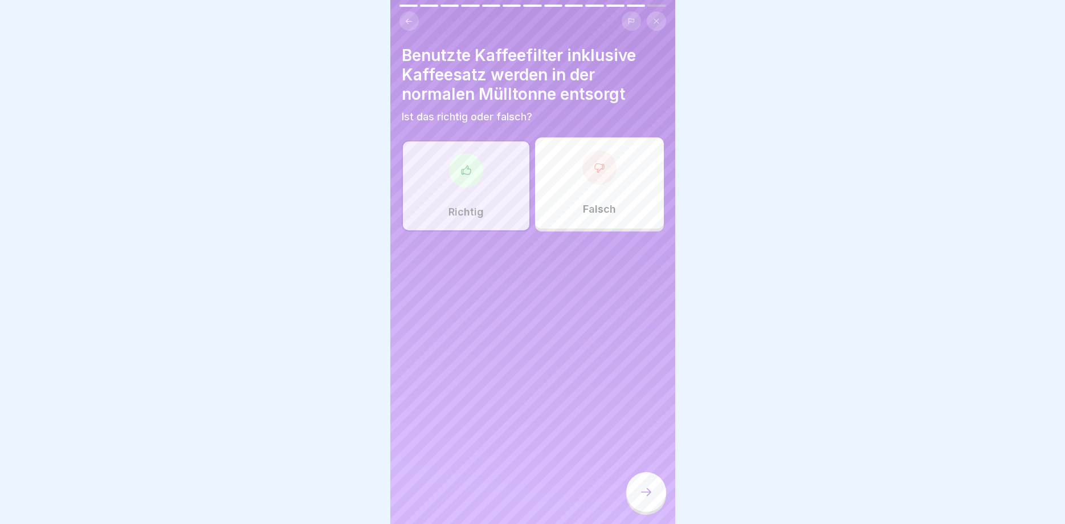
click at [646, 488] on icon at bounding box center [647, 492] width 14 height 14
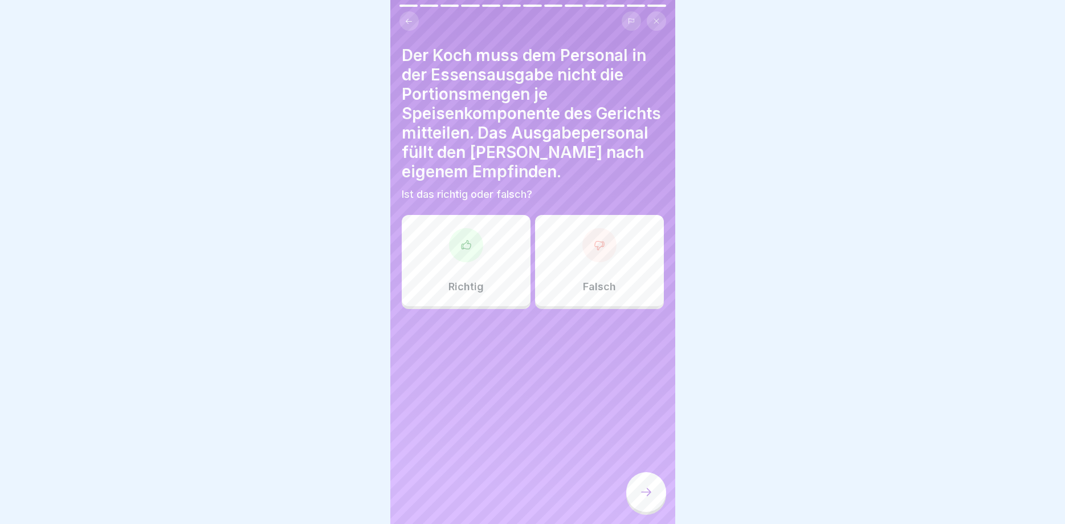
click at [601, 240] on icon at bounding box center [599, 244] width 11 height 11
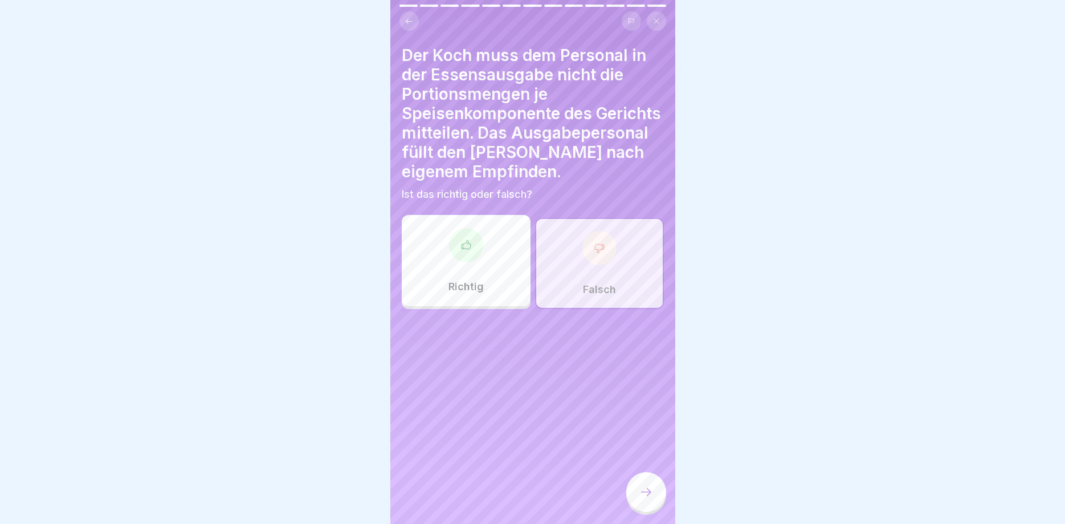
click at [645, 488] on icon at bounding box center [647, 492] width 14 height 14
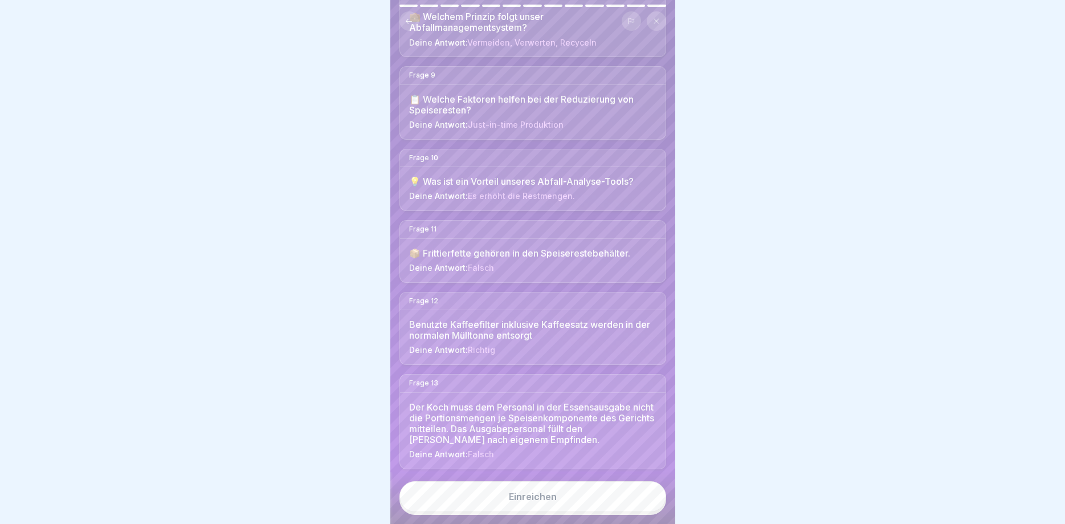
scroll to position [692, 0]
click at [524, 496] on div "Einreichen" at bounding box center [533, 496] width 48 height 10
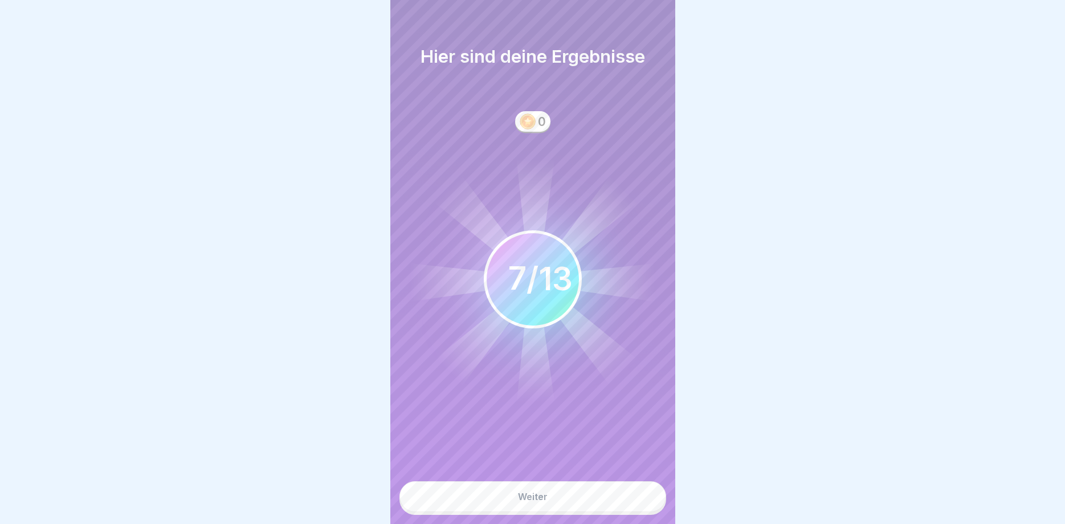
click at [524, 493] on div "Weiter" at bounding box center [533, 496] width 30 height 10
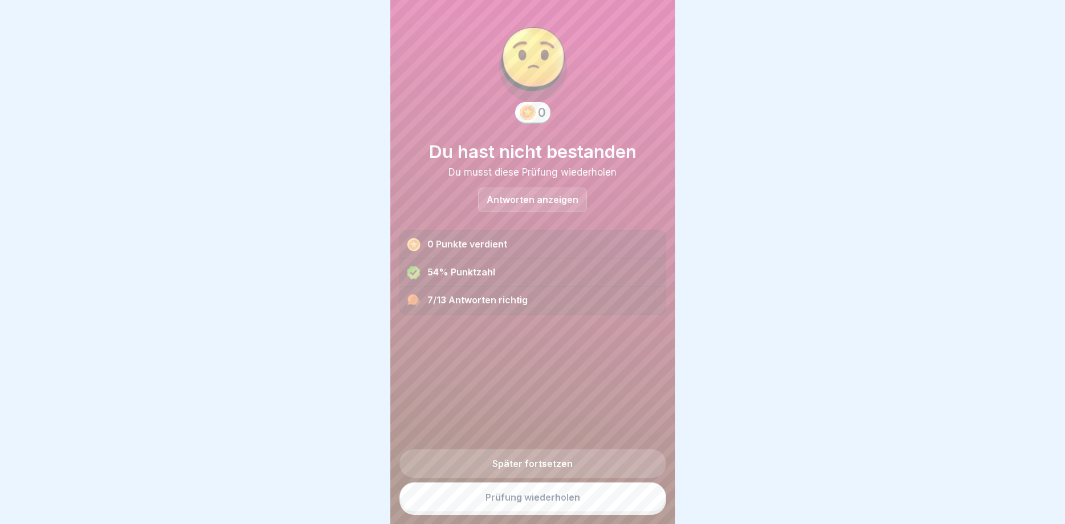
click at [527, 494] on link "Prüfung wiederholen" at bounding box center [533, 497] width 267 height 30
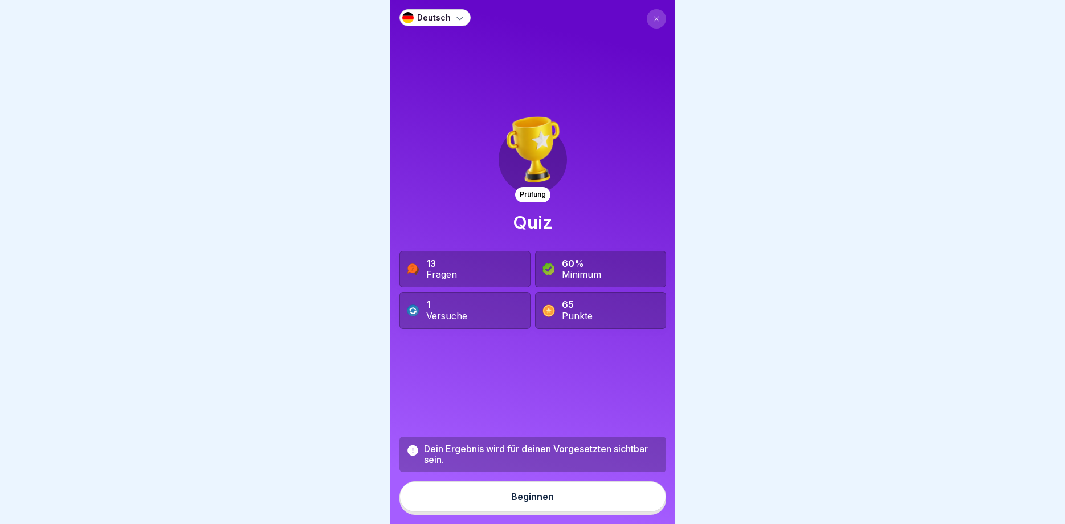
click at [657, 19] on icon at bounding box center [656, 18] width 7 height 7
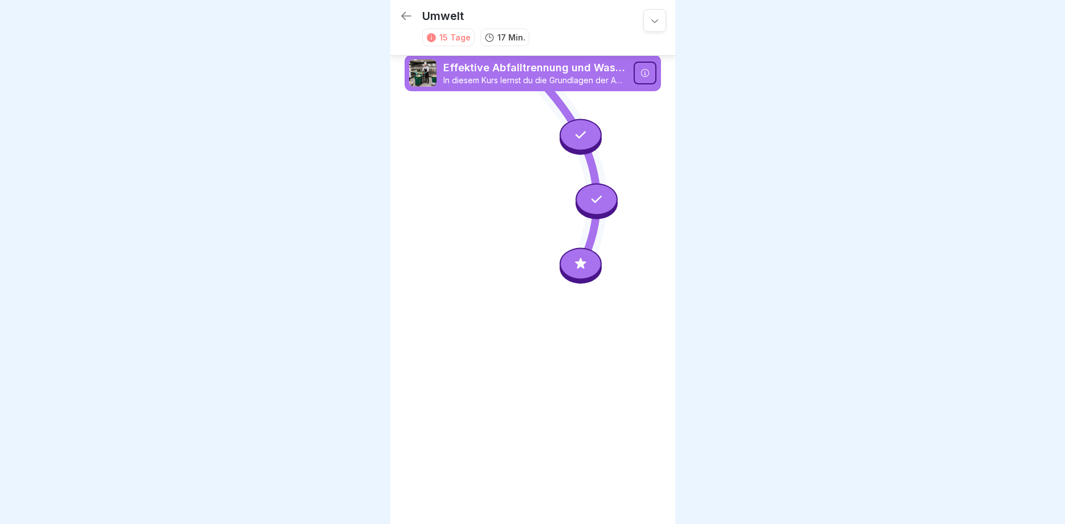
click at [437, 18] on p "Umwelt" at bounding box center [443, 16] width 42 height 14
click at [457, 36] on div "15 Tage" at bounding box center [454, 37] width 31 height 12
click at [487, 68] on p "Effektive Abfalltrennung und Wastemanagement im Catering" at bounding box center [535, 67] width 184 height 15
click at [516, 67] on p "Effektive Abfalltrennung und Wastemanagement im Catering" at bounding box center [535, 67] width 184 height 15
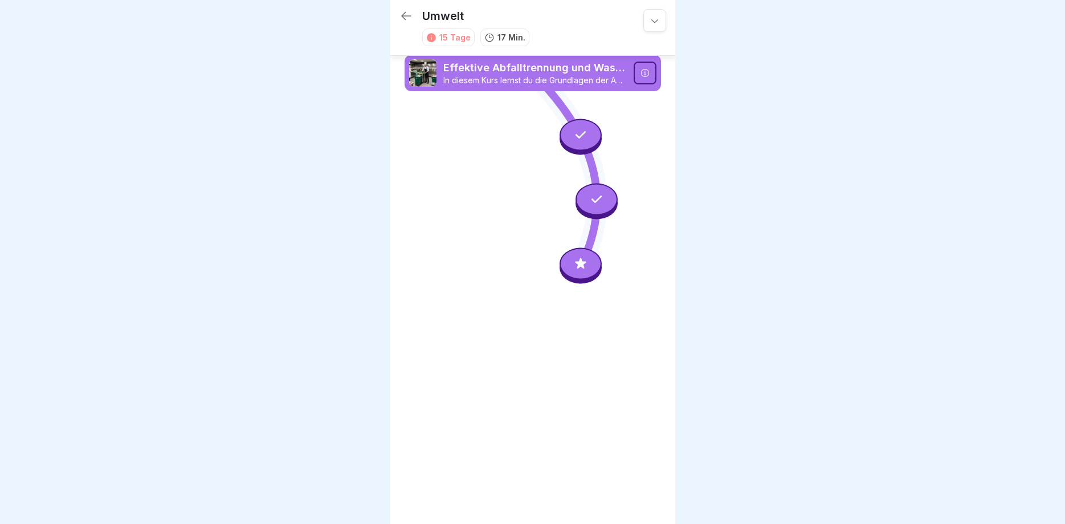
click at [516, 67] on p "Effektive Abfalltrennung und Wastemanagement im Catering" at bounding box center [535, 67] width 184 height 15
click at [563, 67] on p "Effektive Abfalltrennung und Wastemanagement im Catering" at bounding box center [535, 67] width 184 height 15
click at [565, 68] on p "Effektive Abfalltrennung und Wastemanagement im Catering" at bounding box center [535, 67] width 184 height 15
click at [642, 76] on icon at bounding box center [645, 72] width 9 height 9
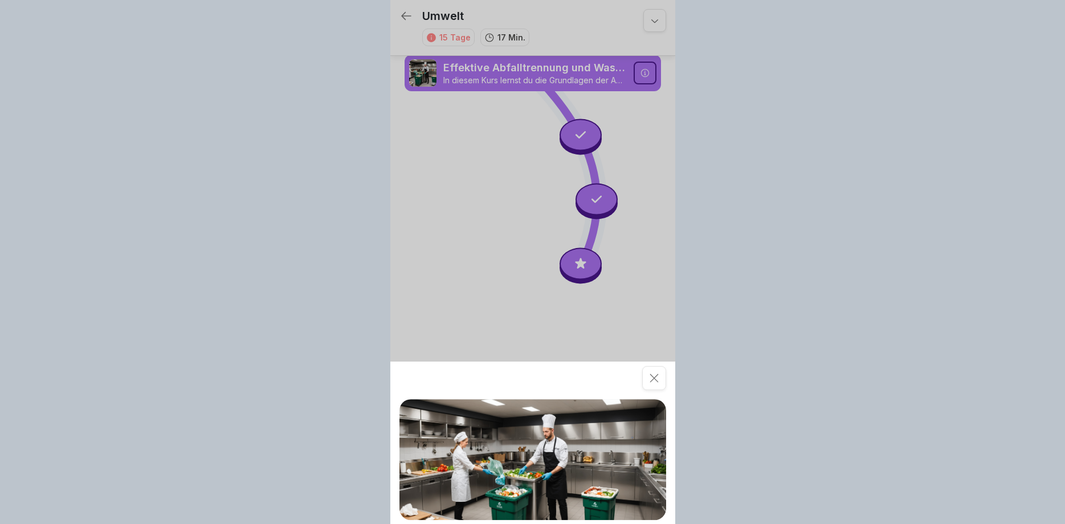
click at [642, 76] on div "Kurs Effektive Abfalltrennung und Wastemanagement im Catering In diesem Kurs le…" at bounding box center [532, 262] width 1065 height 524
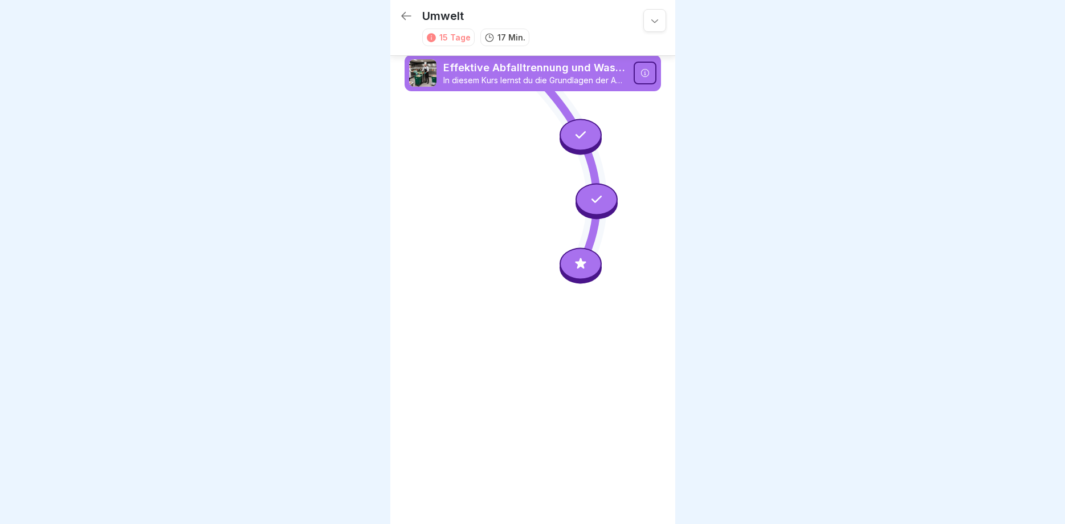
click at [642, 76] on icon at bounding box center [645, 72] width 9 height 9
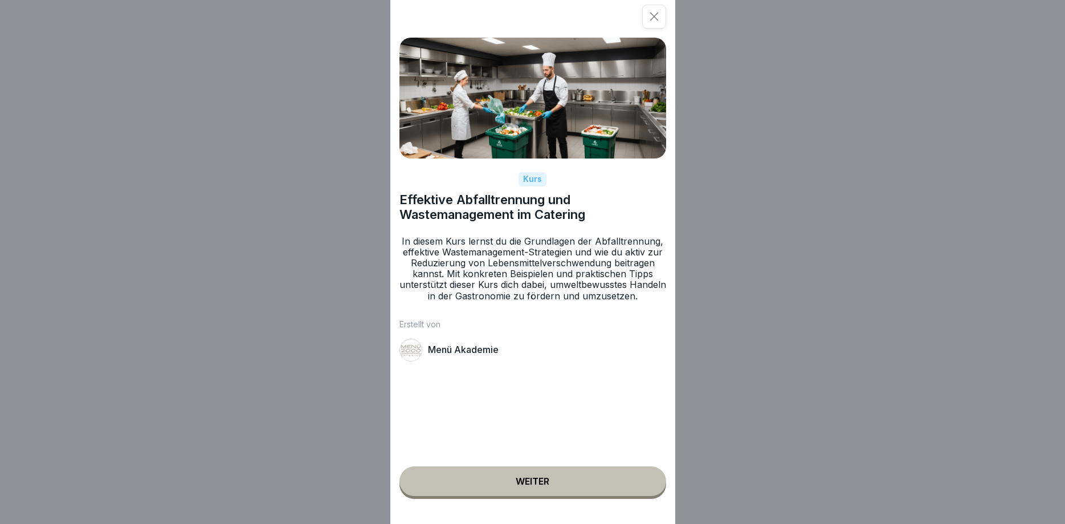
click at [512, 487] on button "Weiter" at bounding box center [533, 481] width 267 height 30
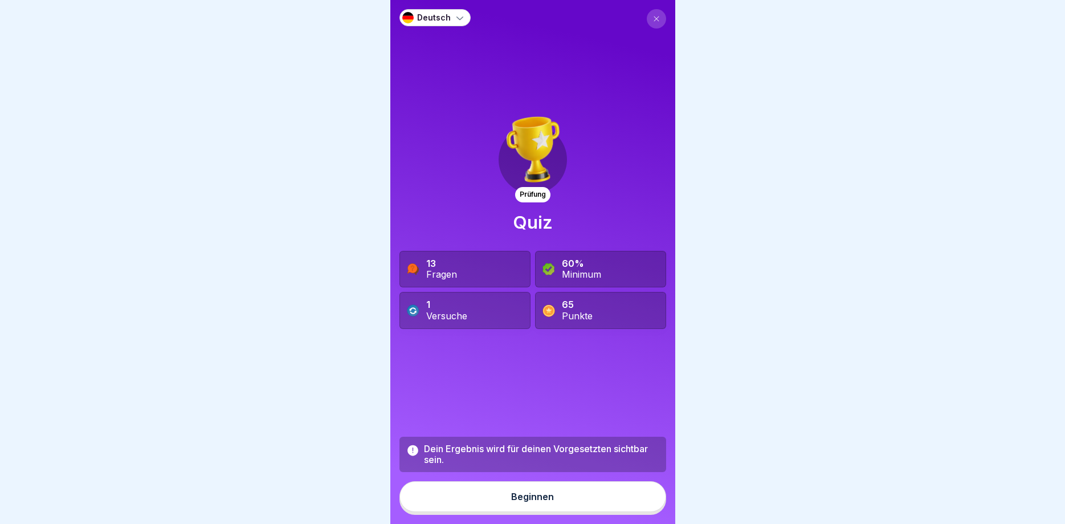
click at [504, 496] on button "Beginnen" at bounding box center [533, 496] width 267 height 31
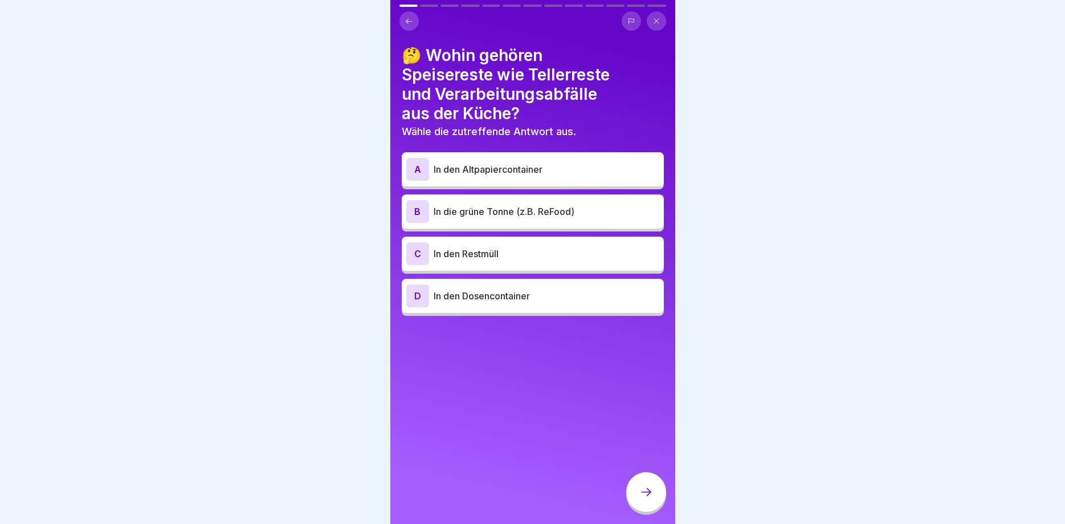
click at [478, 209] on p "In die grüne Tonne (z.B. ReFood)" at bounding box center [547, 212] width 226 height 14
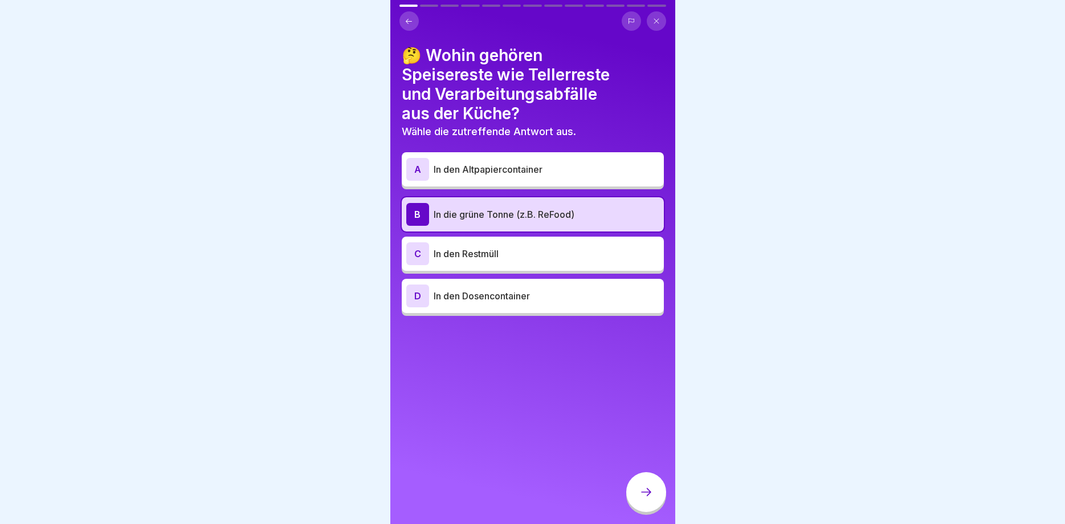
click at [649, 501] on div at bounding box center [646, 492] width 40 height 40
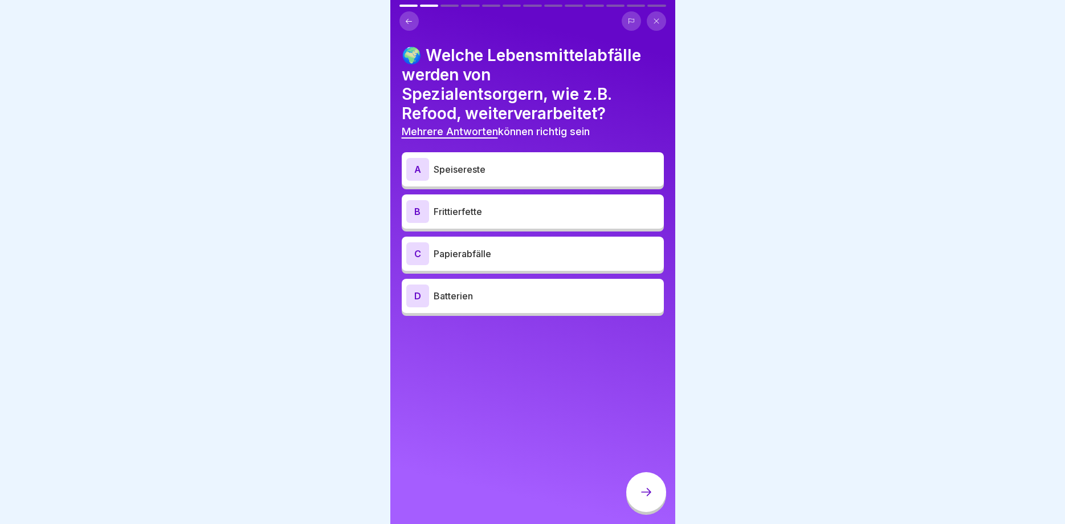
click at [419, 170] on div "A" at bounding box center [417, 169] width 23 height 23
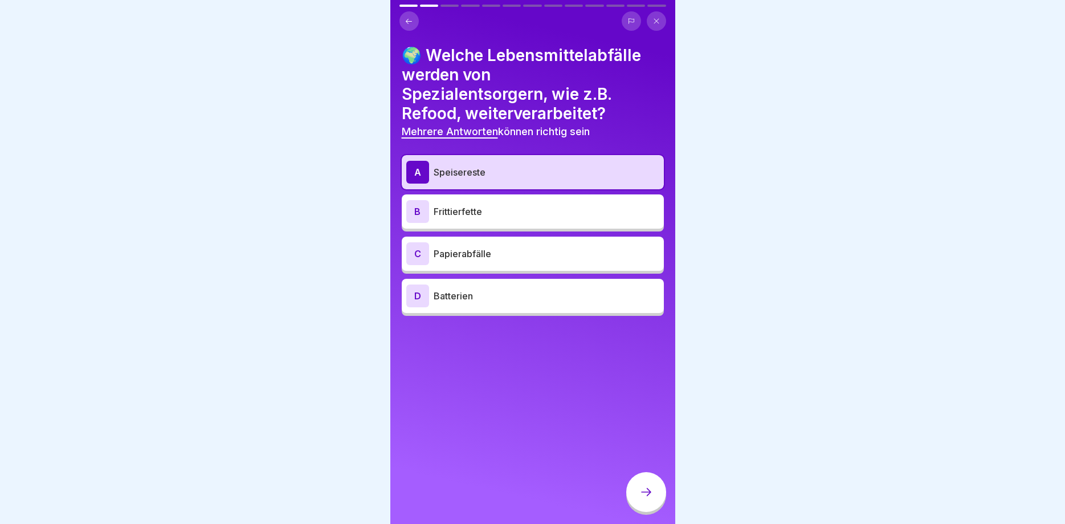
click at [417, 211] on div "B" at bounding box center [417, 211] width 23 height 23
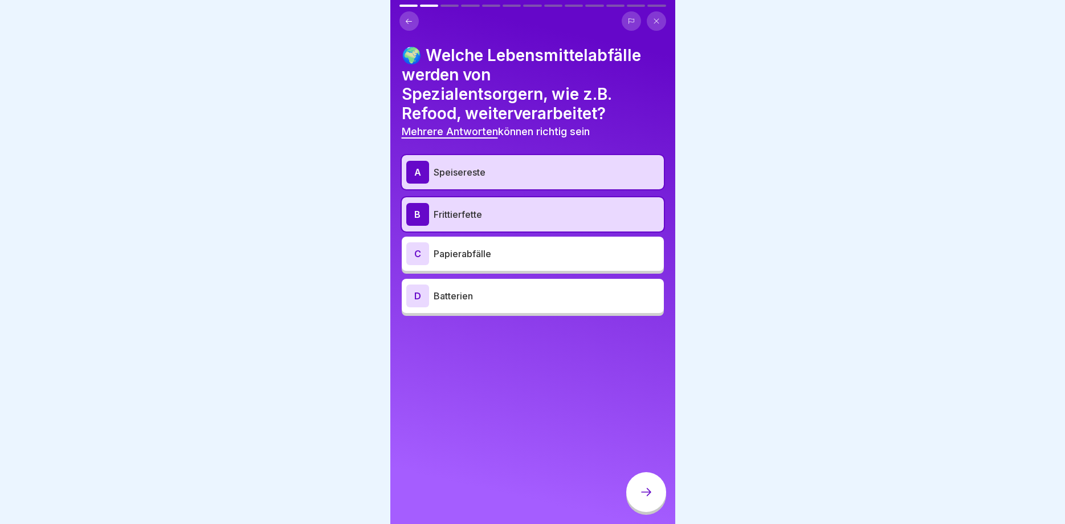
click at [657, 489] on div at bounding box center [646, 492] width 40 height 40
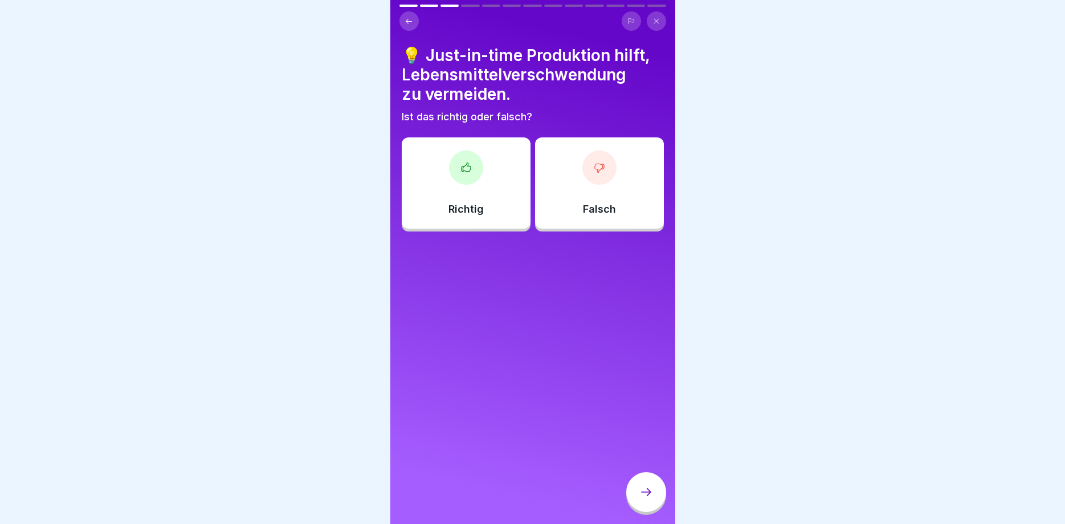
click at [464, 178] on div at bounding box center [466, 167] width 34 height 34
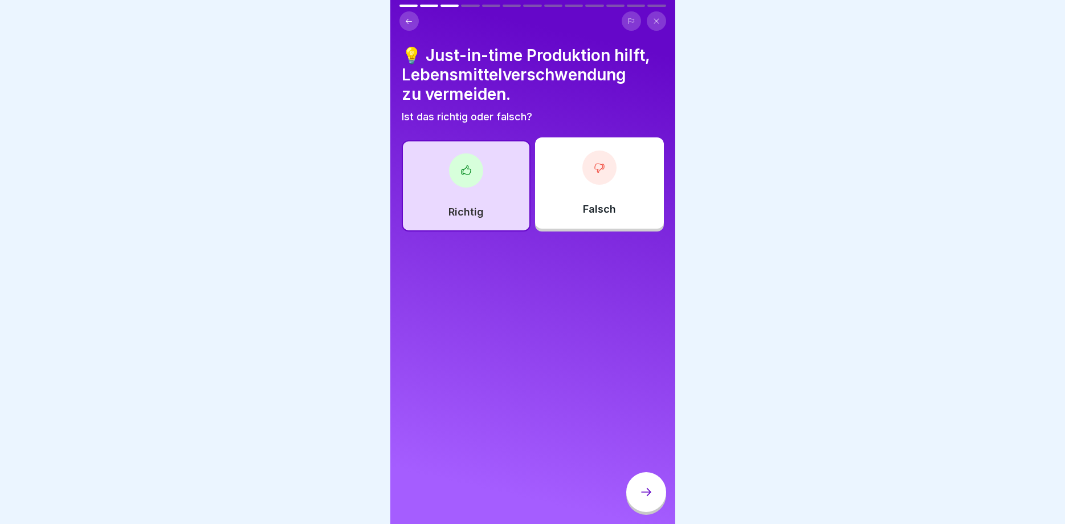
click at [646, 496] on icon at bounding box center [647, 492] width 14 height 14
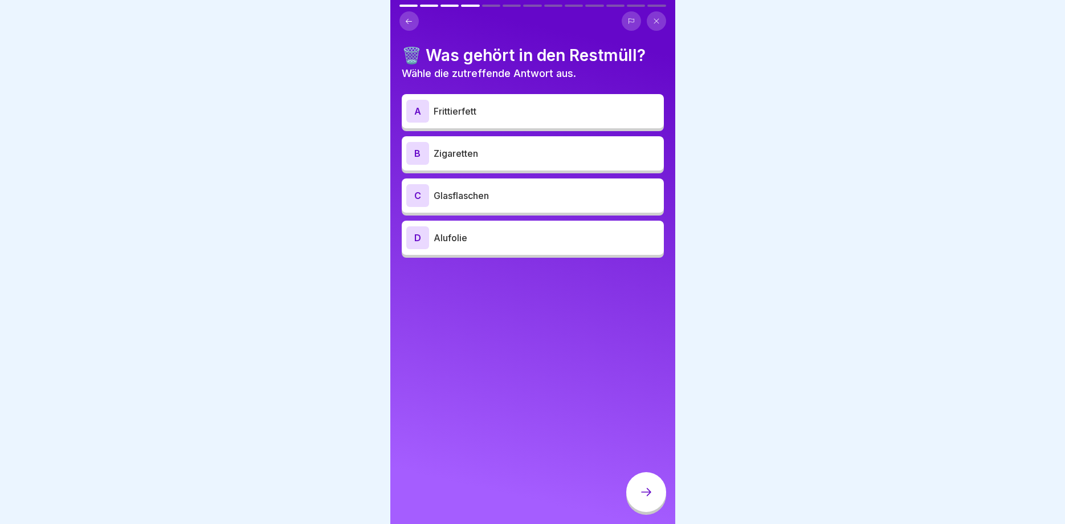
click at [455, 156] on p "Zigaretten" at bounding box center [547, 153] width 226 height 14
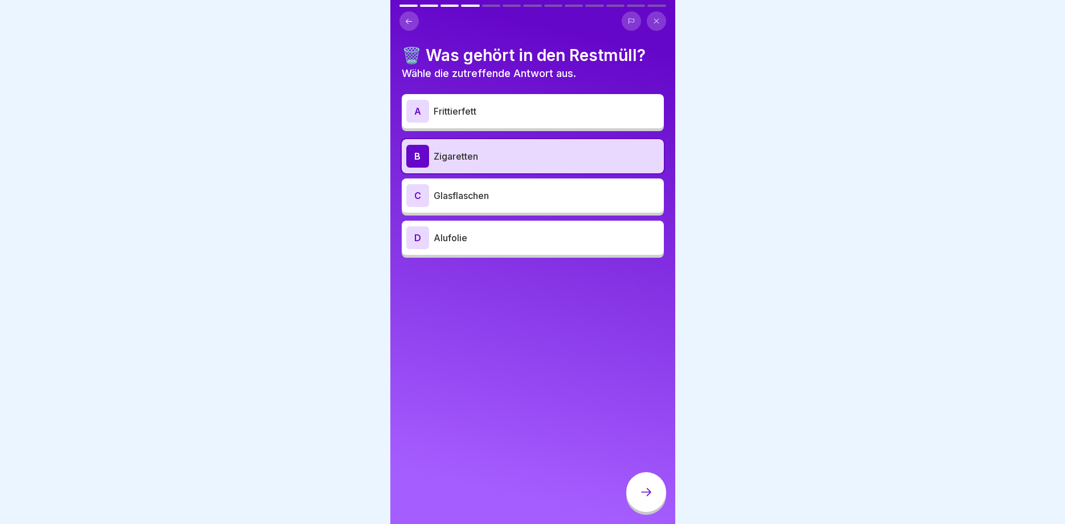
click at [451, 239] on p "Alufolie" at bounding box center [547, 238] width 226 height 14
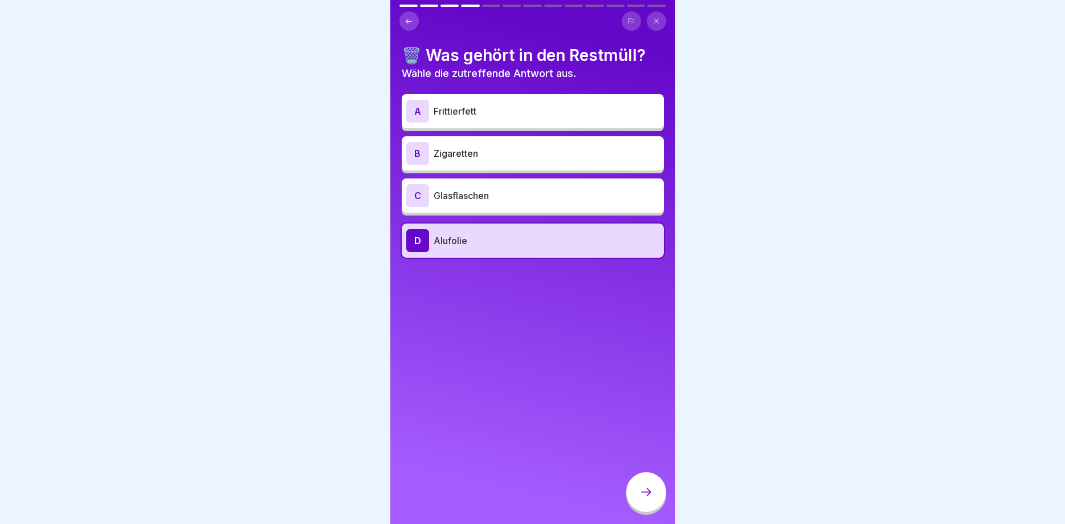
click at [463, 153] on p "Zigaretten" at bounding box center [547, 153] width 226 height 14
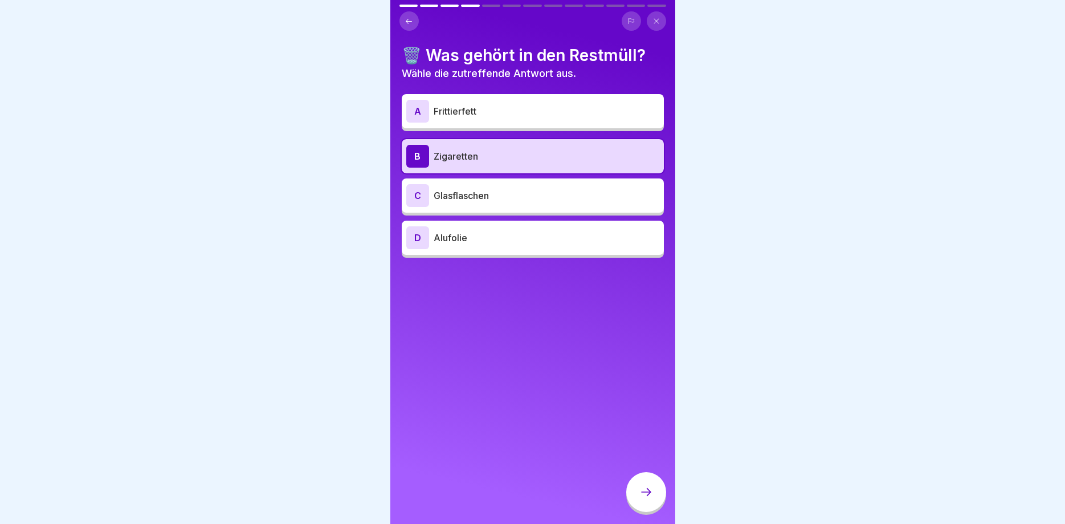
click at [639, 491] on div at bounding box center [646, 492] width 40 height 40
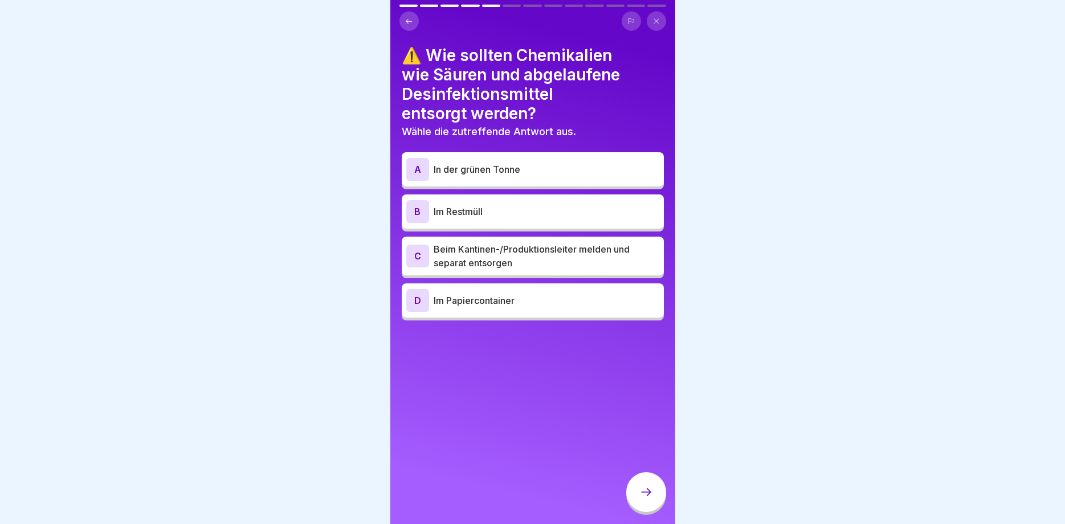
click at [415, 263] on div "C" at bounding box center [417, 256] width 23 height 23
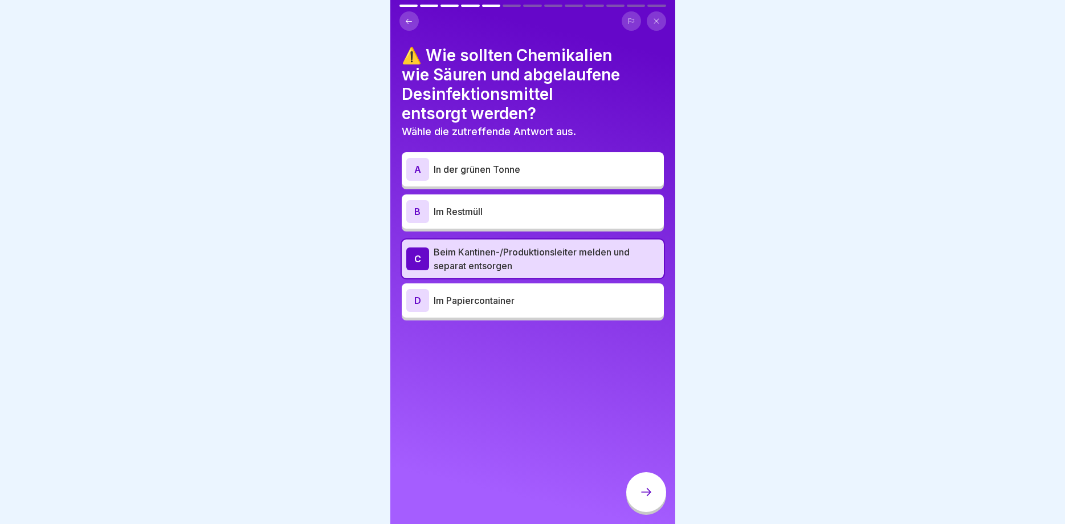
drag, startPoint x: 646, startPoint y: 488, endPoint x: 641, endPoint y: 484, distance: 6.2
click at [645, 486] on div at bounding box center [646, 492] width 40 height 40
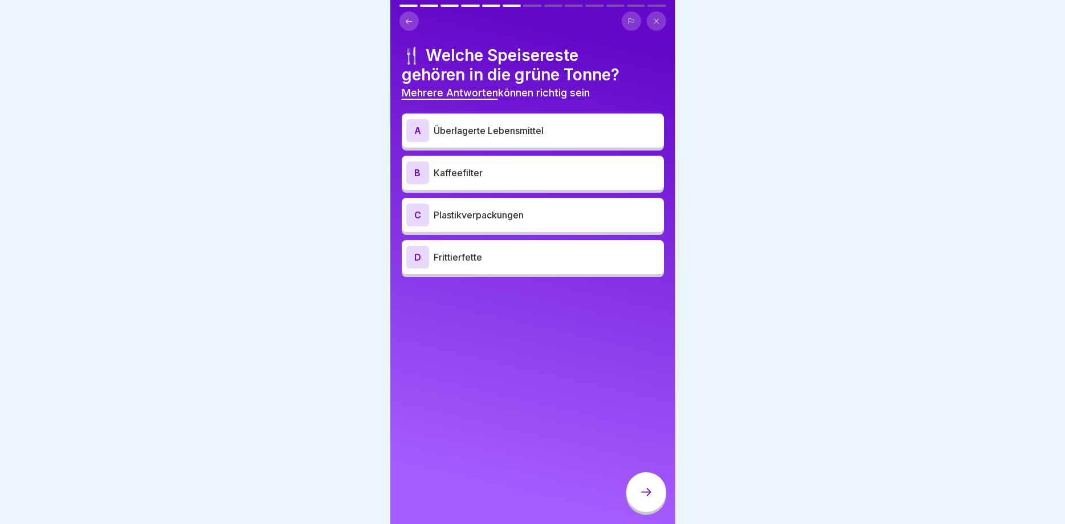
click at [414, 128] on div "A" at bounding box center [417, 130] width 23 height 23
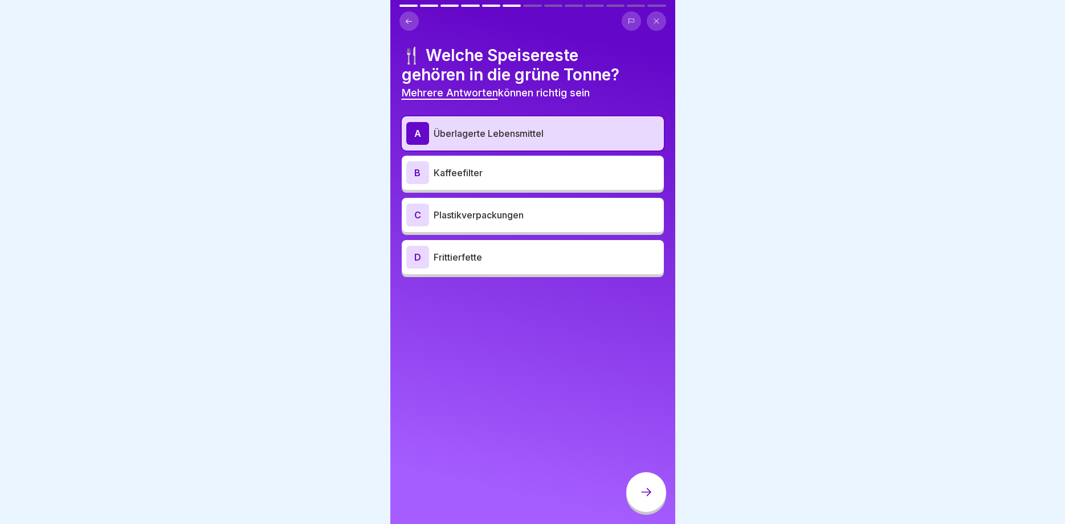
click at [419, 173] on div "B" at bounding box center [417, 172] width 23 height 23
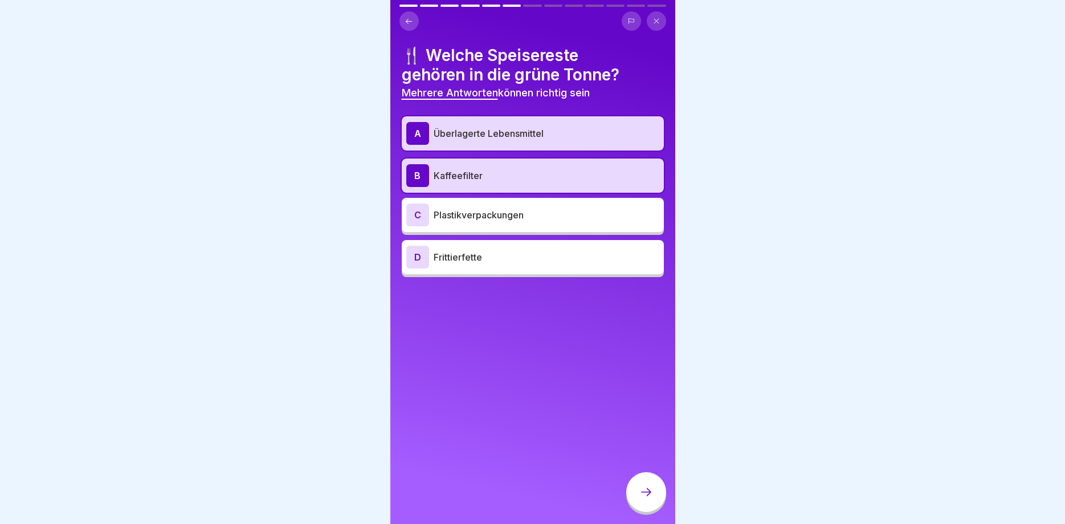
click at [418, 259] on div "D" at bounding box center [417, 257] width 23 height 23
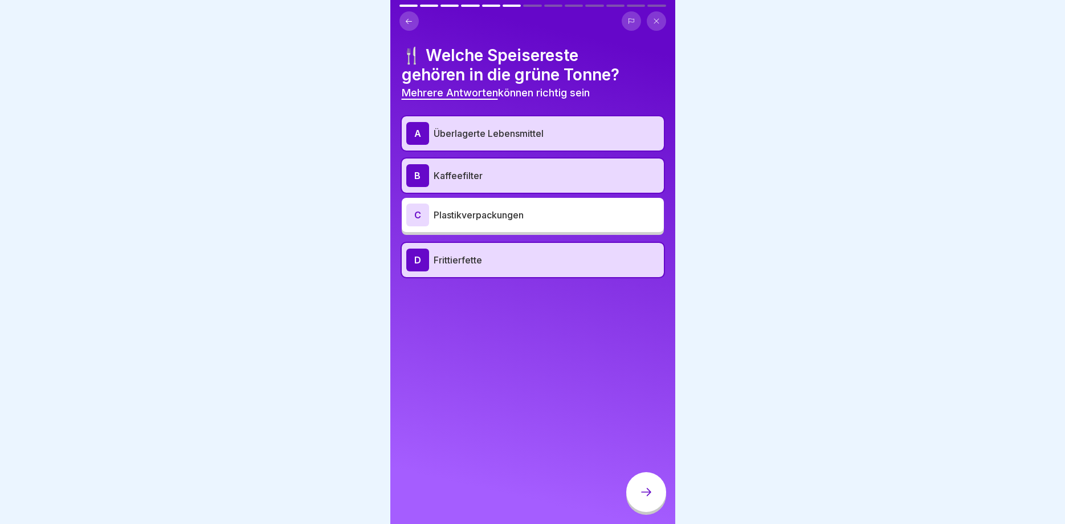
click at [659, 478] on div at bounding box center [646, 493] width 40 height 43
click at [649, 483] on div at bounding box center [646, 492] width 40 height 40
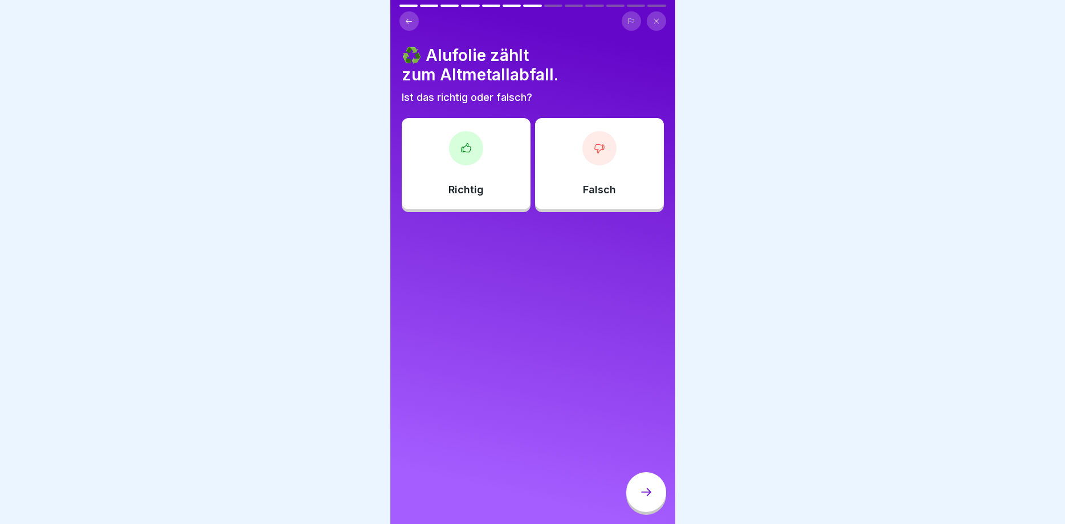
click at [459, 148] on div at bounding box center [466, 148] width 34 height 34
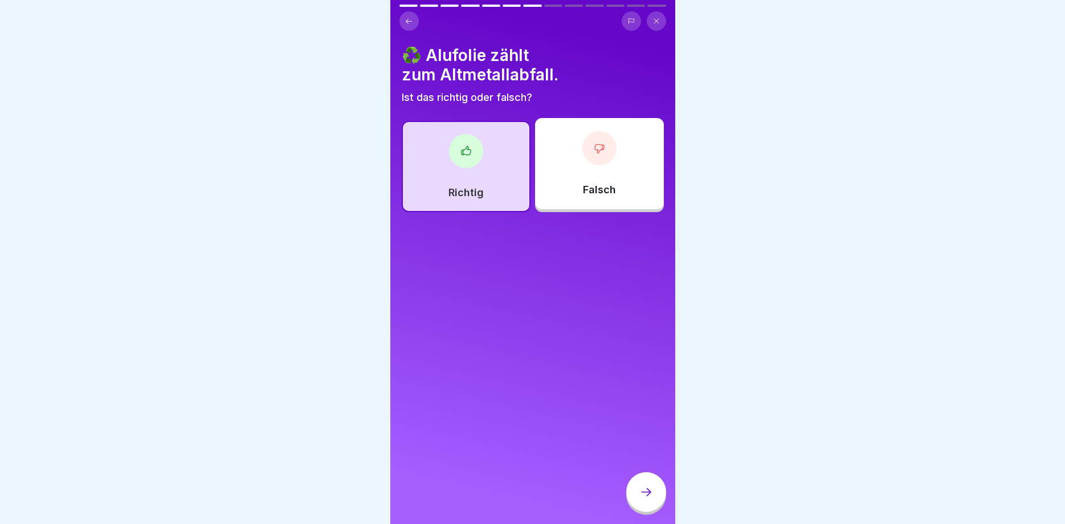
click at [646, 489] on icon at bounding box center [647, 492] width 14 height 14
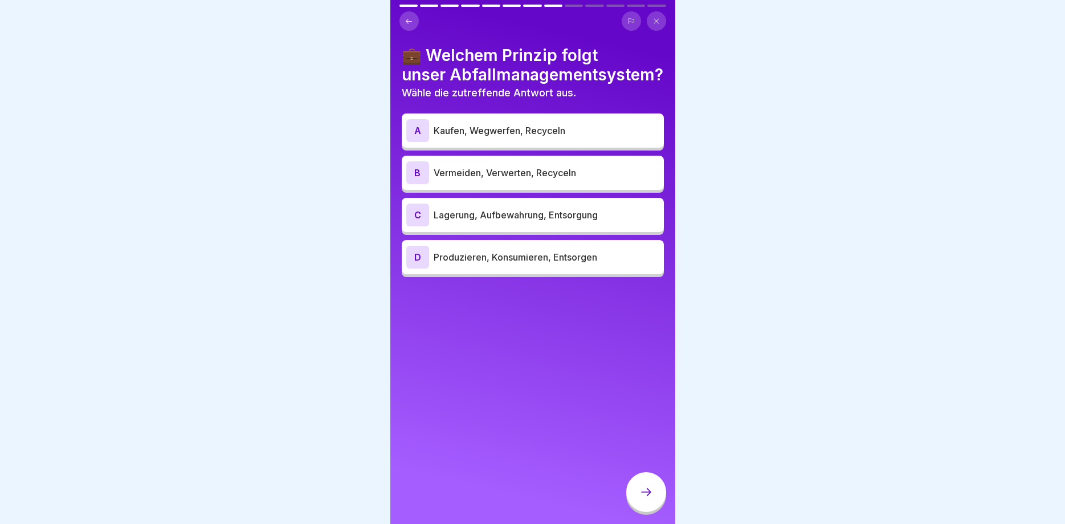
click at [416, 174] on div "B" at bounding box center [417, 172] width 23 height 23
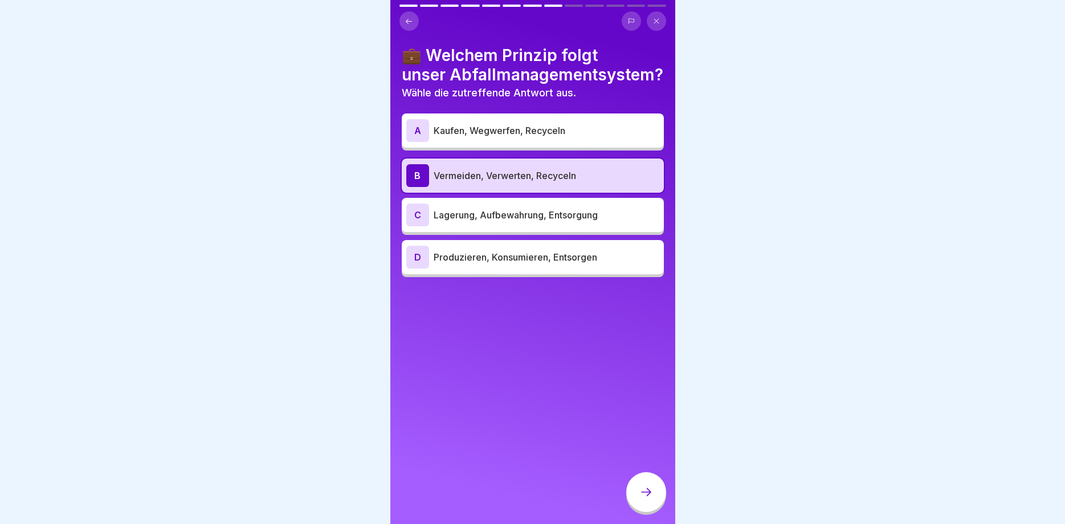
drag, startPoint x: 652, startPoint y: 493, endPoint x: 644, endPoint y: 490, distance: 8.5
click at [649, 492] on icon at bounding box center [647, 492] width 14 height 14
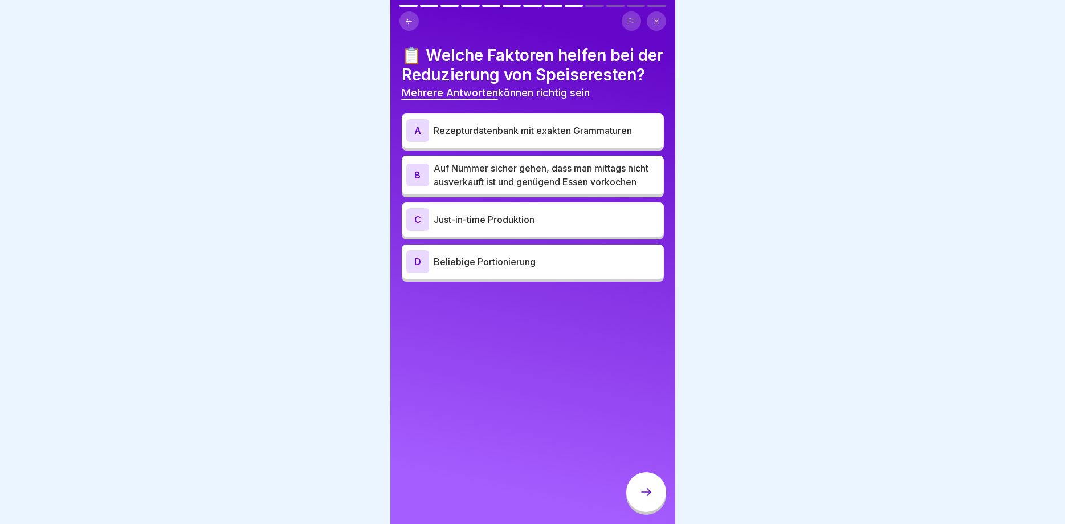
click at [421, 231] on div "C" at bounding box center [417, 219] width 23 height 23
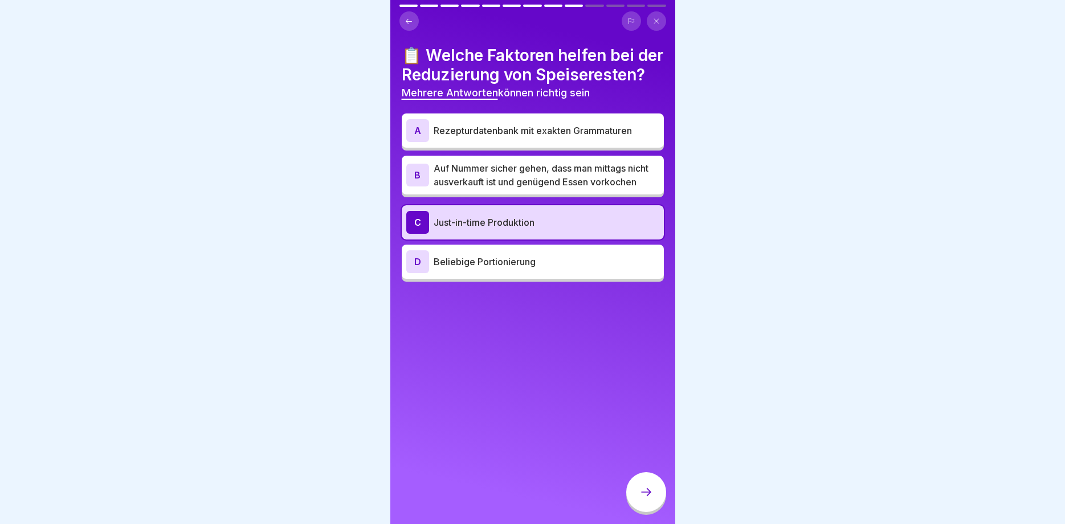
click at [638, 491] on div at bounding box center [646, 492] width 40 height 40
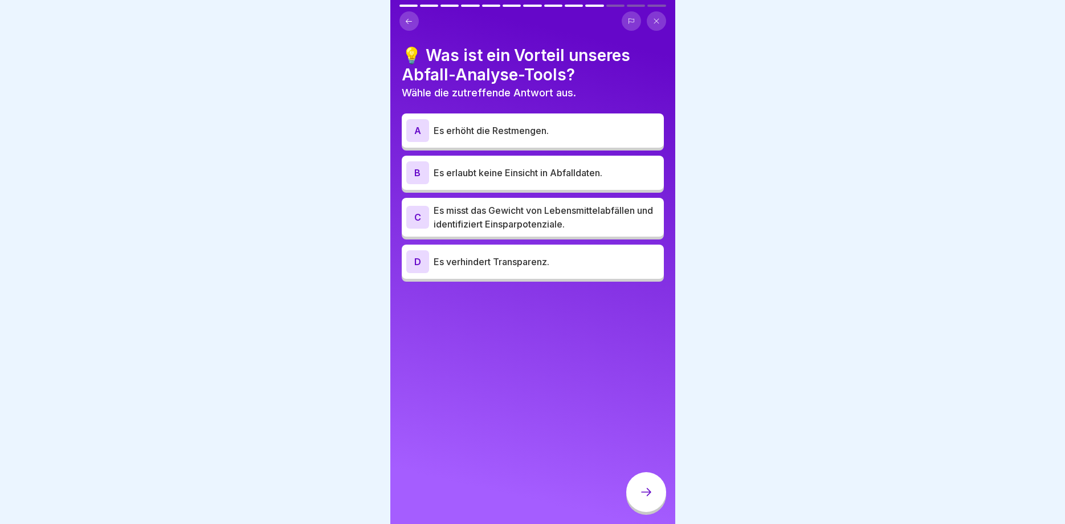
click at [427, 213] on div "C" at bounding box center [417, 217] width 23 height 23
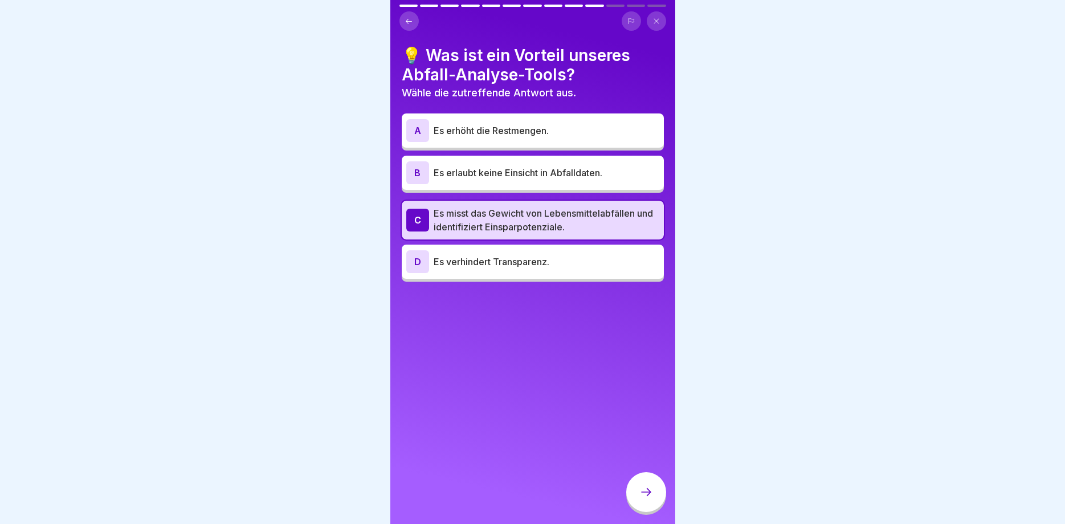
click at [650, 491] on div at bounding box center [646, 492] width 40 height 40
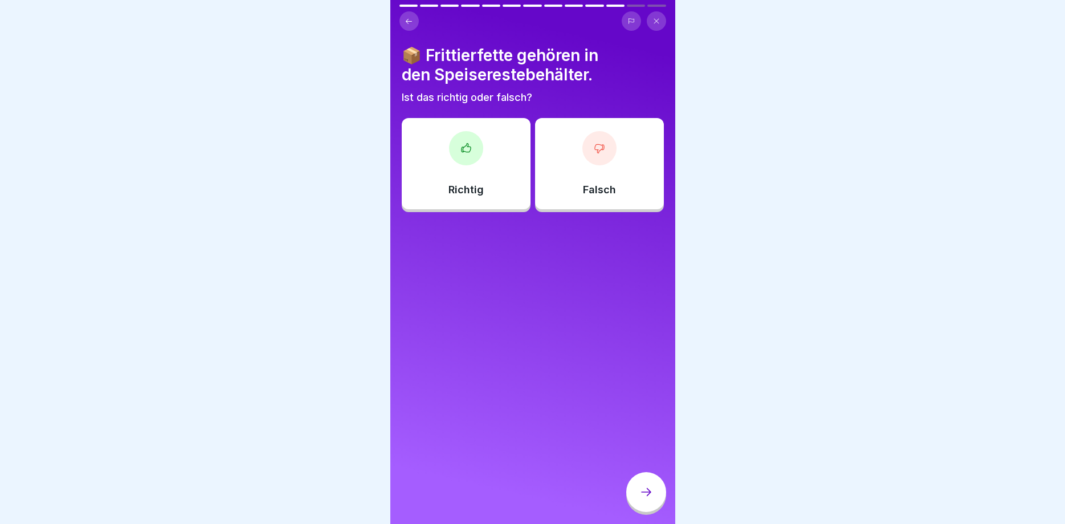
click at [465, 151] on icon at bounding box center [465, 147] width 9 height 9
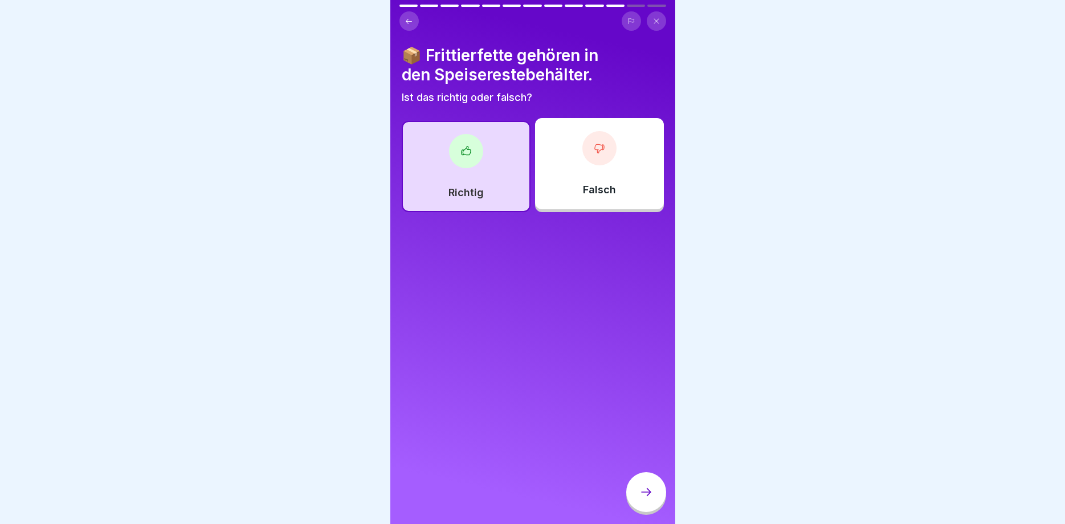
click at [652, 483] on div at bounding box center [646, 492] width 40 height 40
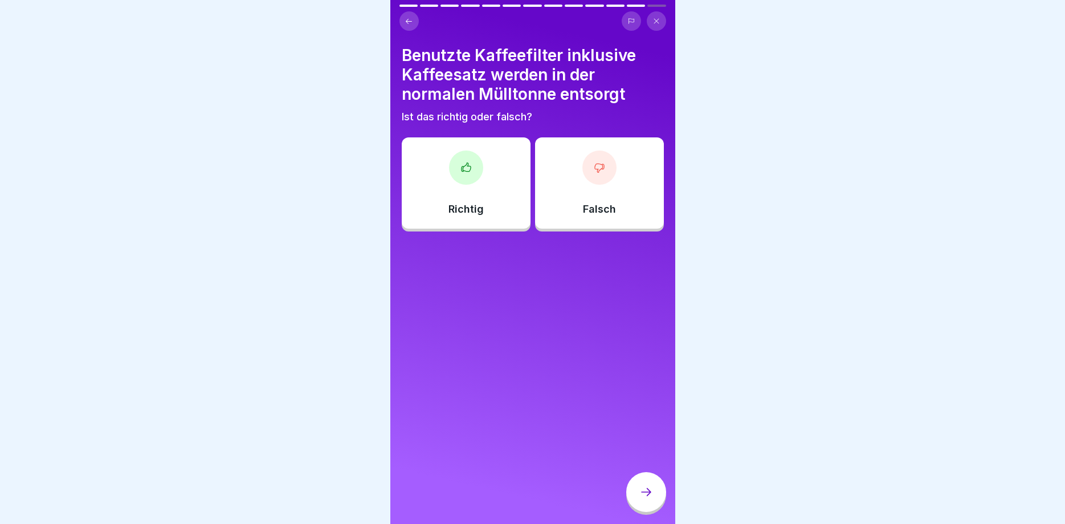
click at [605, 169] on div at bounding box center [600, 167] width 34 height 34
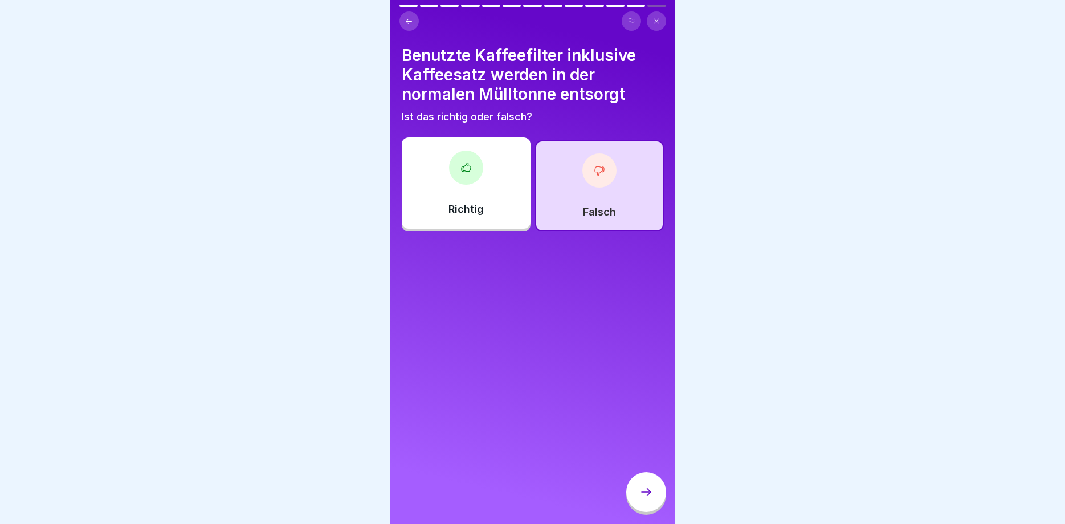
click at [647, 498] on icon at bounding box center [647, 492] width 14 height 14
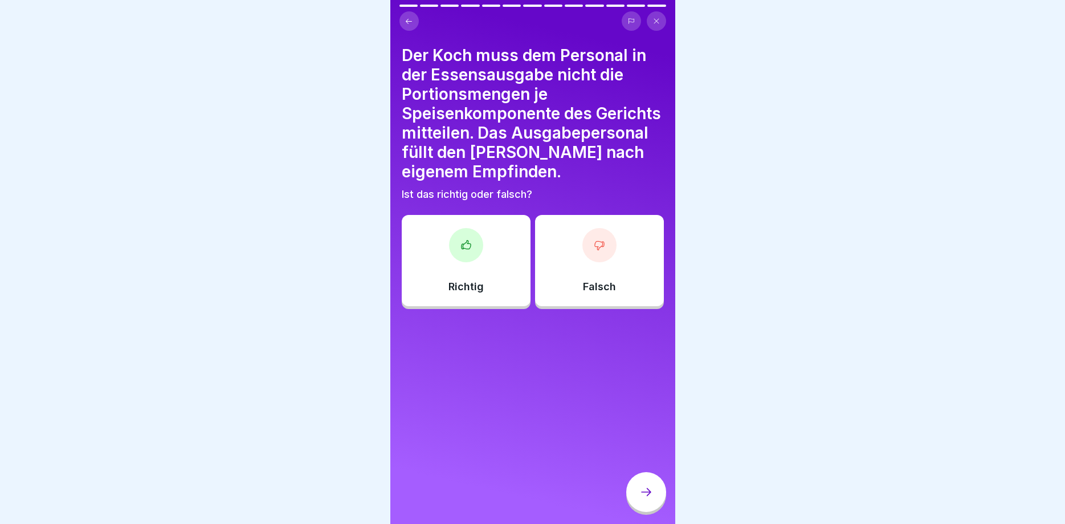
click at [596, 258] on div at bounding box center [600, 245] width 34 height 34
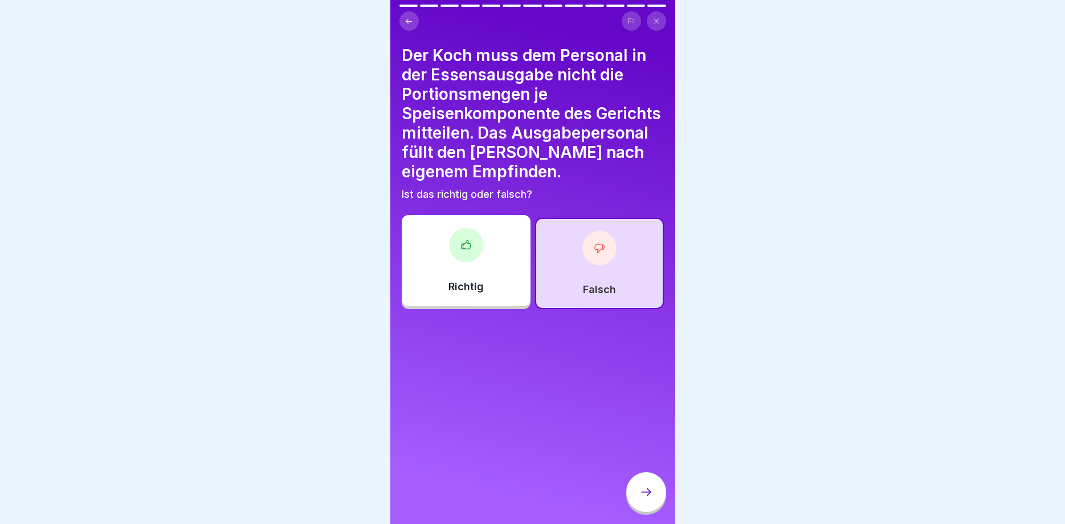
click at [646, 491] on icon at bounding box center [647, 492] width 14 height 14
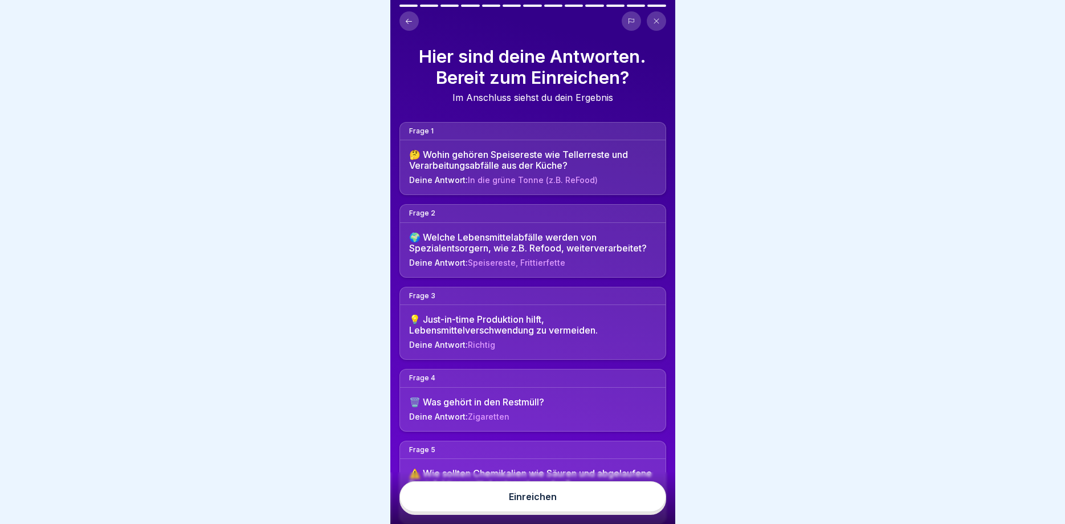
click at [529, 500] on div "Einreichen" at bounding box center [533, 496] width 48 height 10
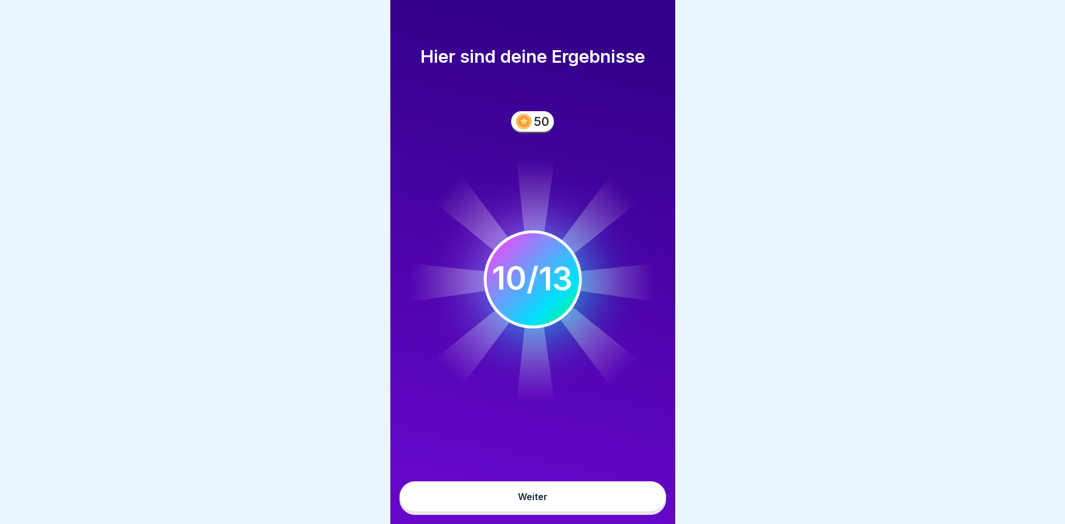
click at [516, 492] on button "Weiter" at bounding box center [533, 496] width 267 height 31
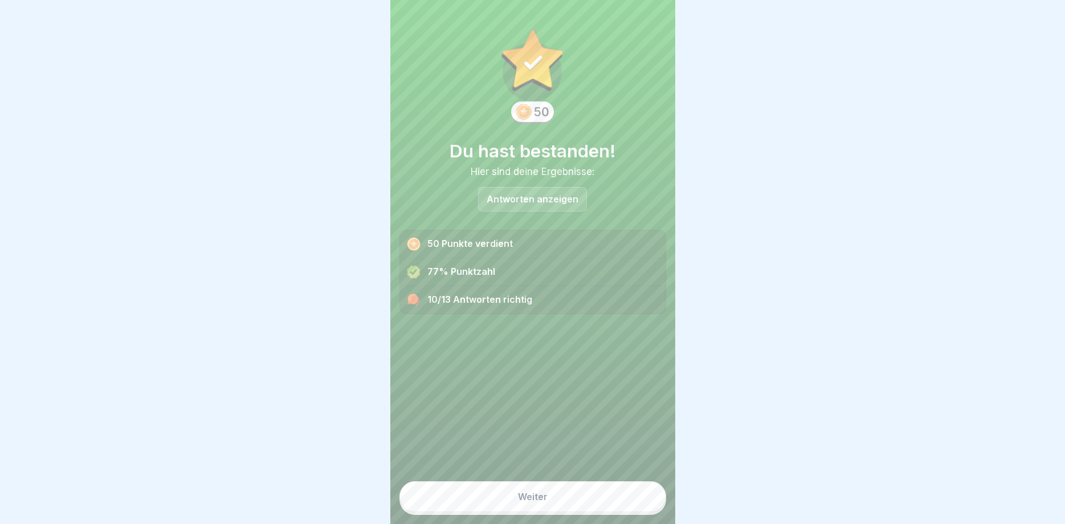
click at [534, 496] on div "Weiter" at bounding box center [533, 496] width 30 height 10
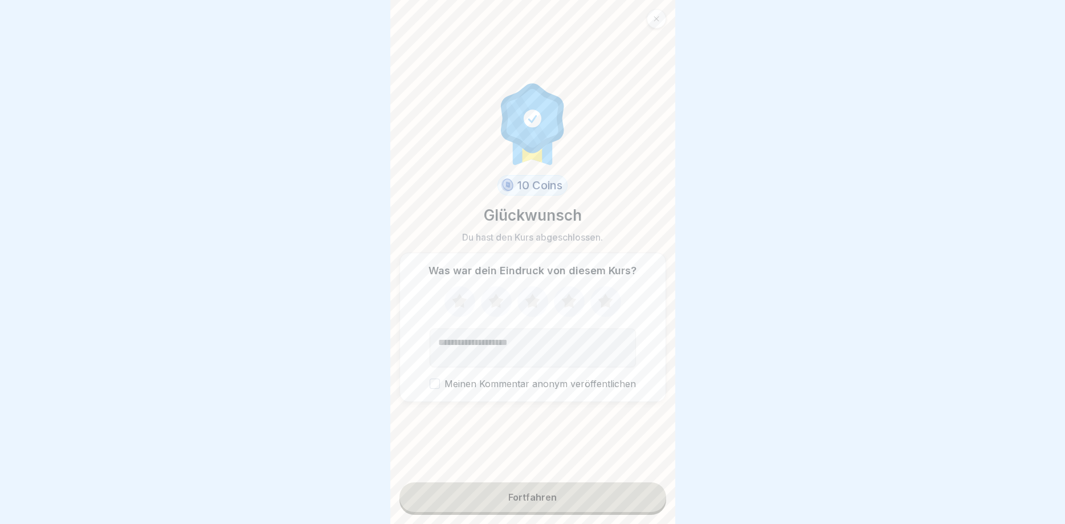
click at [523, 496] on div "Fortfahren" at bounding box center [532, 497] width 48 height 10
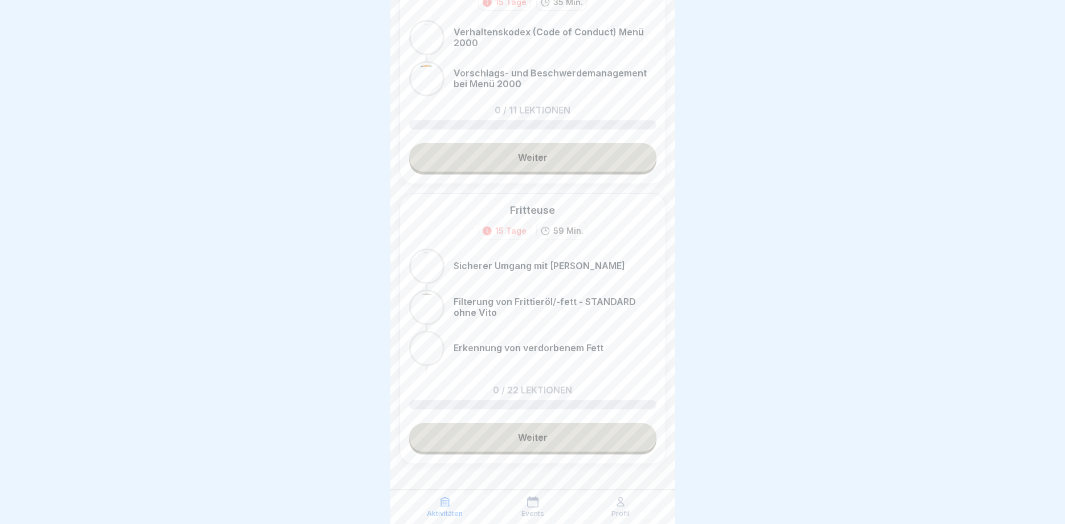
scroll to position [378, 0]
